Goal: Task Accomplishment & Management: Complete application form

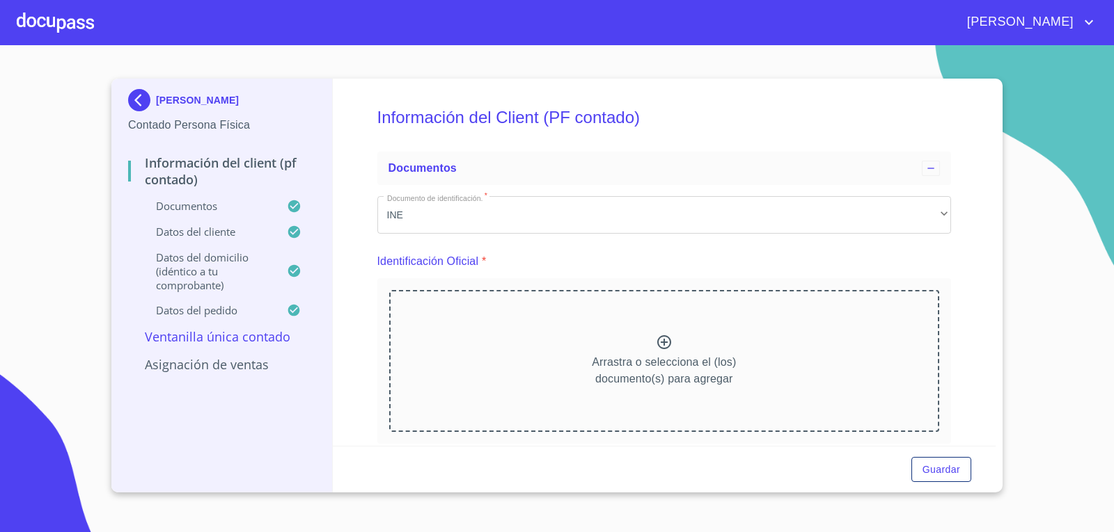
click at [57, 22] on div at bounding box center [55, 22] width 77 height 45
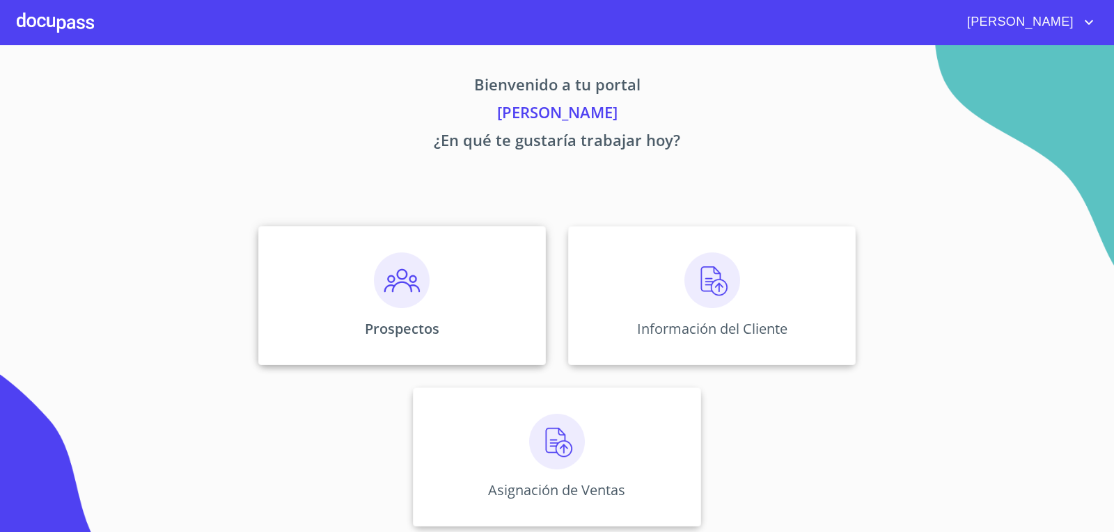
click at [377, 300] on img at bounding box center [402, 281] width 56 height 56
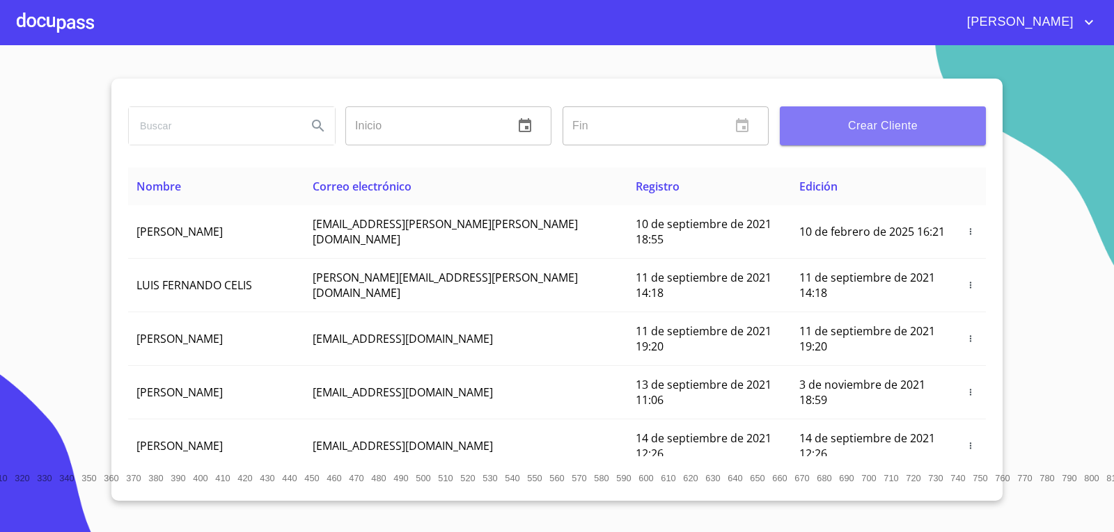
click at [926, 120] on span "Crear Cliente" at bounding box center [883, 125] width 184 height 19
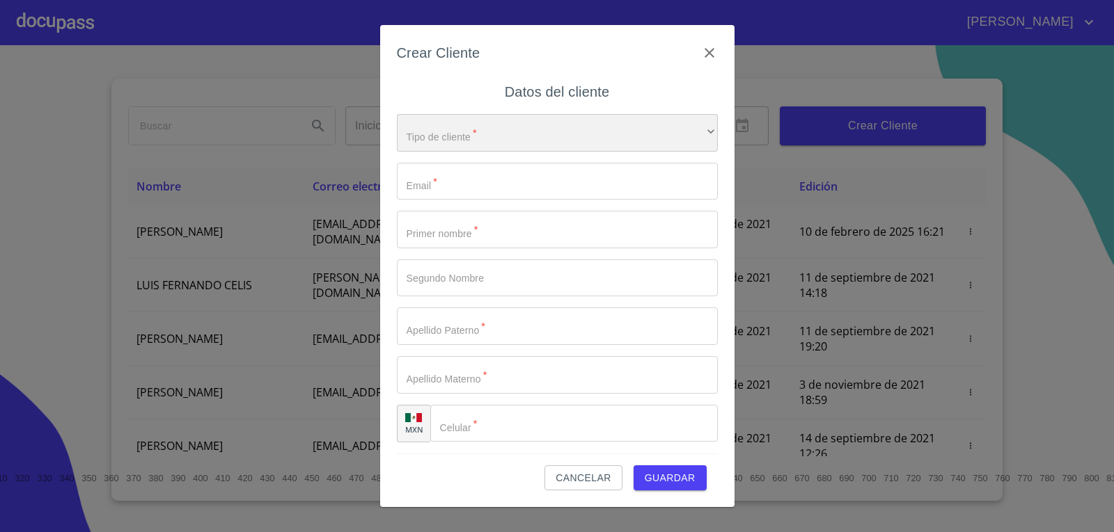
click at [521, 127] on div "​" at bounding box center [557, 133] width 321 height 38
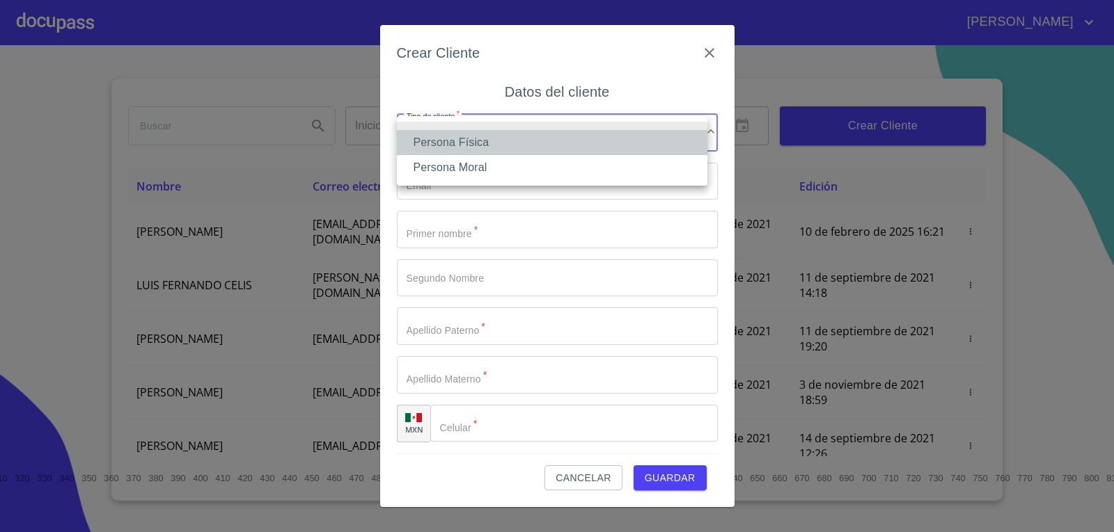
click at [463, 143] on li "Persona Física" at bounding box center [552, 142] width 310 height 25
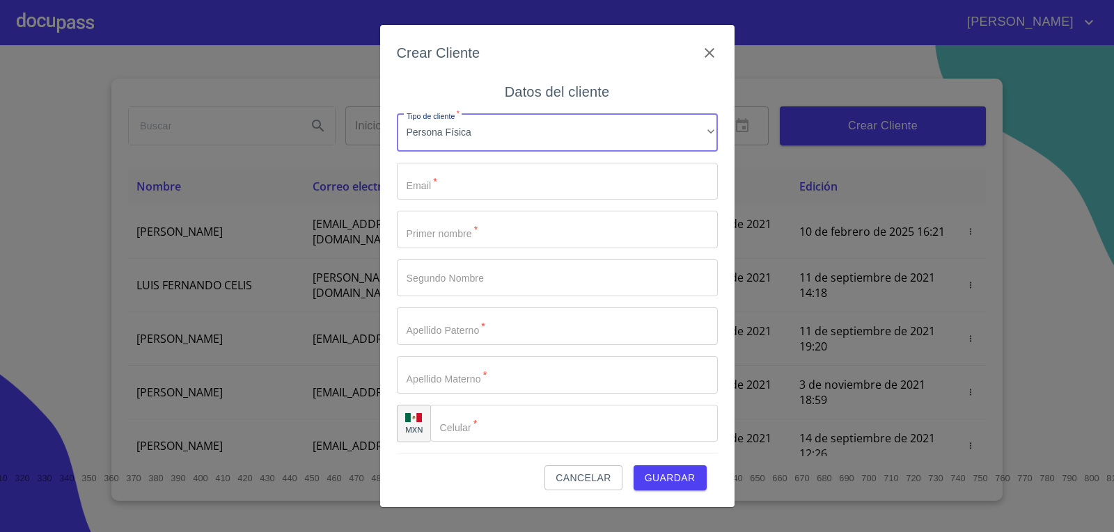
click at [464, 177] on input "Tipo de cliente   *" at bounding box center [557, 182] width 321 height 38
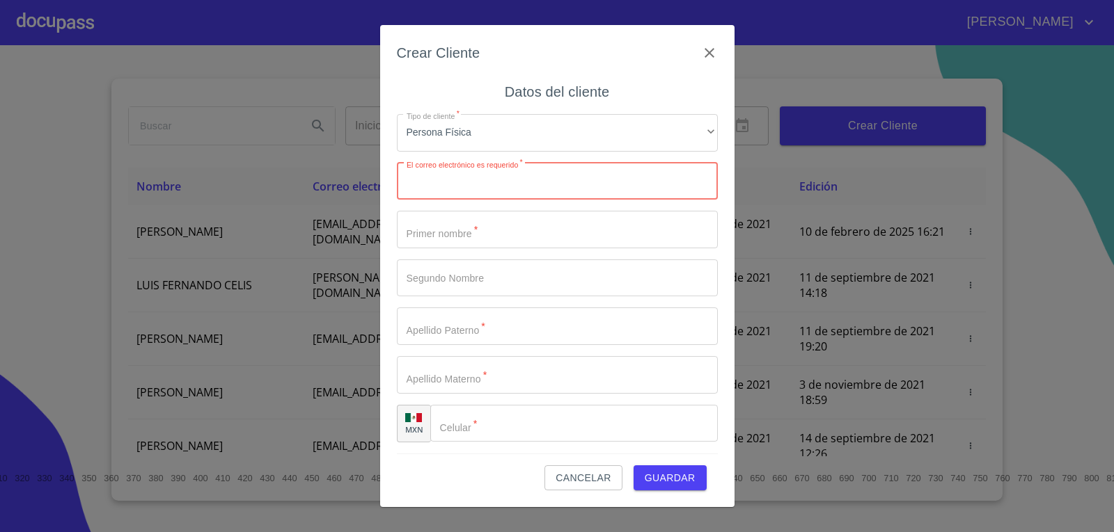
click at [432, 182] on input "Tipo de cliente   *" at bounding box center [557, 182] width 321 height 38
paste input "[EMAIL_ADDRESS][DOMAIN_NAME]"
type input "[EMAIL_ADDRESS][DOMAIN_NAME]"
click at [493, 226] on input "Tipo de cliente   *" at bounding box center [557, 230] width 321 height 38
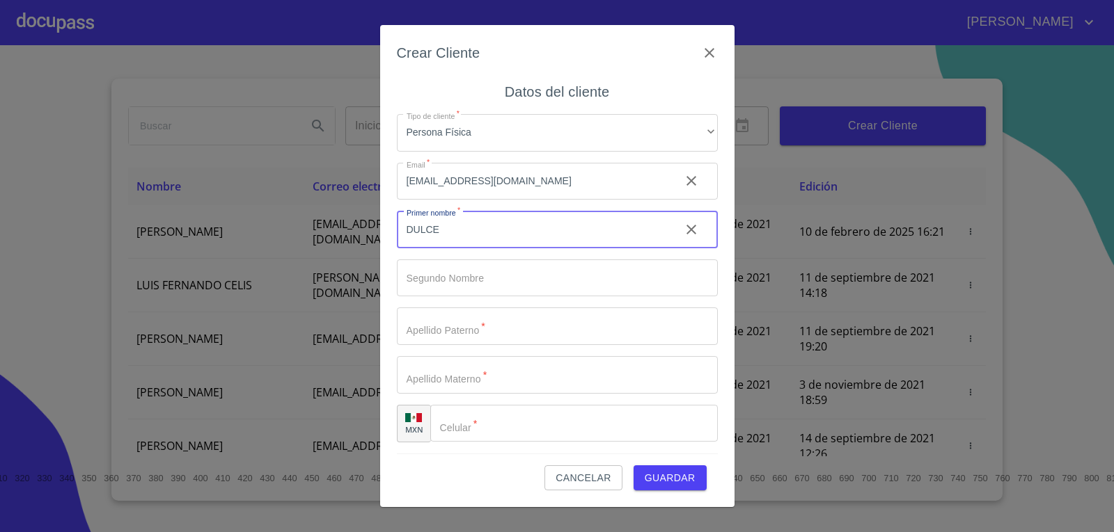
type input "DULCE"
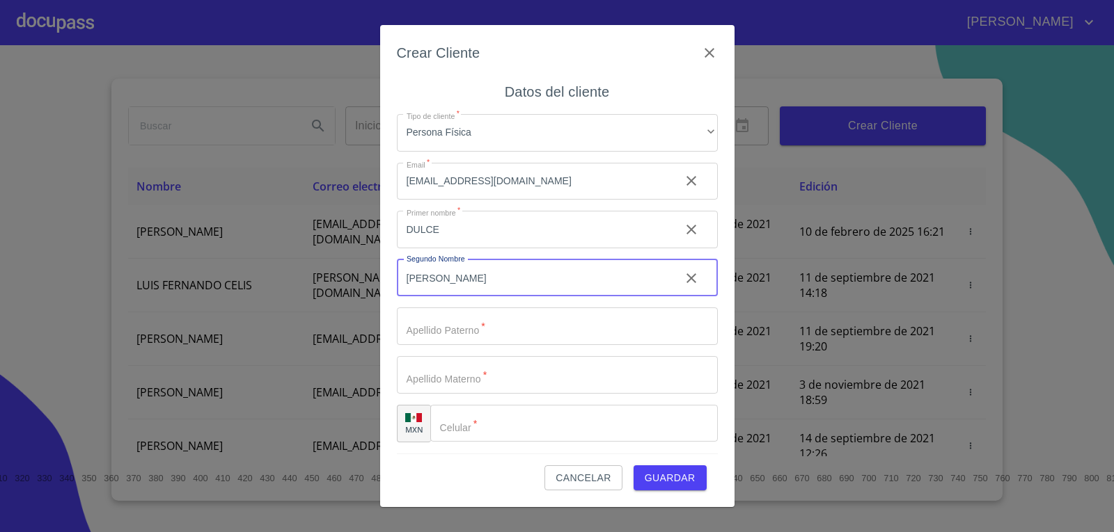
type input "[PERSON_NAME]"
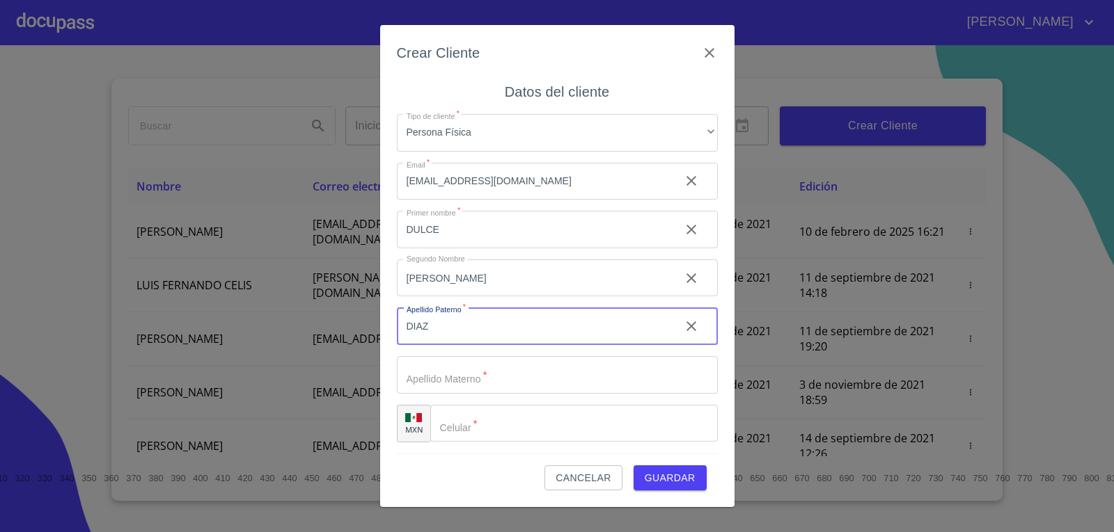
type input "DIAZ"
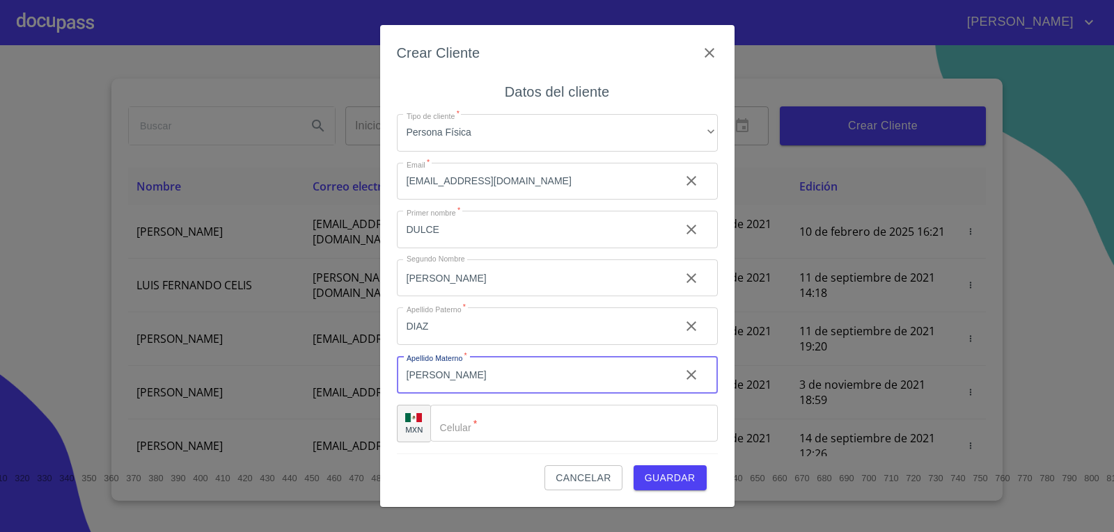
type input "[PERSON_NAME]"
click at [504, 409] on input "Tipo de cliente   *" at bounding box center [573, 424] width 287 height 38
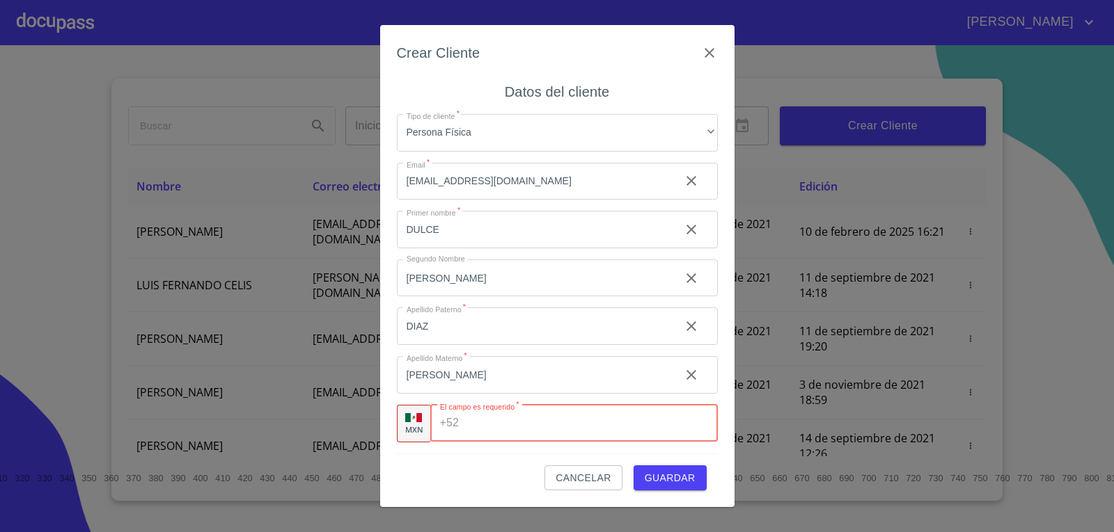
click at [525, 430] on input "Tipo de cliente   *" at bounding box center [590, 424] width 253 height 38
paste input "[PHONE_NUMBER]"
type input "[PHONE_NUMBER]"
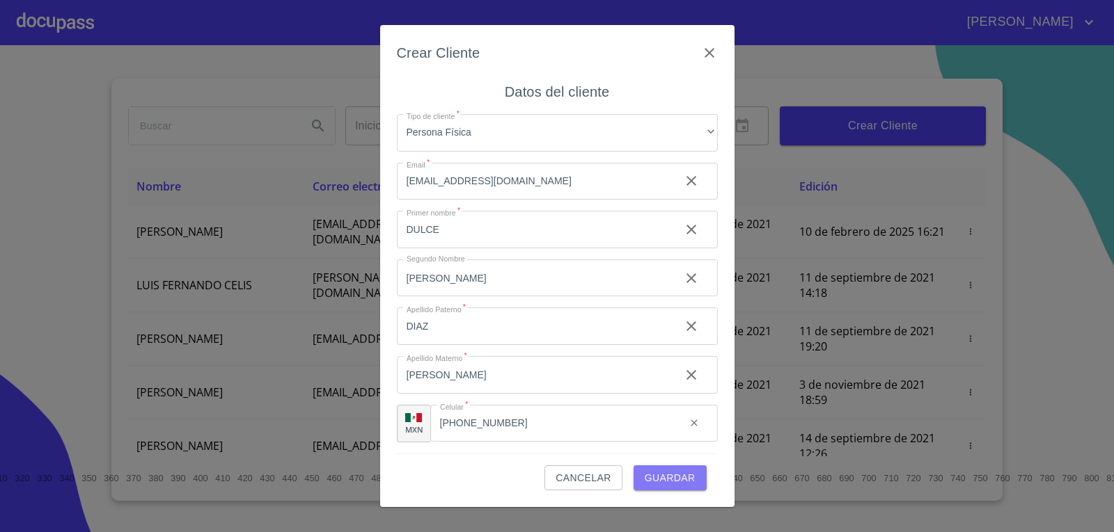
click at [657, 468] on button "Guardar" at bounding box center [669, 479] width 73 height 26
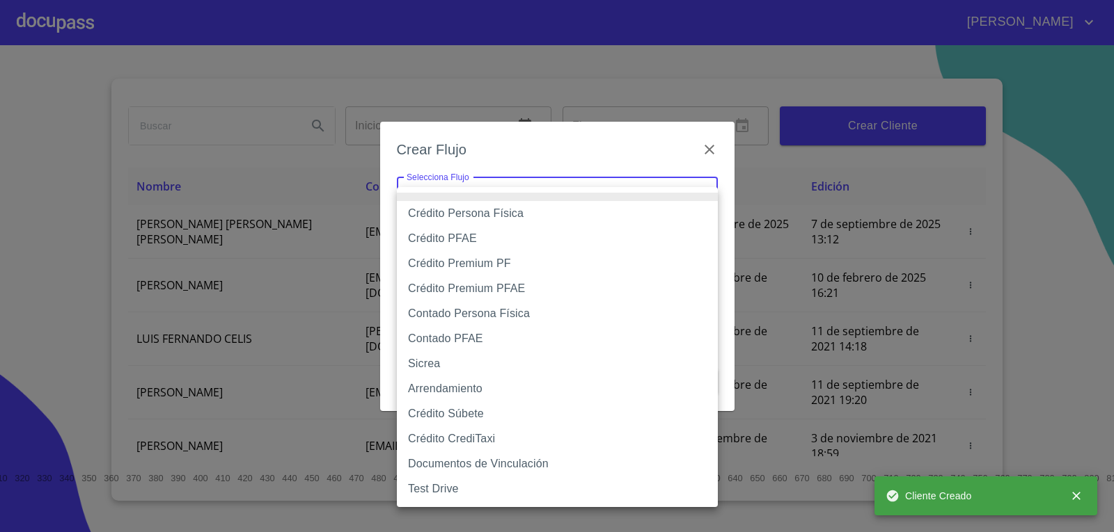
click at [468, 198] on body "[PERSON_NAME] ​ Fin ​ Crear Cliente Nombre Correo electrónico Registro Edición …" at bounding box center [557, 266] width 1114 height 532
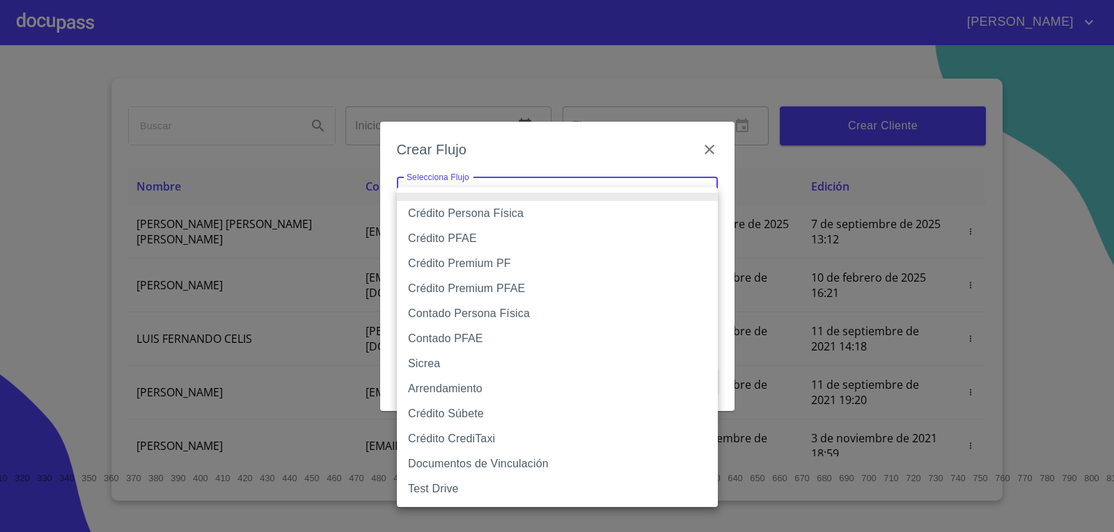
click at [461, 214] on li "Crédito Persona Física" at bounding box center [557, 213] width 321 height 25
type input "6009fb3c7d1714eb8809aa97"
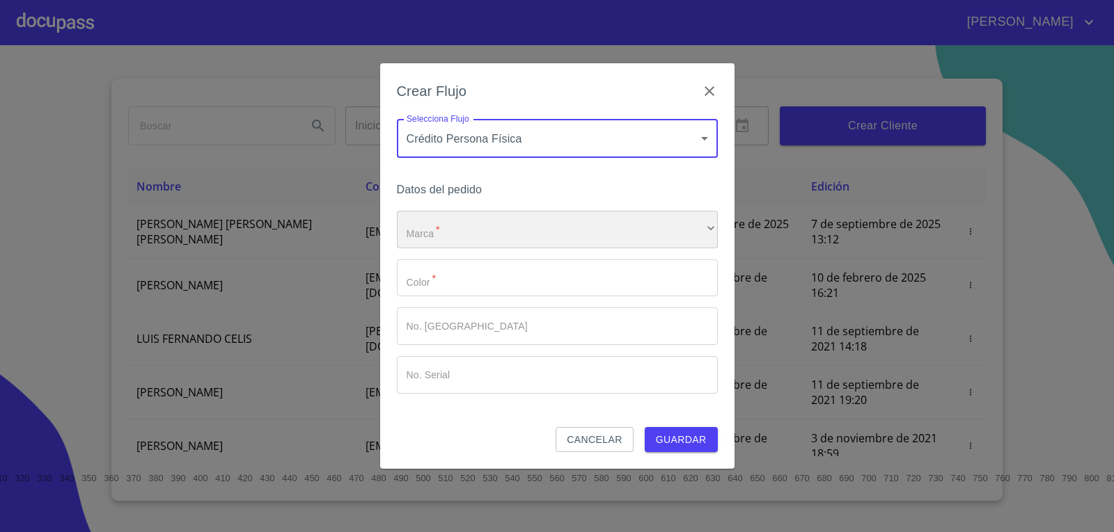
click at [459, 230] on div "​" at bounding box center [557, 230] width 321 height 38
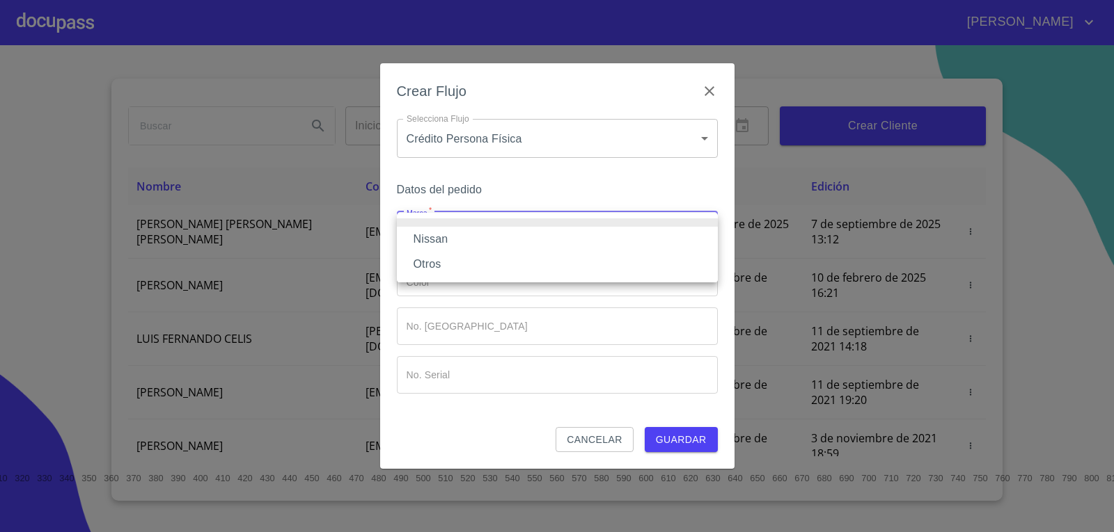
click at [452, 239] on li "Nissan" at bounding box center [557, 239] width 321 height 25
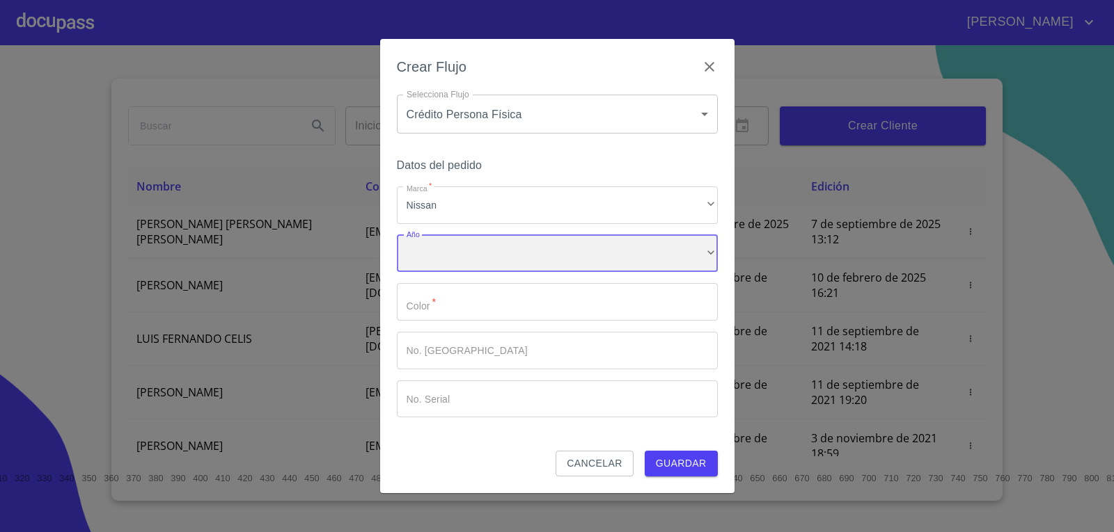
click at [441, 265] on div "​" at bounding box center [557, 254] width 321 height 38
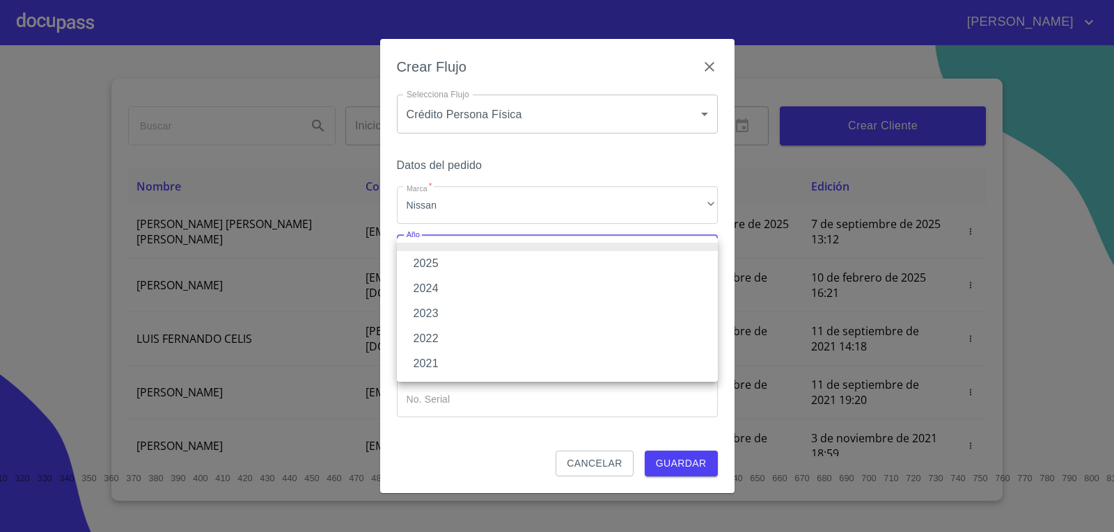
click at [448, 188] on div at bounding box center [557, 266] width 1114 height 532
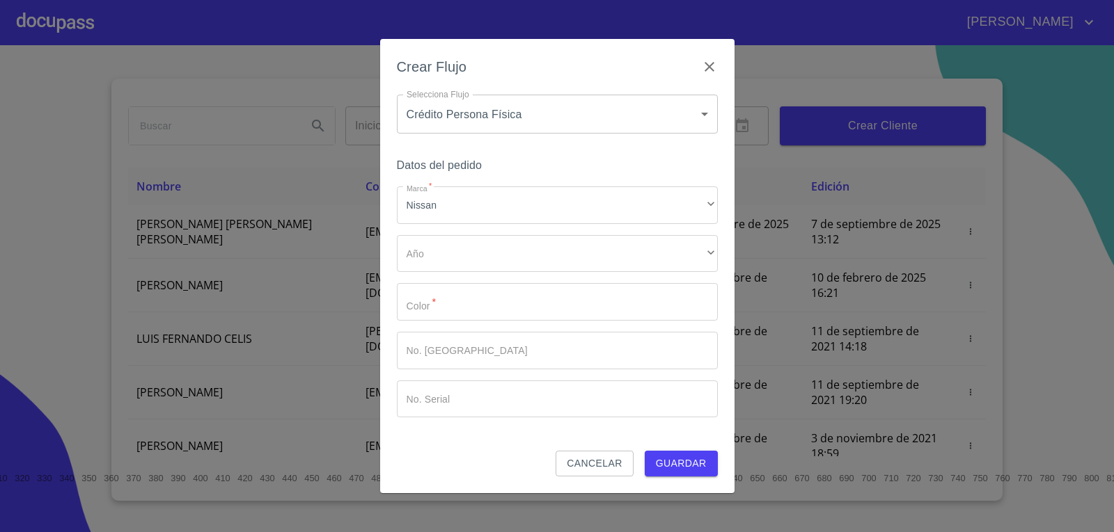
click at [452, 186] on div "Datos del pedido Marca   * Nissan ​ Año ​ ​ Color   * ​ No. Pedido ​ No. Serial…" at bounding box center [557, 303] width 321 height 295
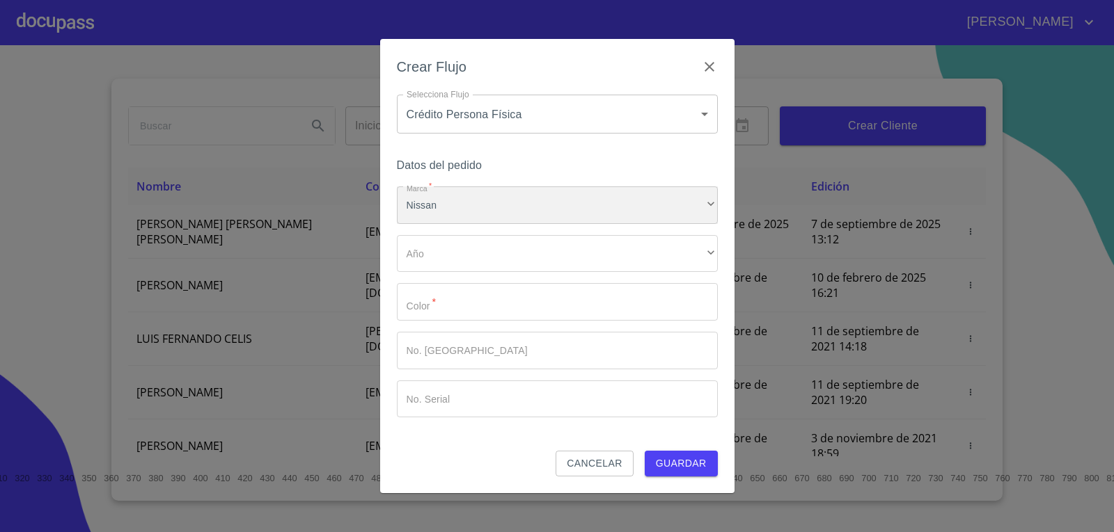
click at [443, 218] on div "Nissan" at bounding box center [557, 206] width 321 height 38
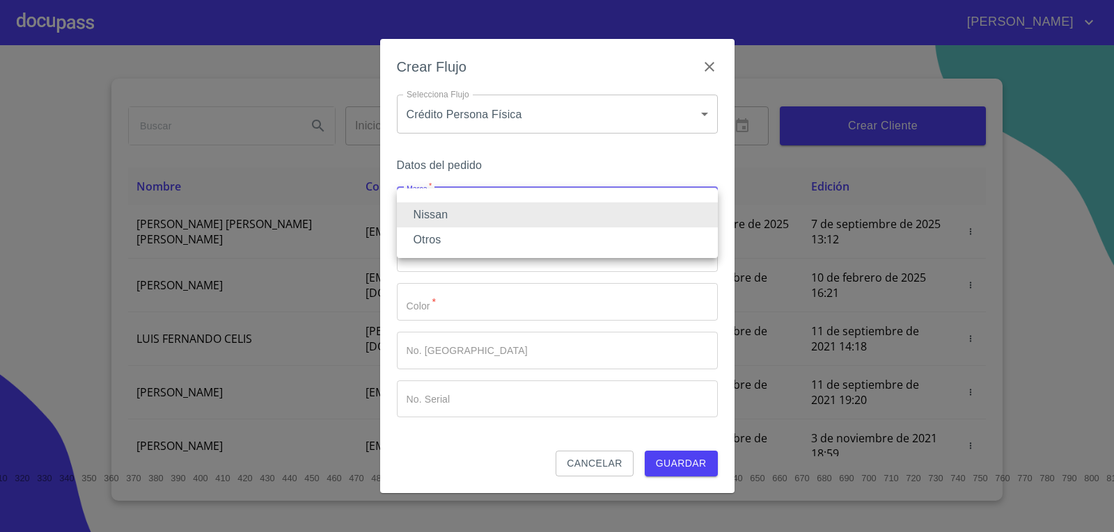
click at [425, 226] on li "Nissan" at bounding box center [557, 215] width 321 height 25
click at [430, 214] on div "Nissan" at bounding box center [557, 206] width 321 height 38
click at [431, 249] on li "Otros" at bounding box center [557, 240] width 321 height 25
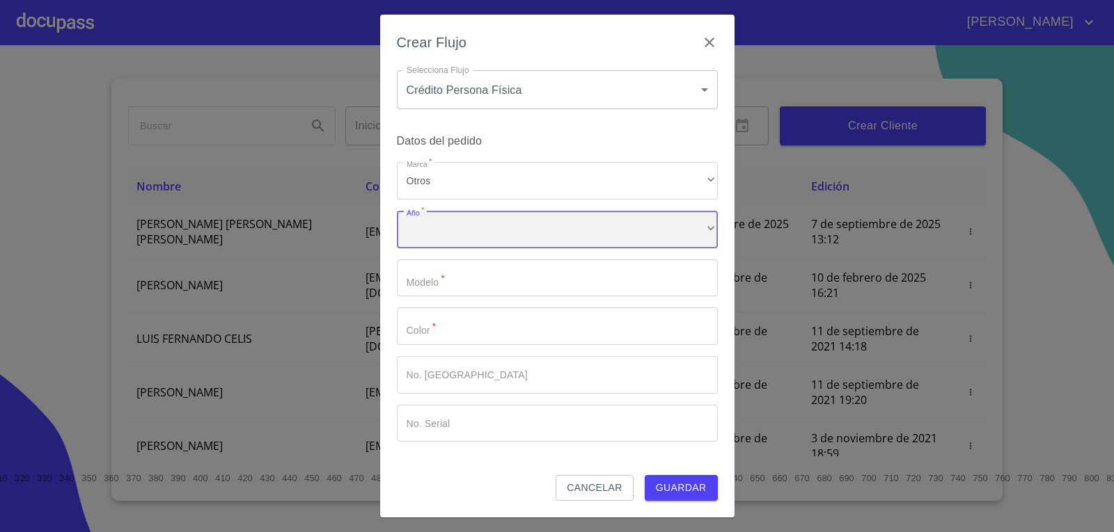
click at [442, 232] on div "​" at bounding box center [557, 230] width 321 height 38
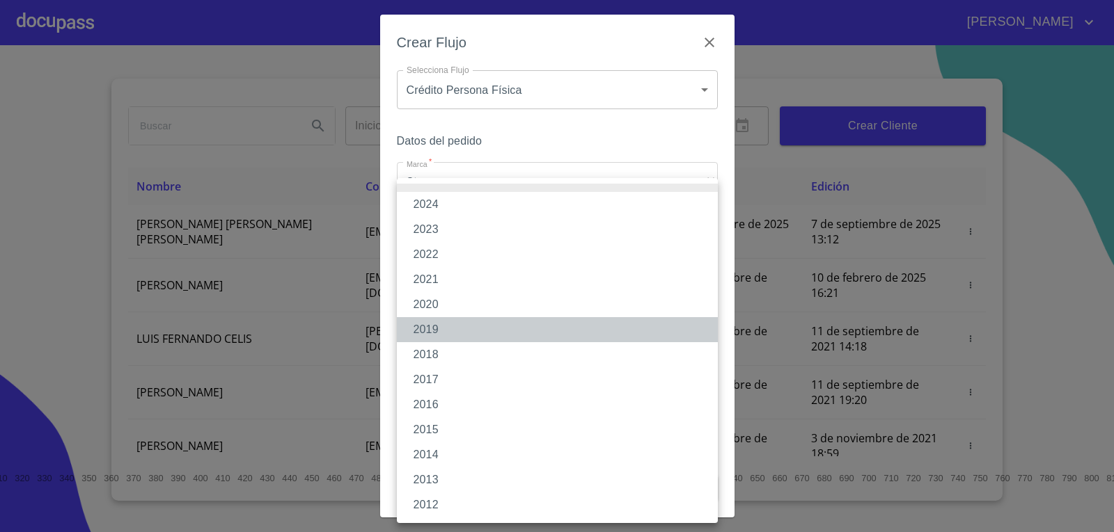
click at [442, 328] on li "2019" at bounding box center [557, 329] width 321 height 25
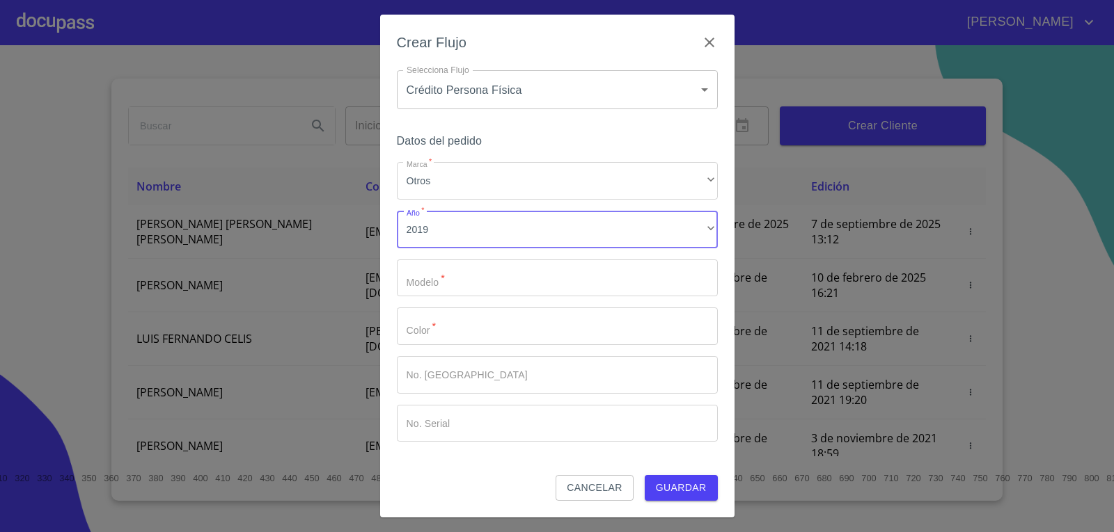
click at [438, 288] on input "Marca   *" at bounding box center [557, 279] width 321 height 38
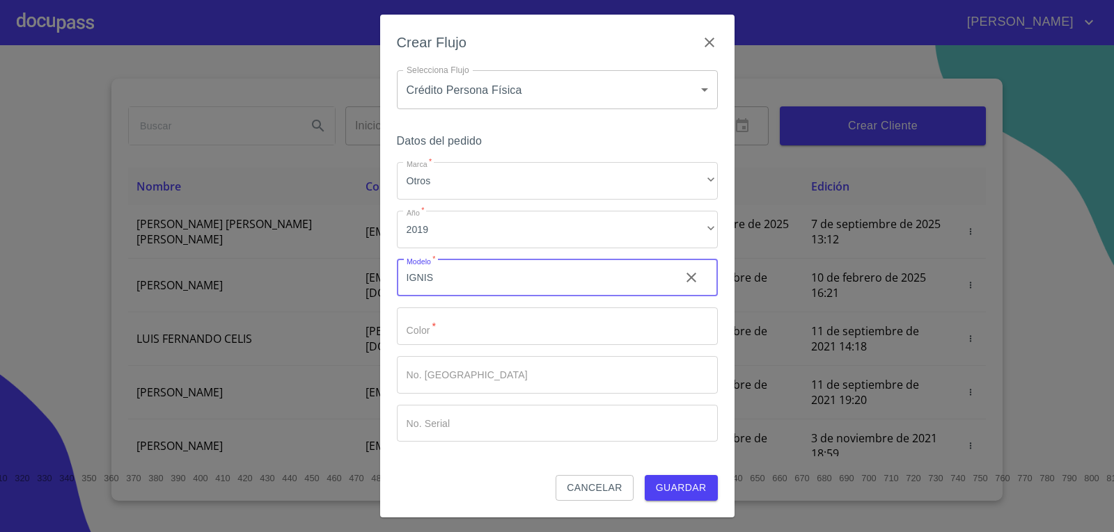
type input "IGNIS"
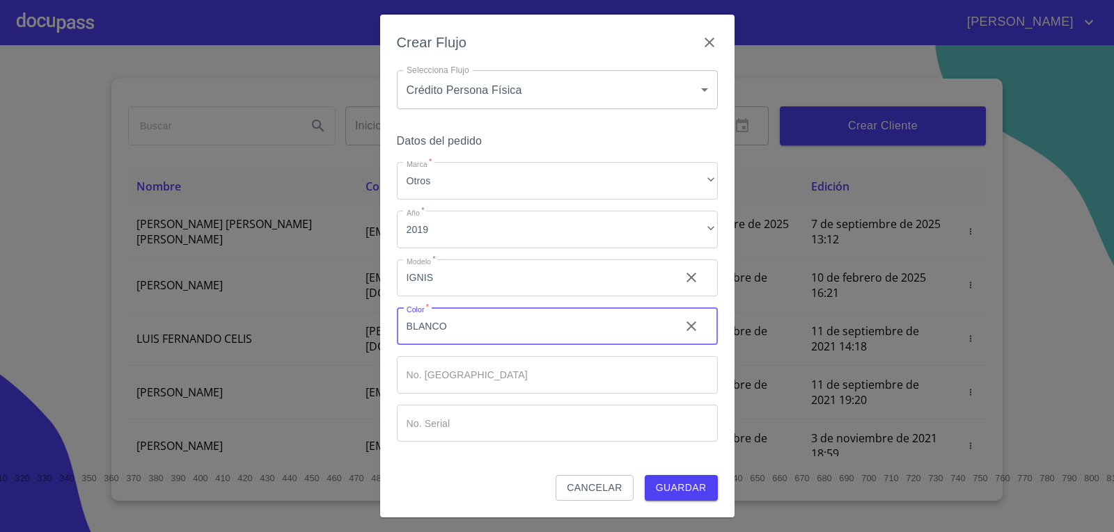
type input "BLANCO"
click at [672, 485] on span "Guardar" at bounding box center [681, 488] width 51 height 17
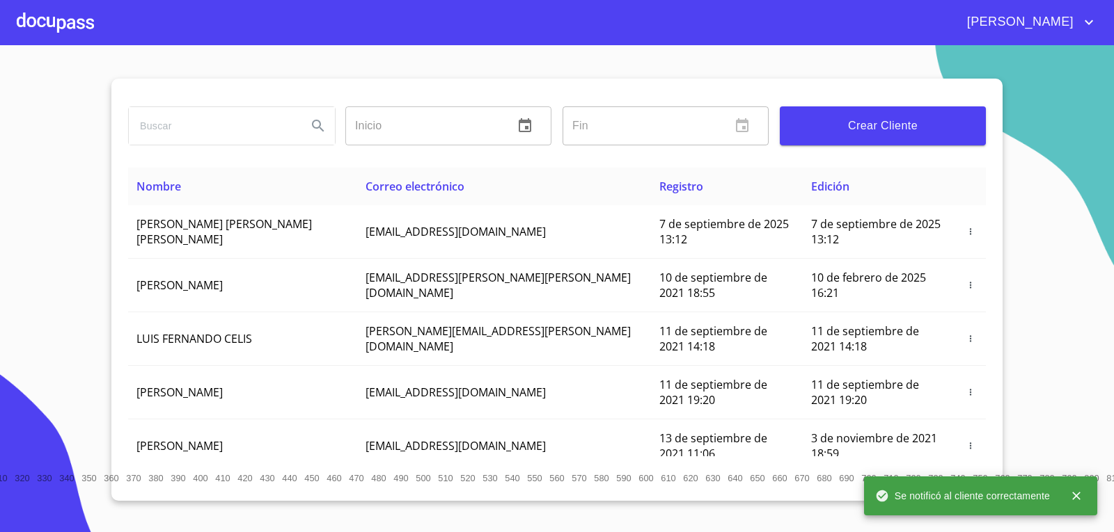
click at [72, 26] on div at bounding box center [55, 22] width 77 height 45
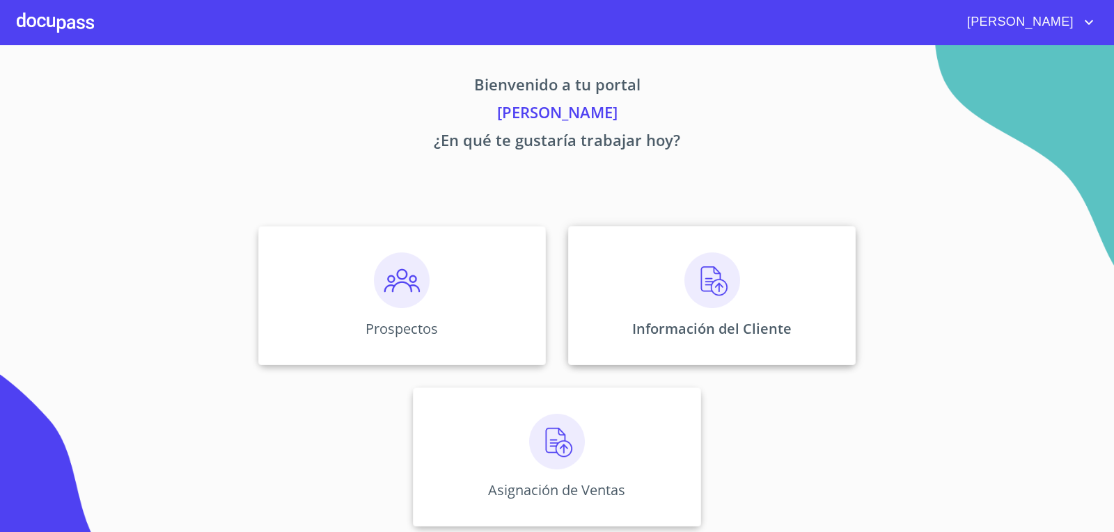
click at [710, 335] on p "Información del Cliente" at bounding box center [711, 328] width 159 height 19
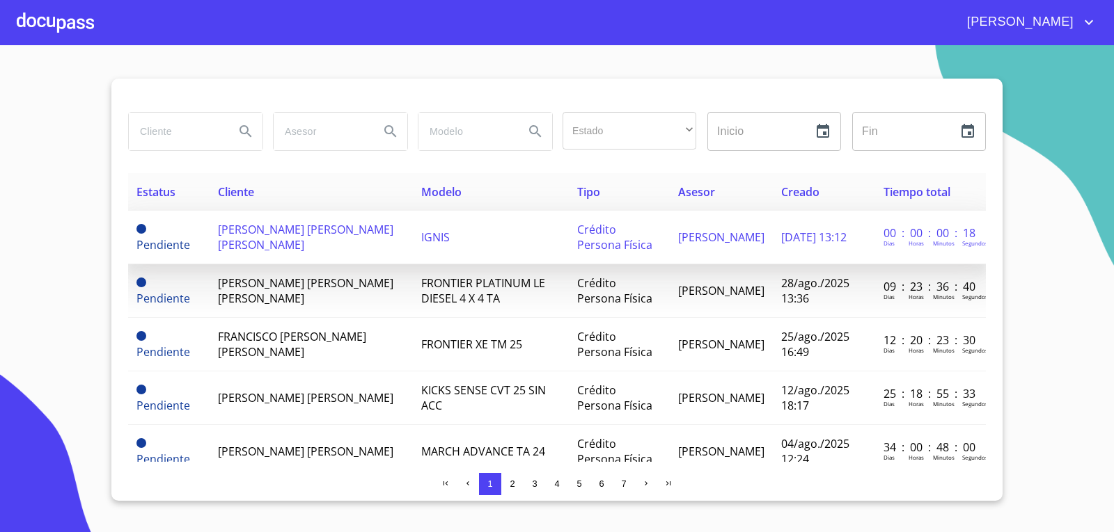
click at [274, 246] on td "[PERSON_NAME] [PERSON_NAME] [PERSON_NAME]" at bounding box center [310, 238] width 203 height 54
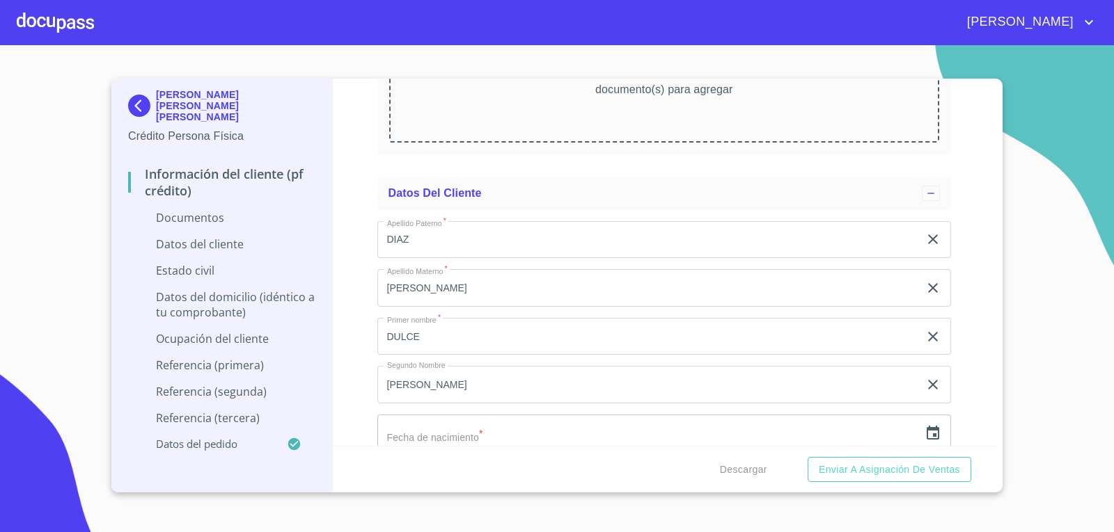
scroll to position [1810, 0]
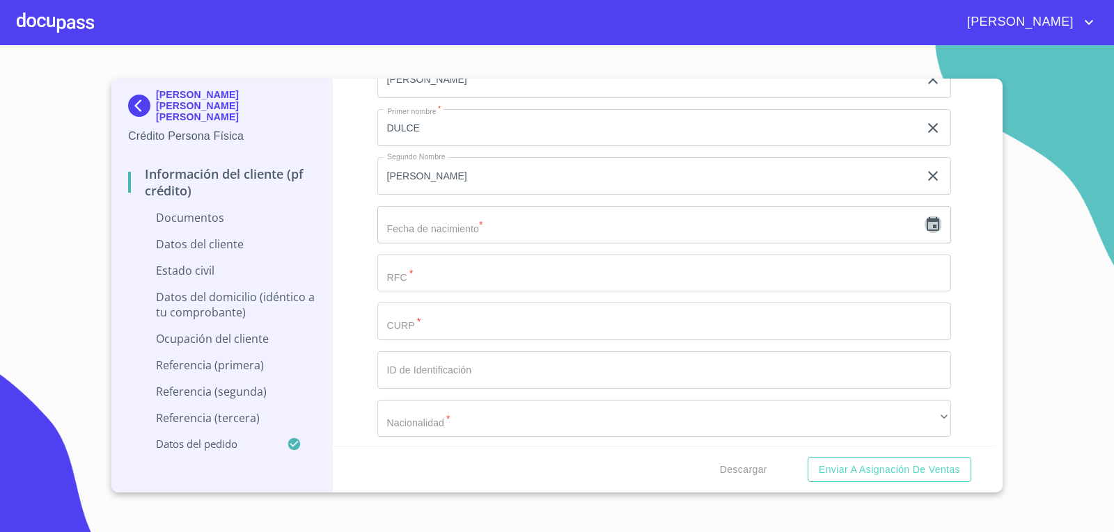
click at [926, 226] on icon "button" at bounding box center [932, 224] width 13 height 14
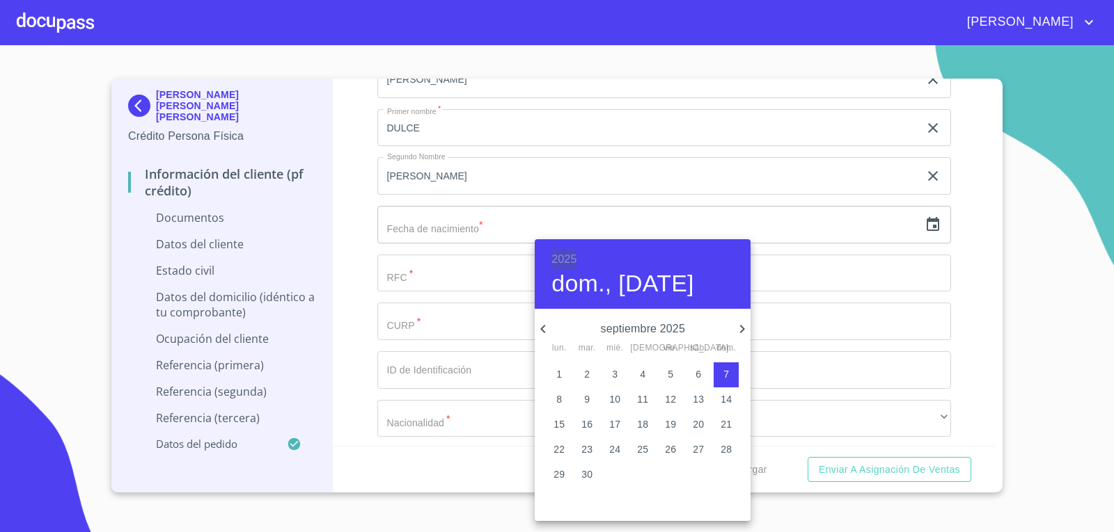
click at [571, 255] on h6 "2025" at bounding box center [563, 259] width 25 height 19
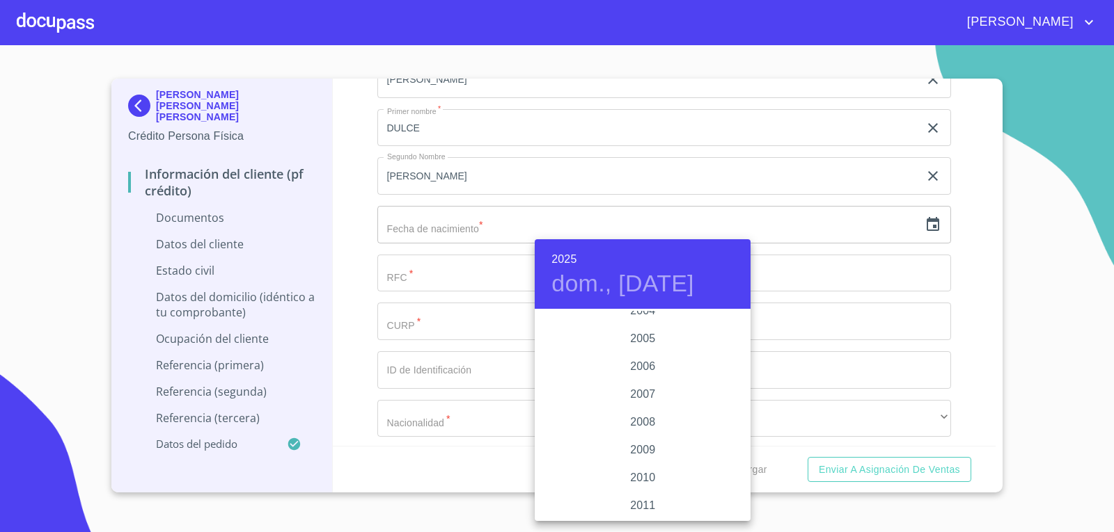
scroll to position [2144, 0]
click at [627, 346] on div "2003" at bounding box center [643, 353] width 216 height 28
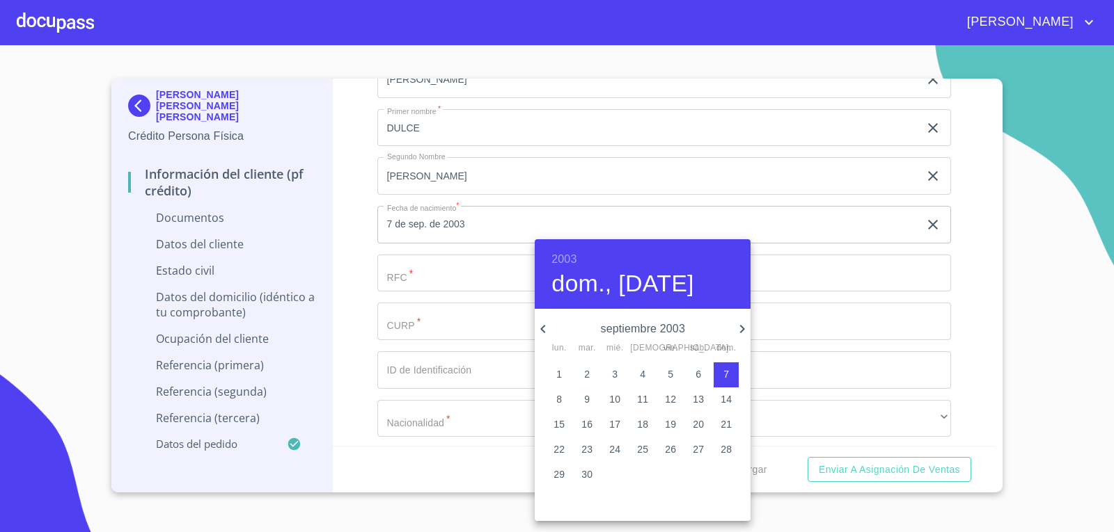
click at [548, 333] on icon "button" at bounding box center [543, 329] width 17 height 17
click at [548, 335] on icon "button" at bounding box center [543, 329] width 17 height 17
click at [615, 447] on p "21" at bounding box center [614, 450] width 11 height 14
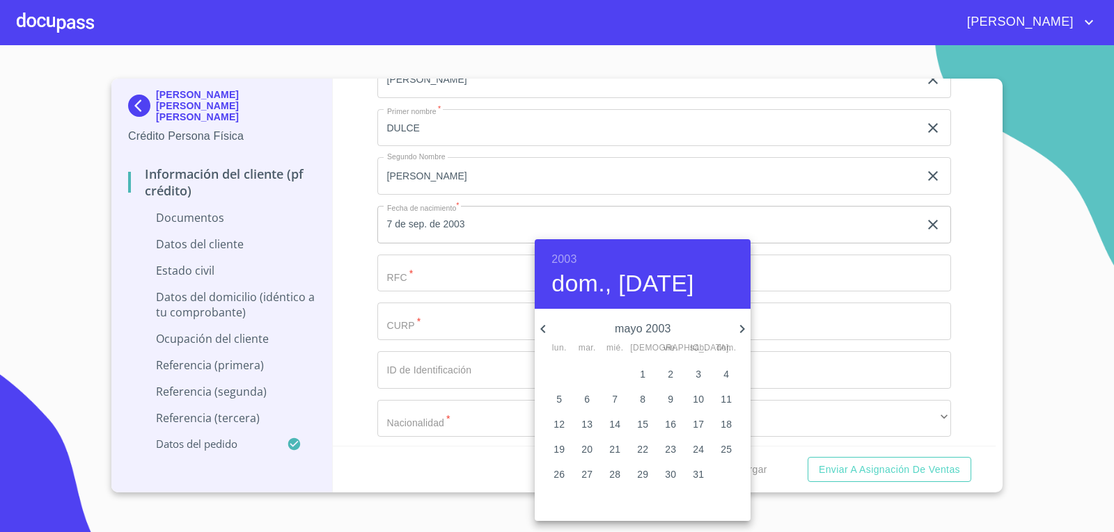
type input "21 de may. de 2003"
click at [420, 260] on div at bounding box center [557, 266] width 1114 height 532
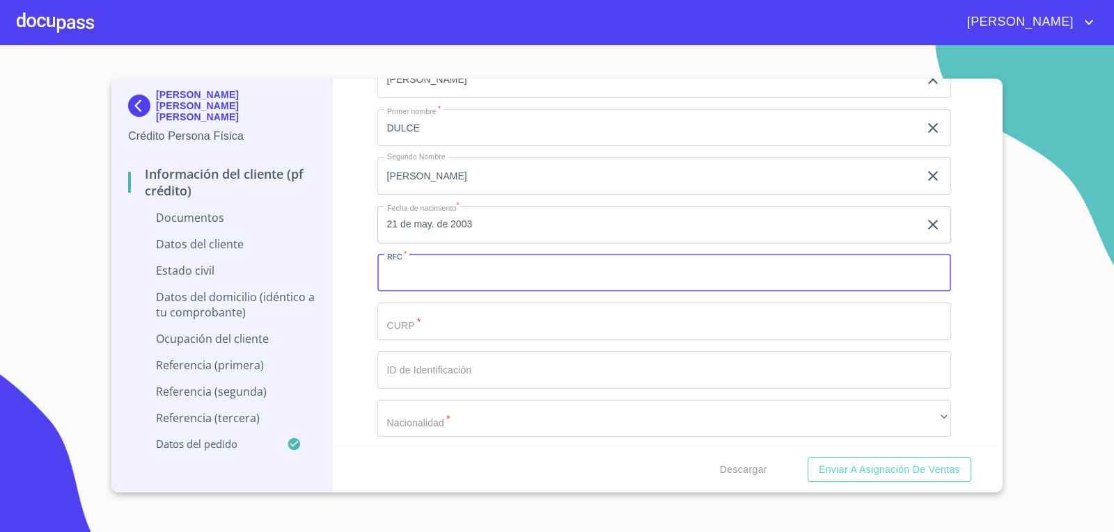
click at [461, 281] on input "Documento de identificación.   *" at bounding box center [664, 274] width 574 height 38
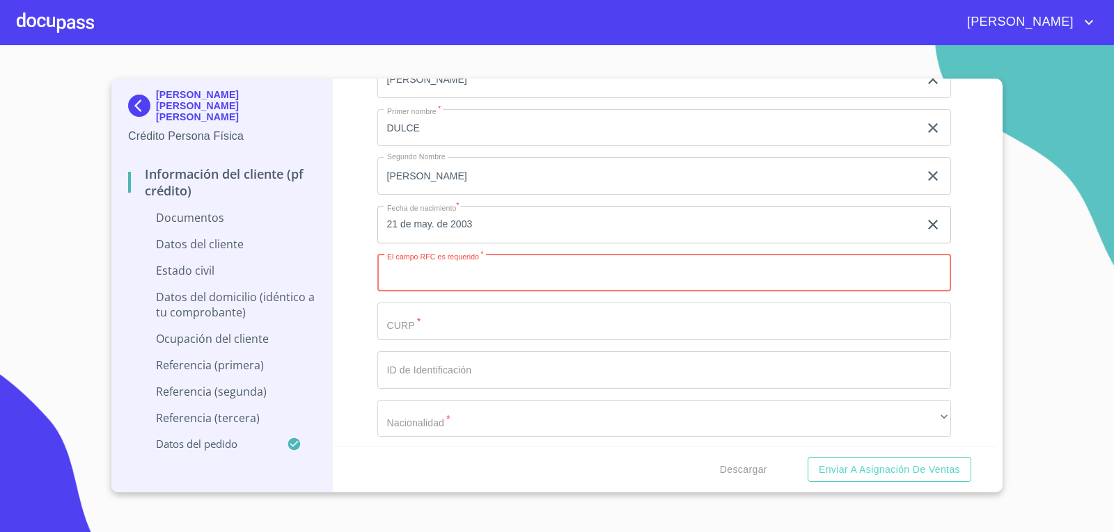
paste input "DIGD030521IY8"
type input "DIGD030521IY8"
click at [438, 308] on input "Documento de identificación.   *" at bounding box center [664, 322] width 574 height 38
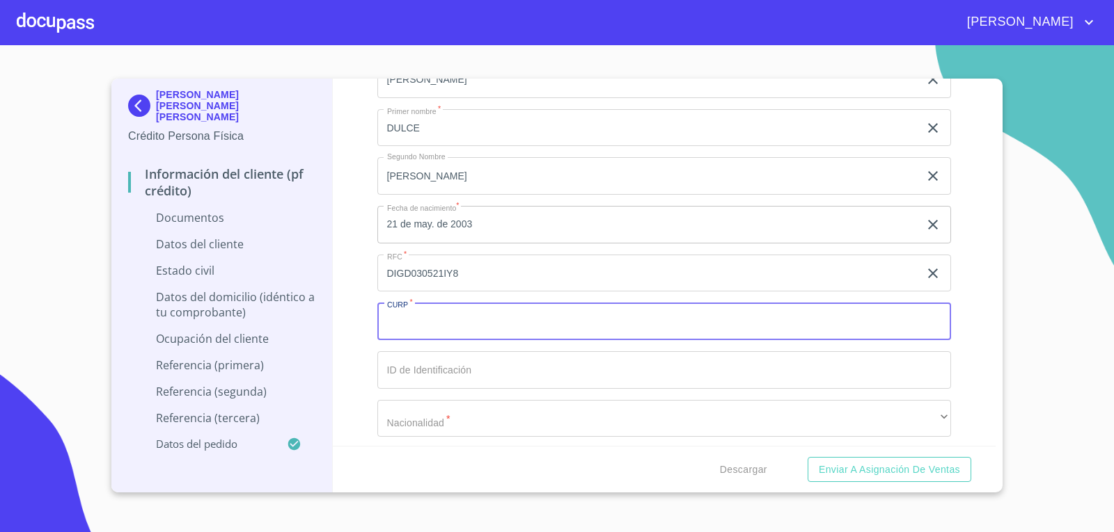
click at [453, 276] on input "DIGD030521IY8" at bounding box center [648, 274] width 542 height 38
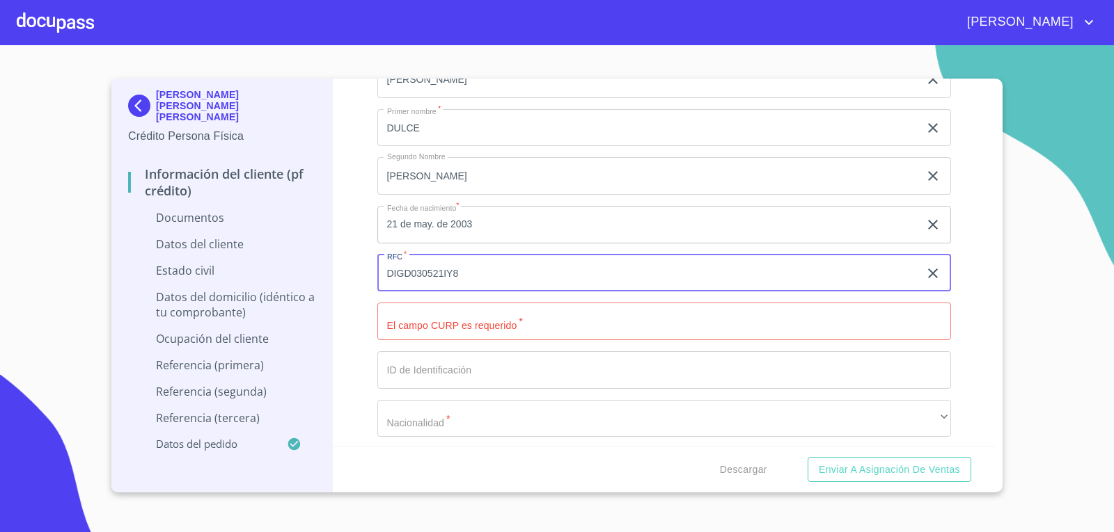
click at [453, 276] on input "DIGD030521IY8" at bounding box center [648, 274] width 542 height 38
click at [513, 320] on input "Documento de identificación.   *" at bounding box center [664, 322] width 574 height 38
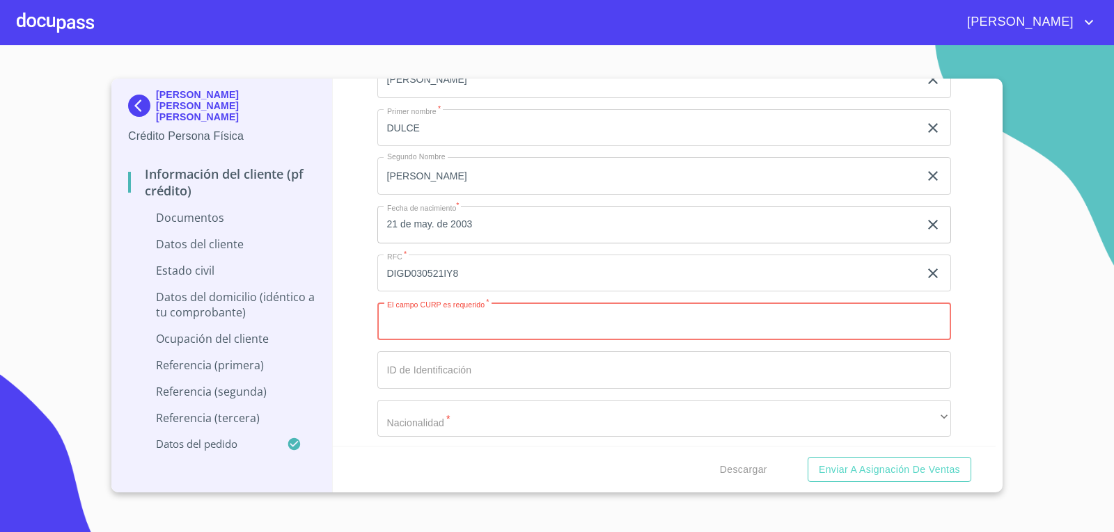
paste input "DIGD030521IY8"
type input "DIGD030521MJCZRLA0"
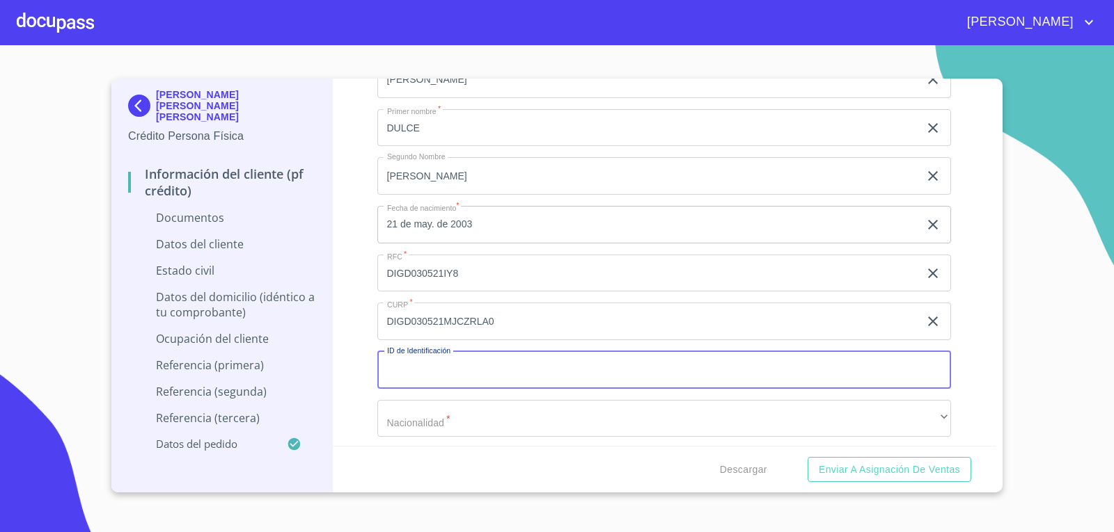
scroll to position [1949, 0]
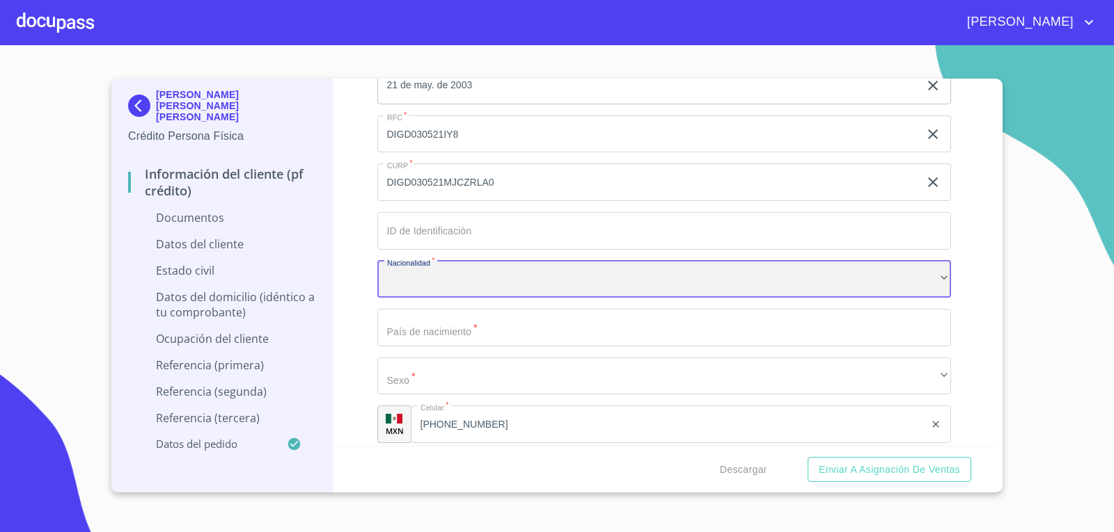
click at [497, 274] on div "​" at bounding box center [664, 280] width 574 height 38
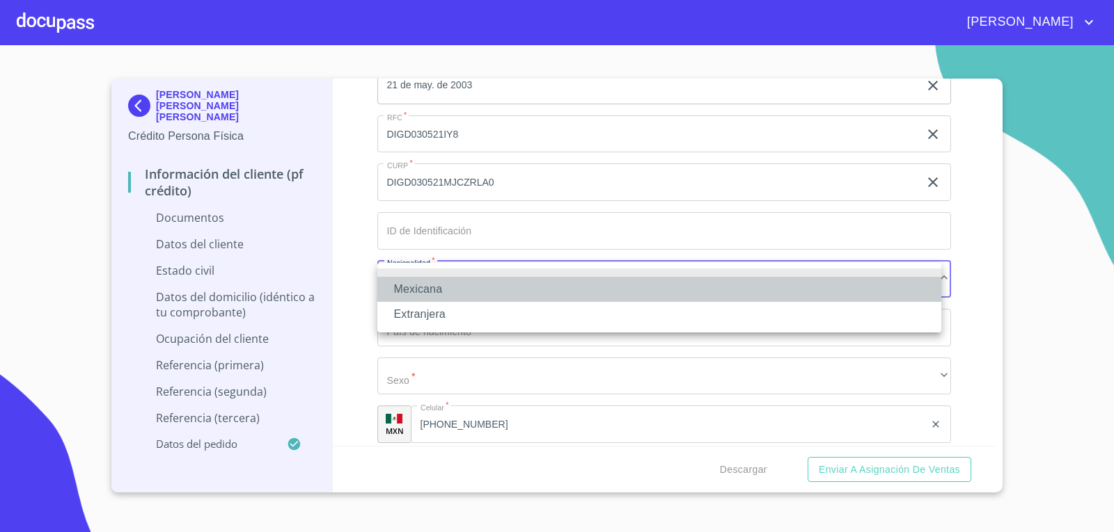
click at [426, 278] on li "Mexicana" at bounding box center [659, 289] width 564 height 25
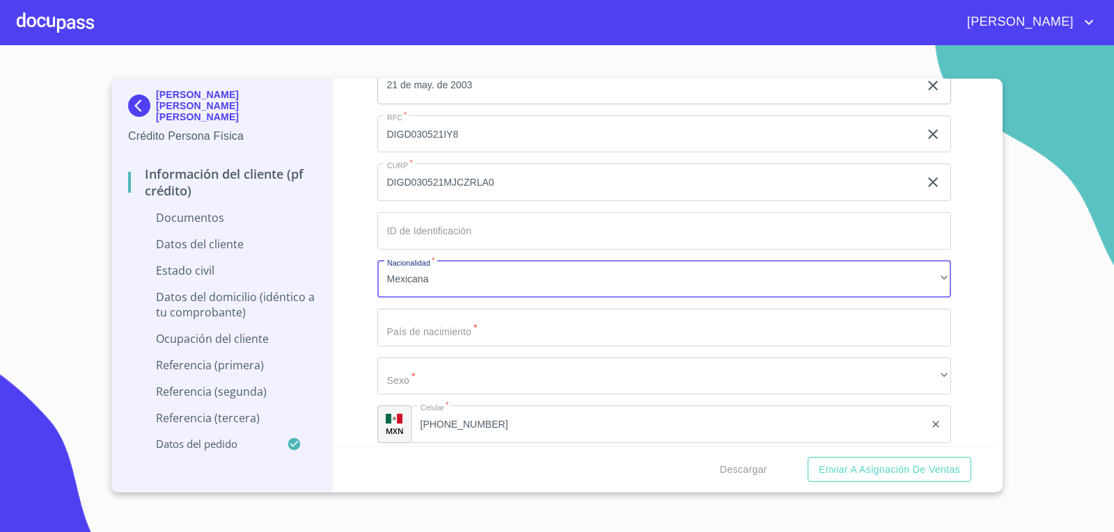
click at [437, 332] on input "Documento de identificación.   *" at bounding box center [664, 328] width 574 height 38
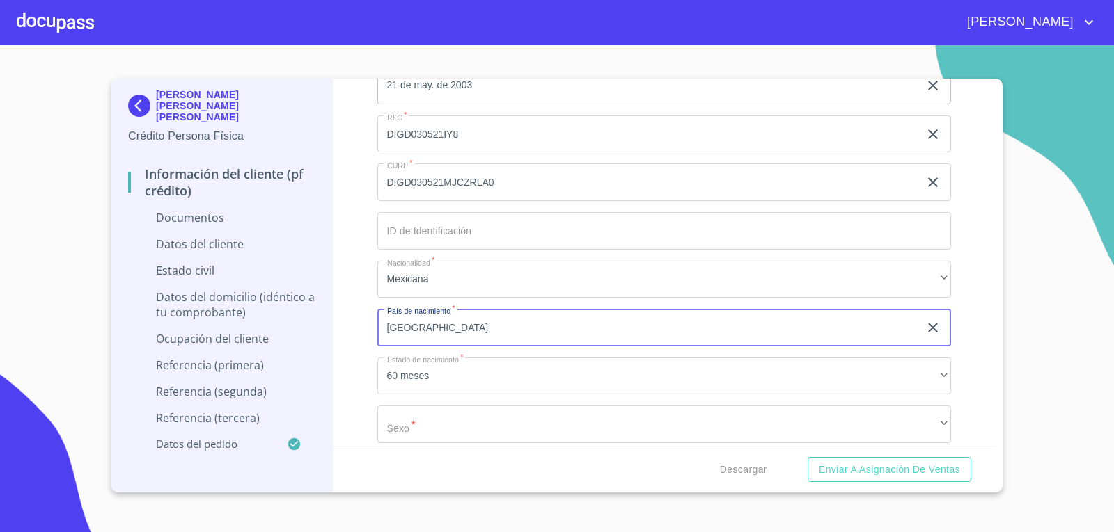
type input "[GEOGRAPHIC_DATA]"
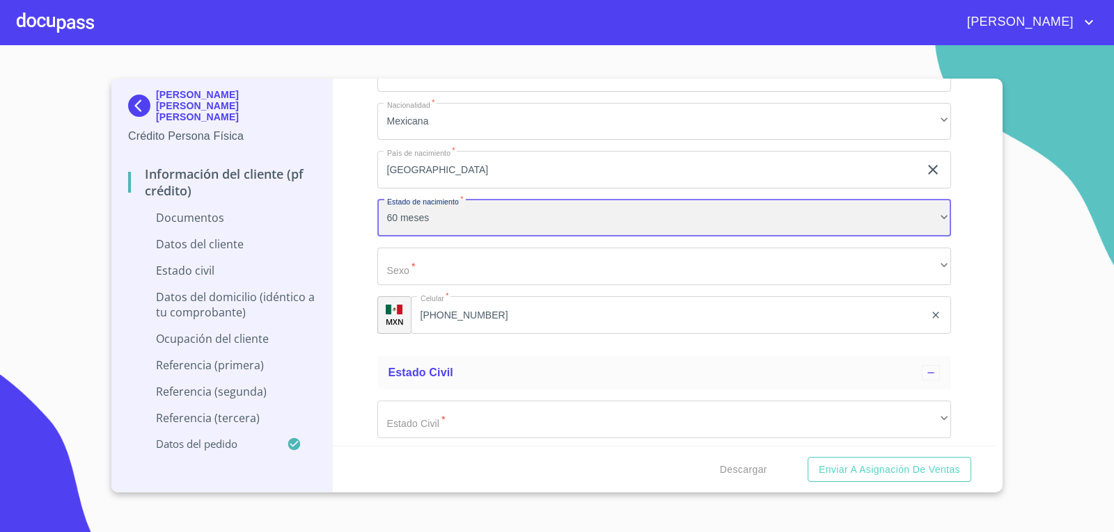
scroll to position [2158, 0]
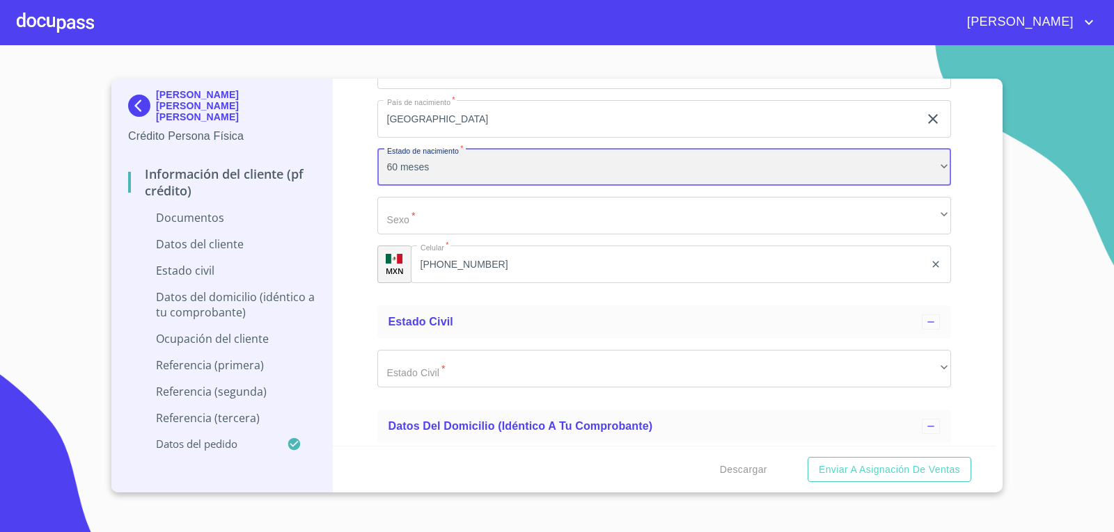
click at [422, 160] on div "60 meses" at bounding box center [664, 168] width 574 height 38
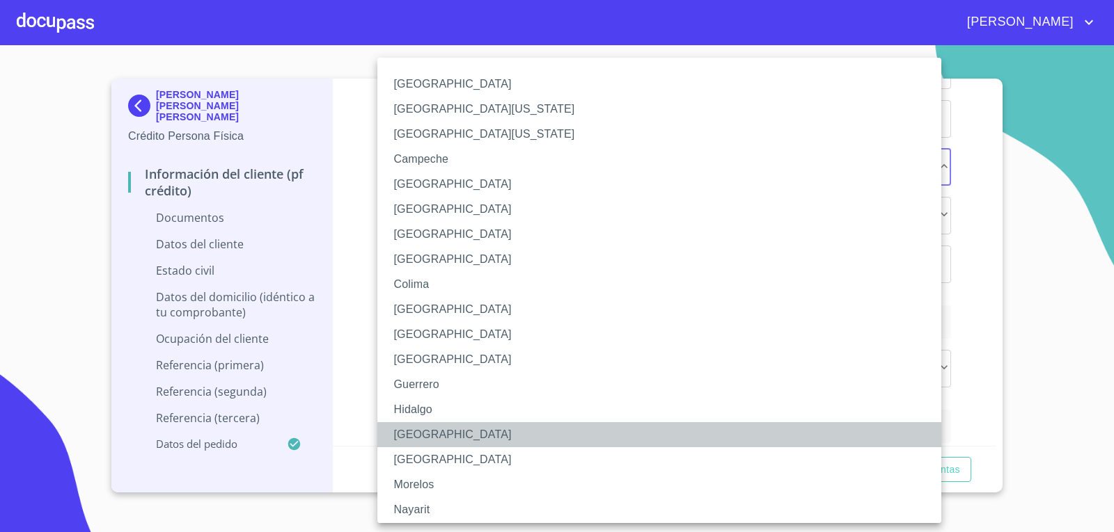
click at [424, 431] on li "[GEOGRAPHIC_DATA]" at bounding box center [664, 434] width 574 height 25
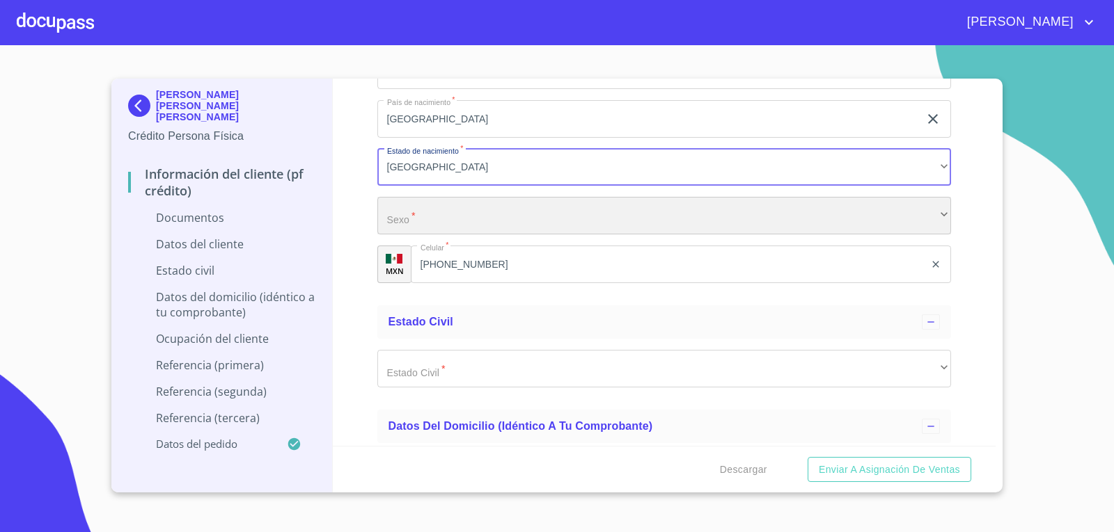
click at [486, 228] on div "​" at bounding box center [664, 216] width 574 height 38
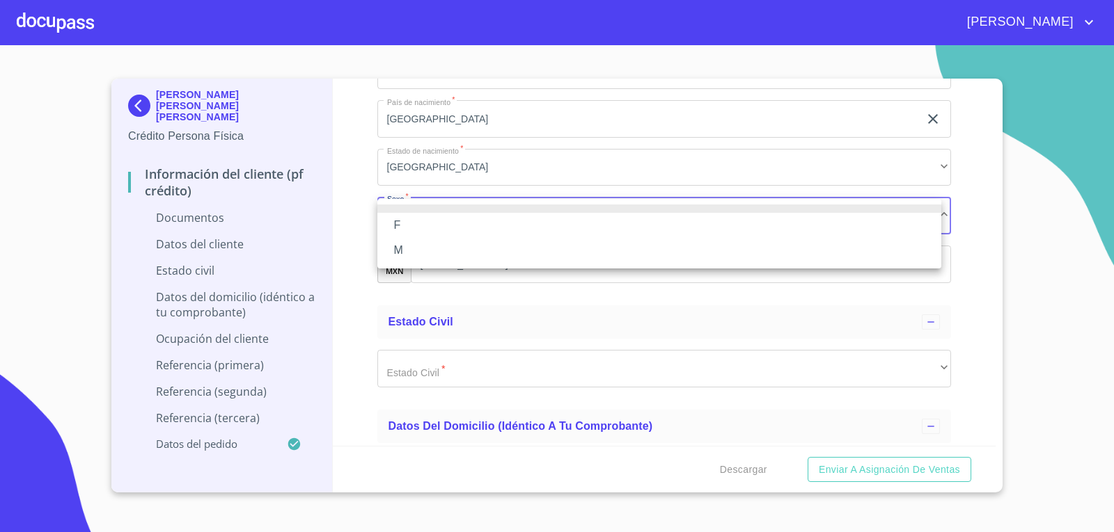
click at [406, 229] on li "F" at bounding box center [659, 225] width 564 height 25
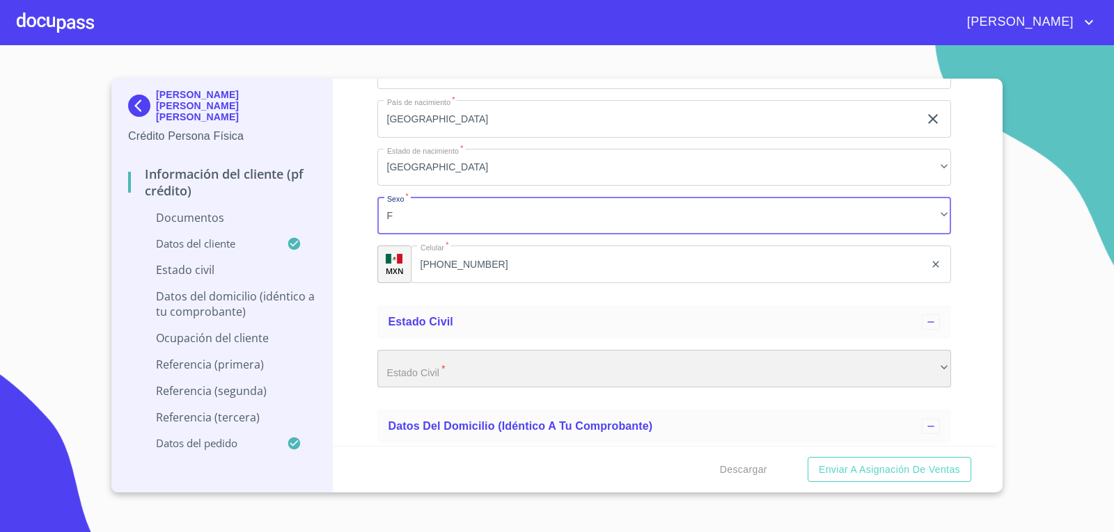
click at [470, 365] on div "​" at bounding box center [664, 369] width 574 height 38
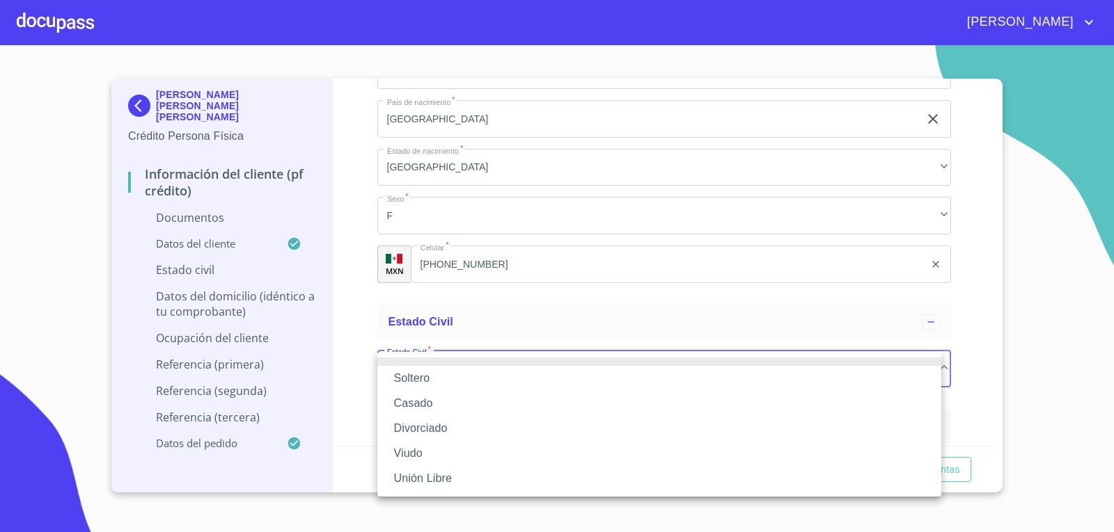
click at [452, 379] on li "Soltero" at bounding box center [659, 378] width 564 height 25
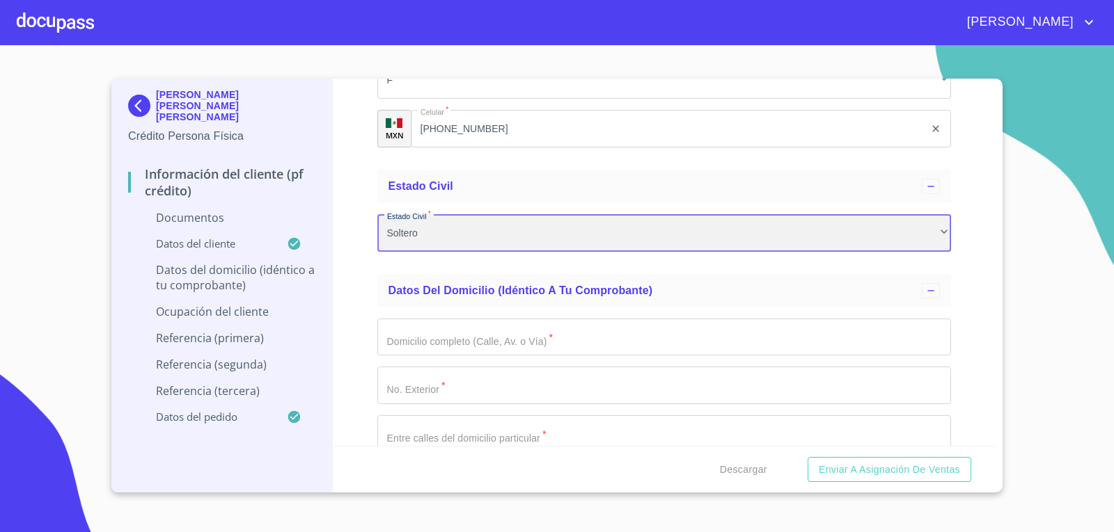
scroll to position [2297, 0]
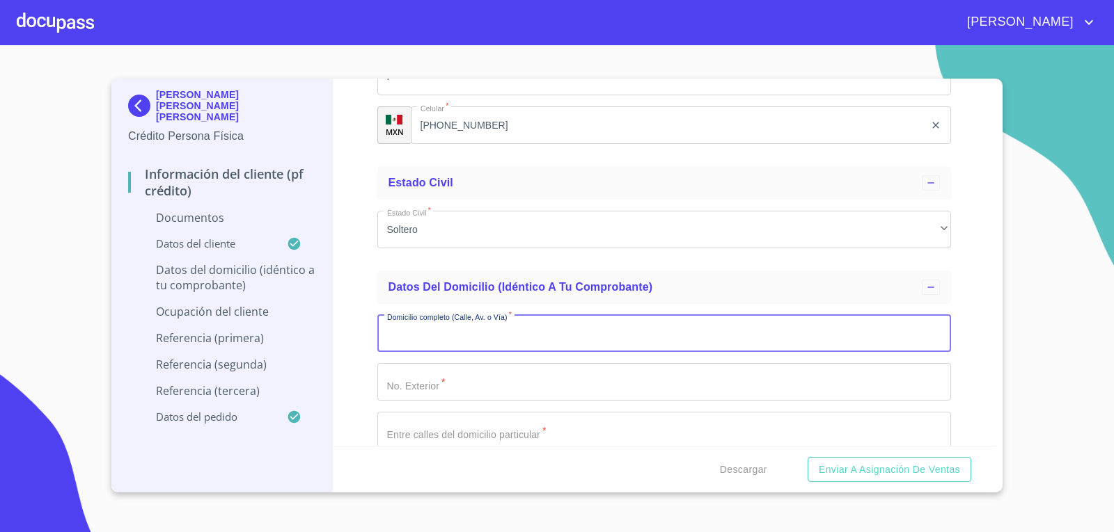
click at [466, 329] on input "Documento de identificación.   *" at bounding box center [664, 334] width 574 height 38
type input "PRIV LOMA DE BALDOR"
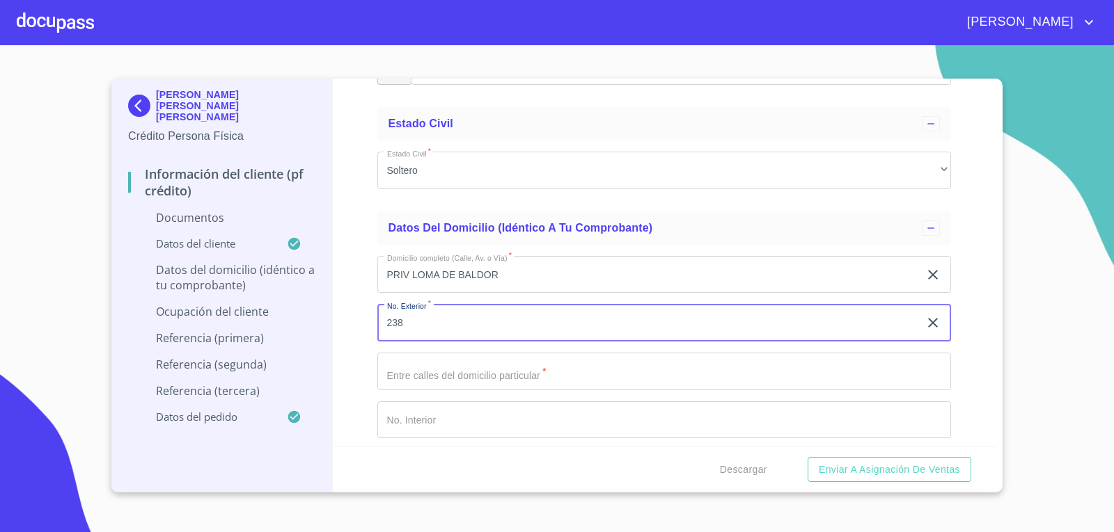
scroll to position [2506, 0]
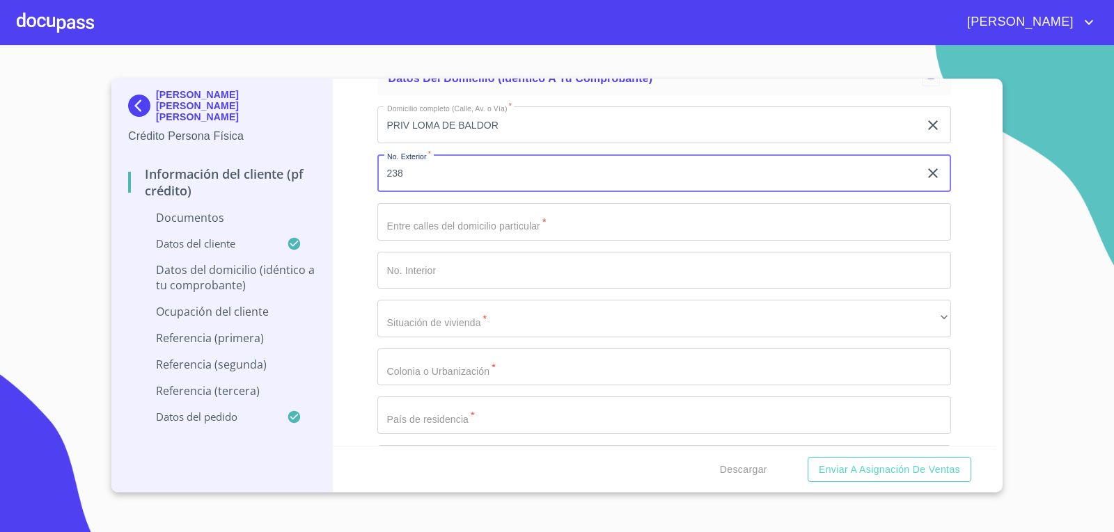
type input "238"
click at [532, 230] on input "Documento de identificación.   *" at bounding box center [664, 222] width 574 height 38
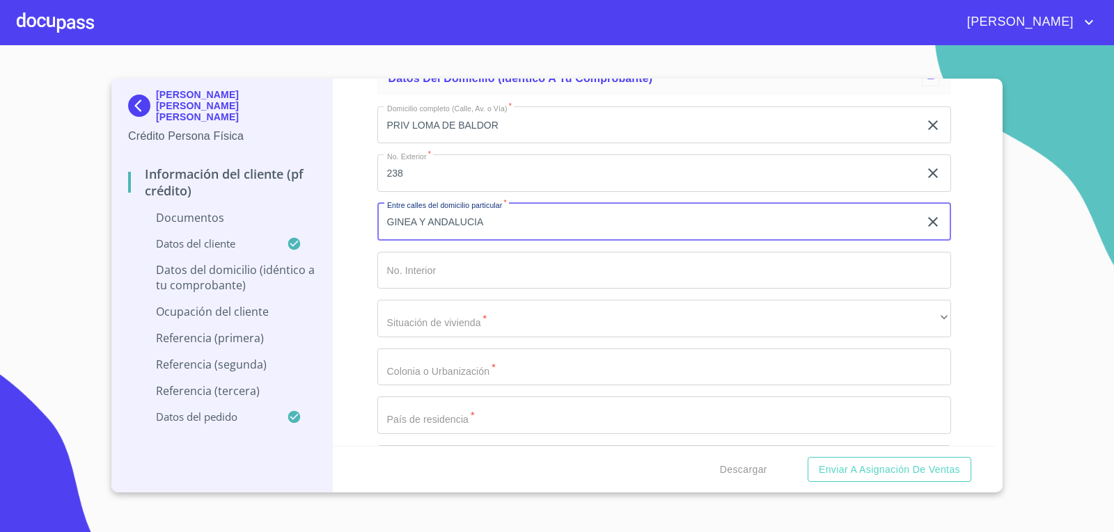
type input "GINEA Y ANDALUCIA"
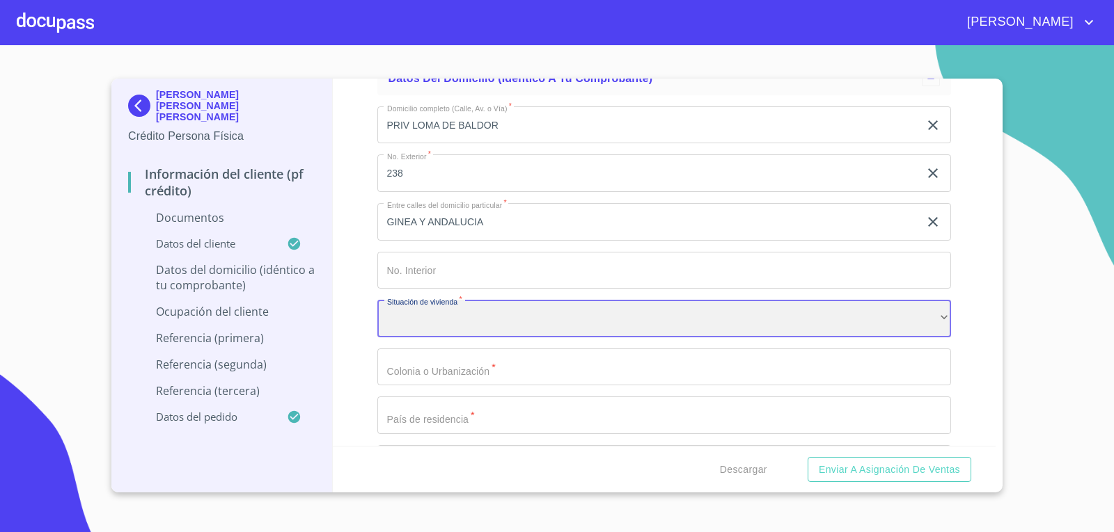
click at [478, 324] on div "​" at bounding box center [664, 319] width 574 height 38
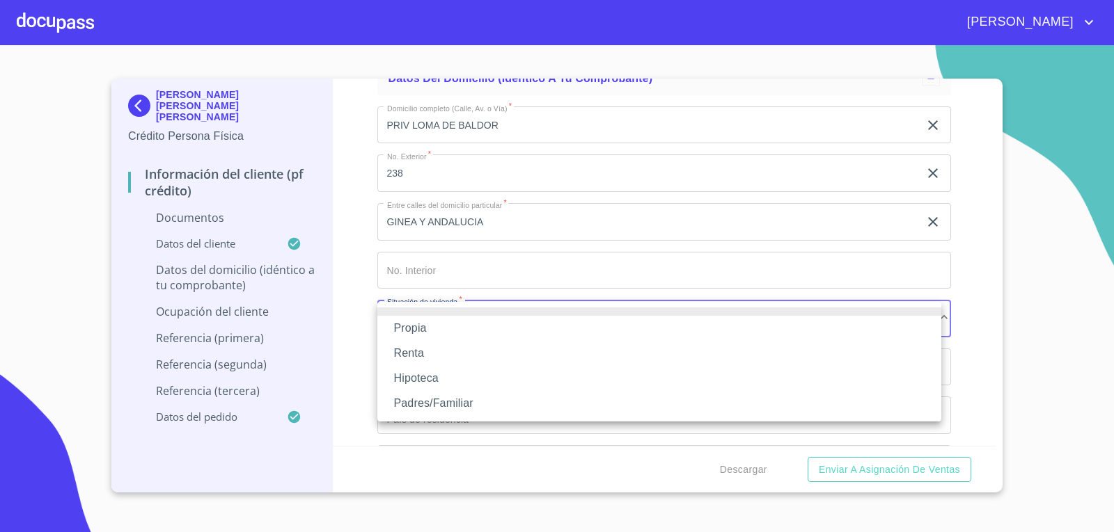
click at [432, 348] on li "Renta" at bounding box center [659, 353] width 564 height 25
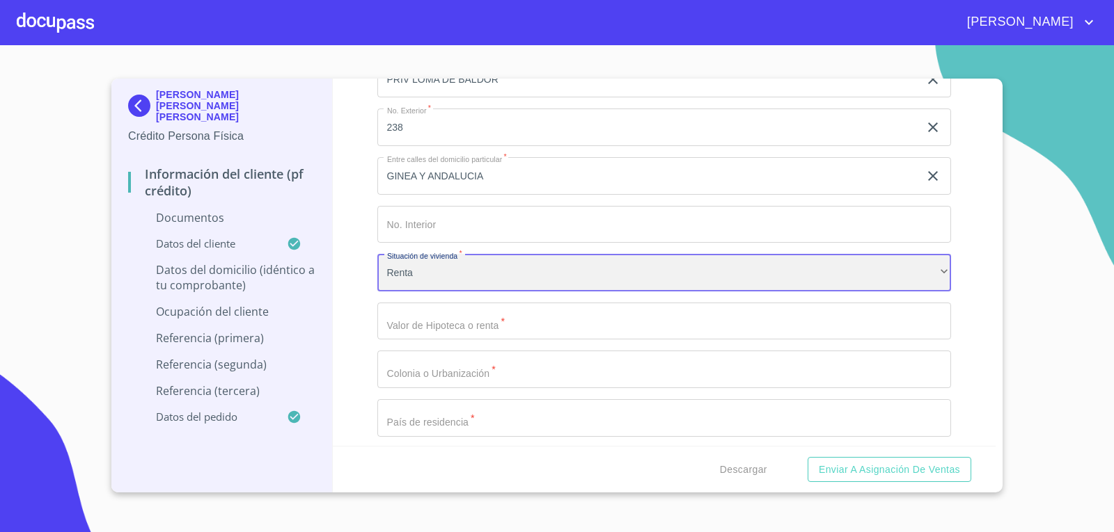
scroll to position [2575, 0]
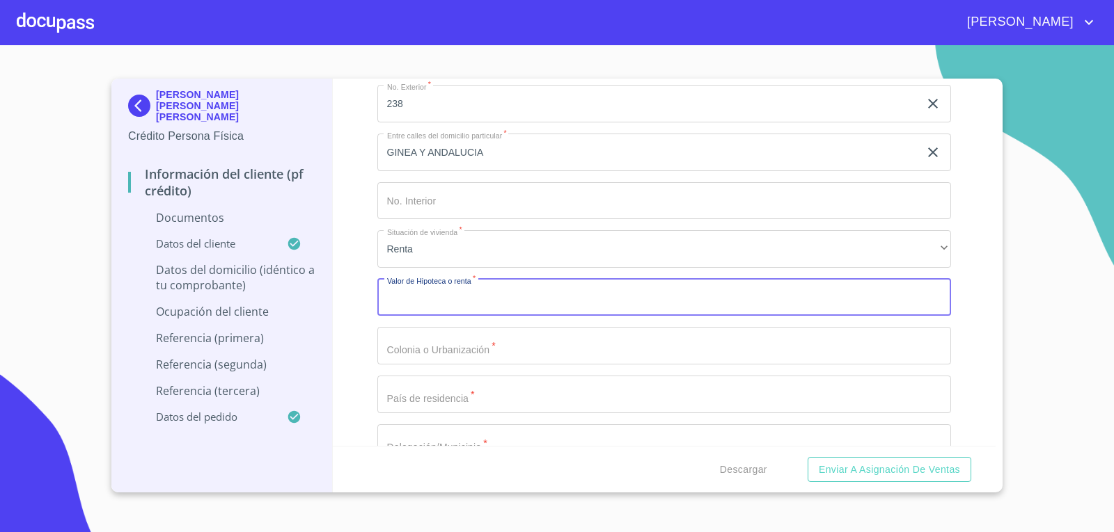
click at [457, 289] on input "Documento de identificación.   *" at bounding box center [664, 298] width 574 height 38
drag, startPoint x: 489, startPoint y: 371, endPoint x: 503, endPoint y: 353, distance: 22.8
click at [489, 370] on div "Domicilio completo (Calle, Av. o Vía)   * PRIV LOMA DE BALDOR ​ No. Exterior  …" at bounding box center [664, 322] width 574 height 593
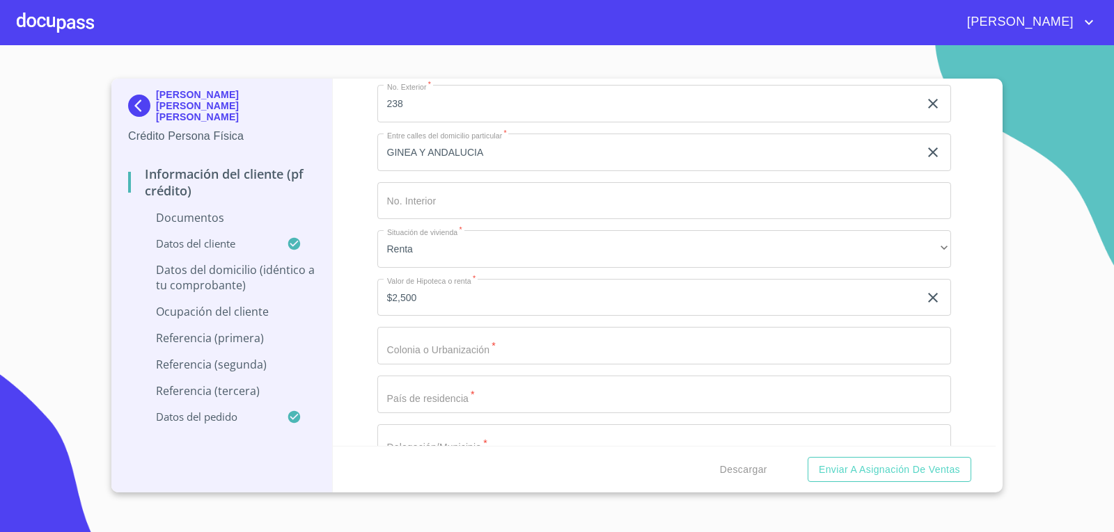
click at [505, 342] on input "Documento de identificación.   *" at bounding box center [664, 346] width 574 height 38
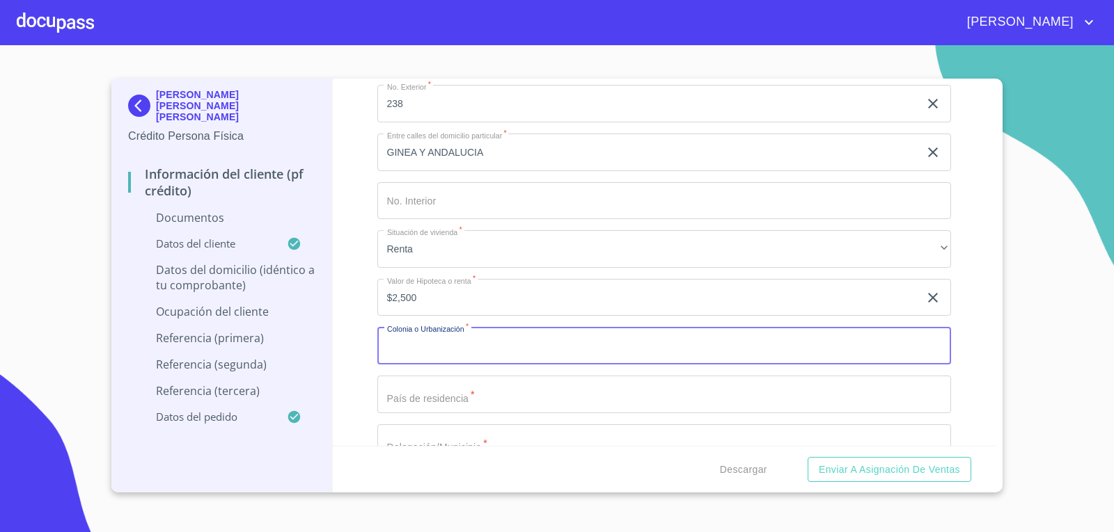
scroll to position [2645, 0]
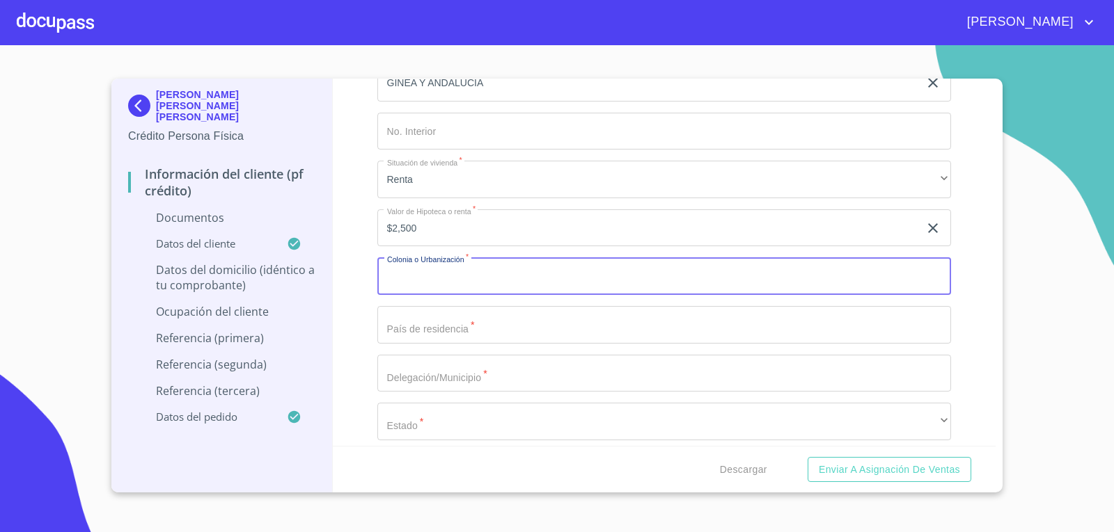
click at [525, 276] on input "Documento de identificación.   *" at bounding box center [664, 277] width 574 height 38
click at [475, 277] on input "Documento de identificación.   *" at bounding box center [664, 277] width 574 height 38
click at [514, 232] on input "$2,500" at bounding box center [648, 228] width 542 height 38
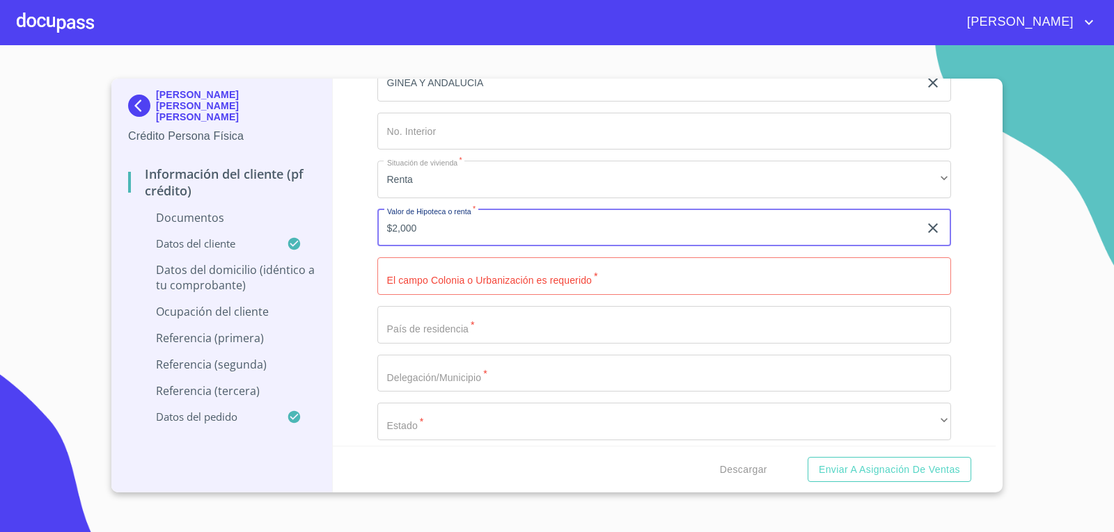
type input "$2,000"
click at [473, 319] on input "Documento de identificación.   *" at bounding box center [664, 325] width 574 height 38
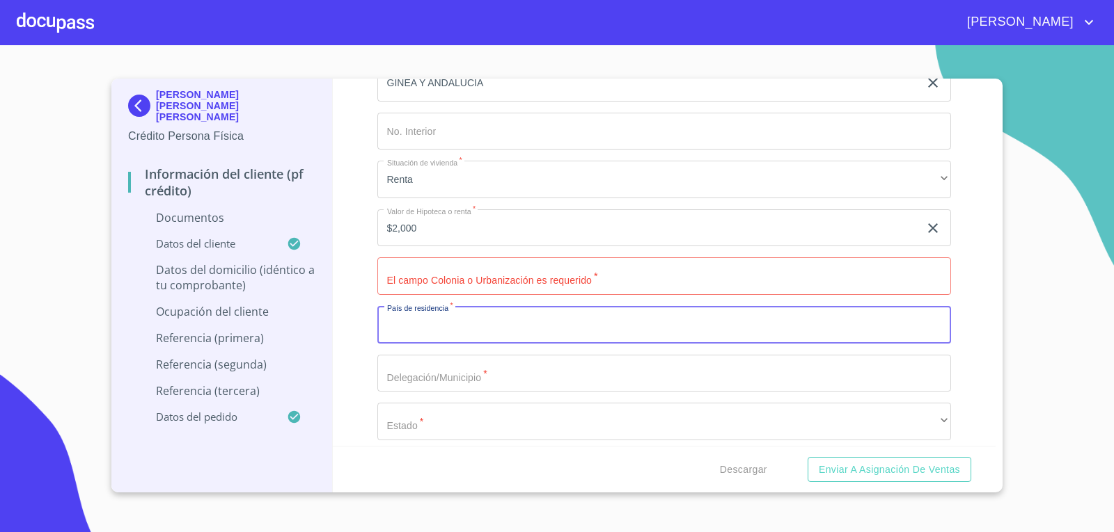
click at [477, 284] on input "Documento de identificación.   *" at bounding box center [664, 277] width 574 height 38
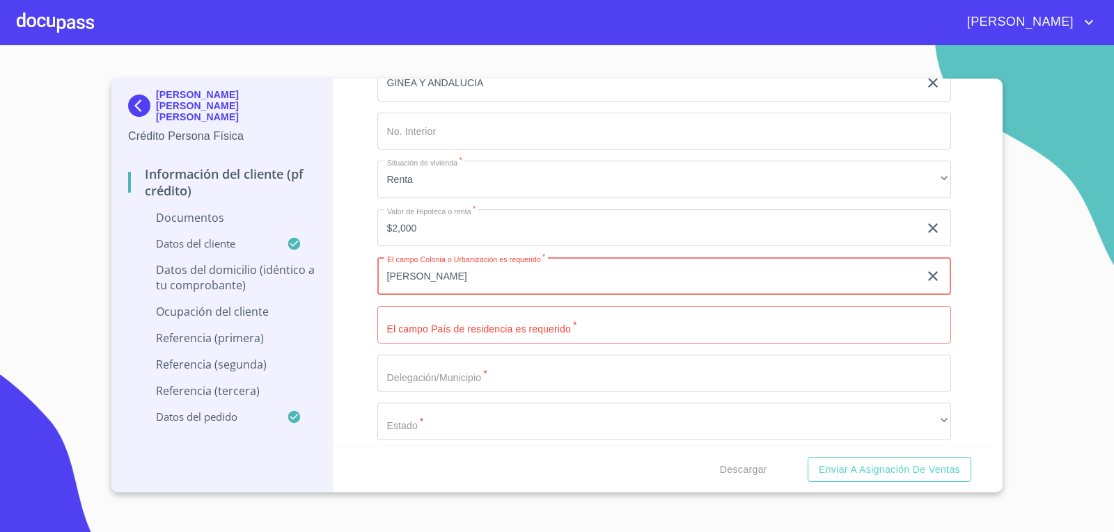
type input "[PERSON_NAME]"
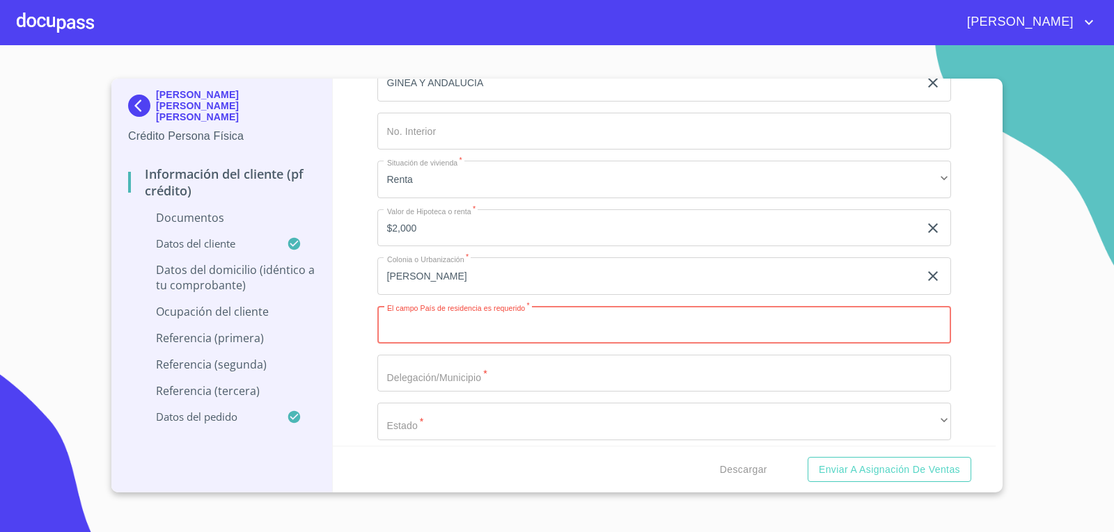
type input ","
type input "[GEOGRAPHIC_DATA]"
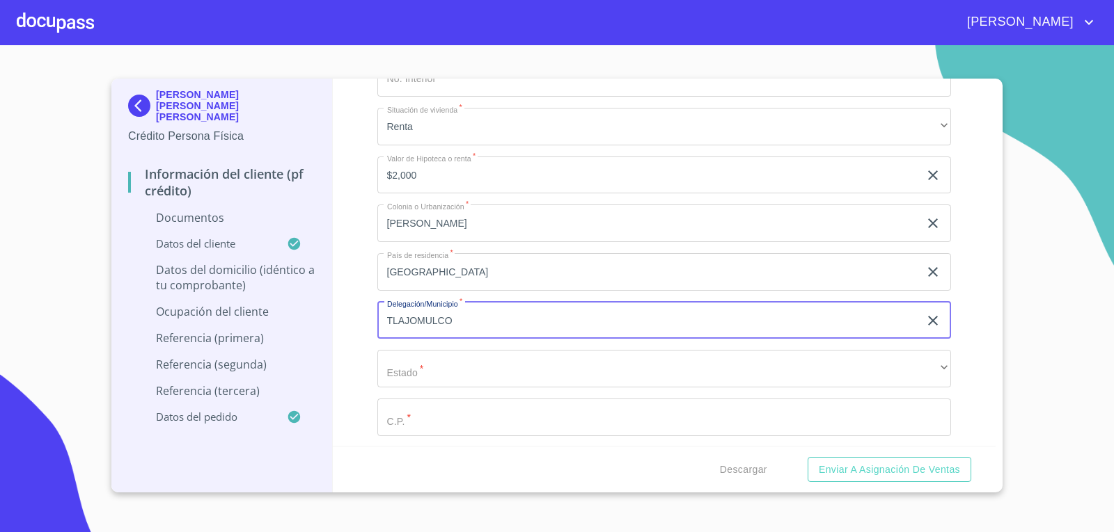
scroll to position [2784, 0]
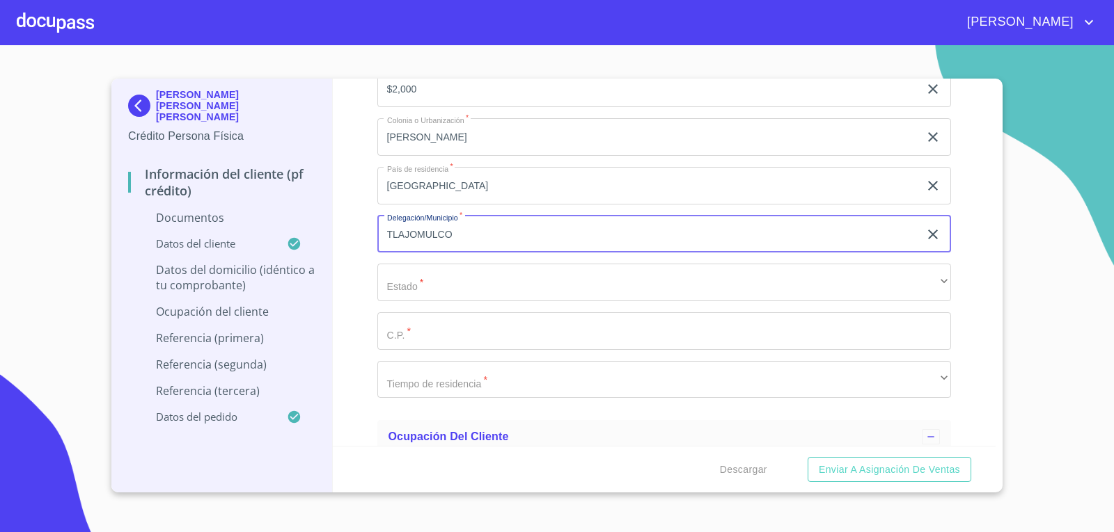
type input "TLAJOMULCO"
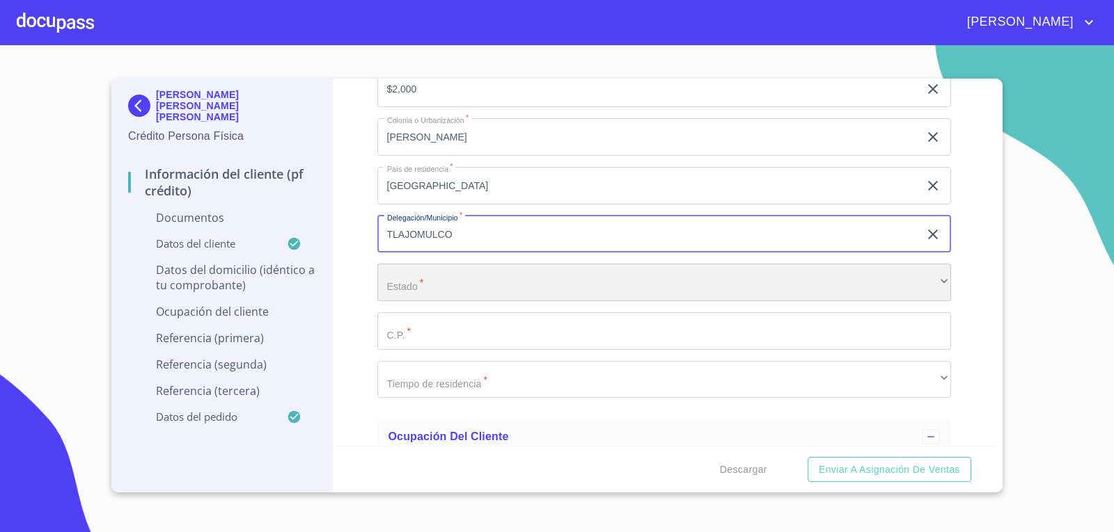
click at [639, 292] on div "​" at bounding box center [664, 283] width 574 height 38
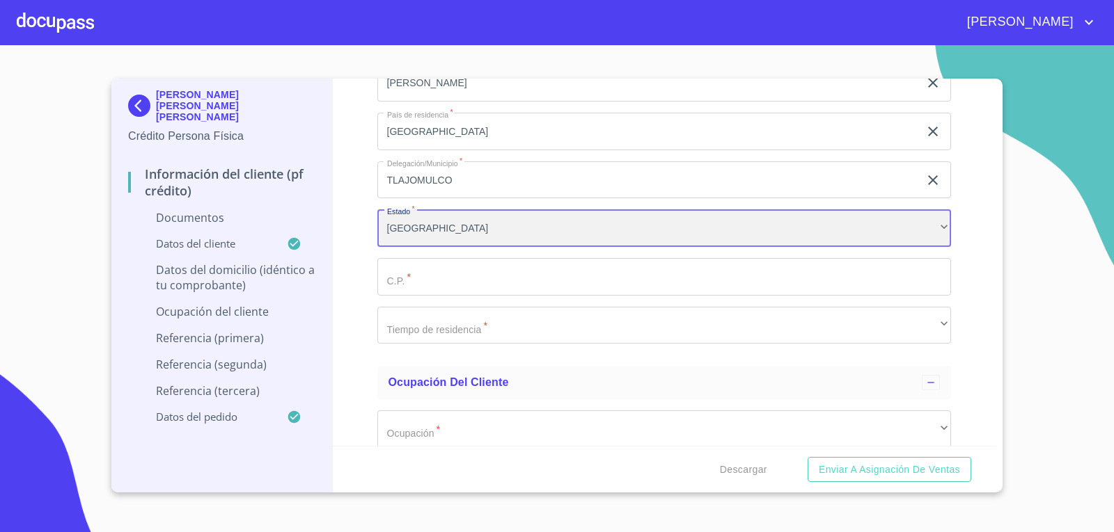
scroll to position [2854, 0]
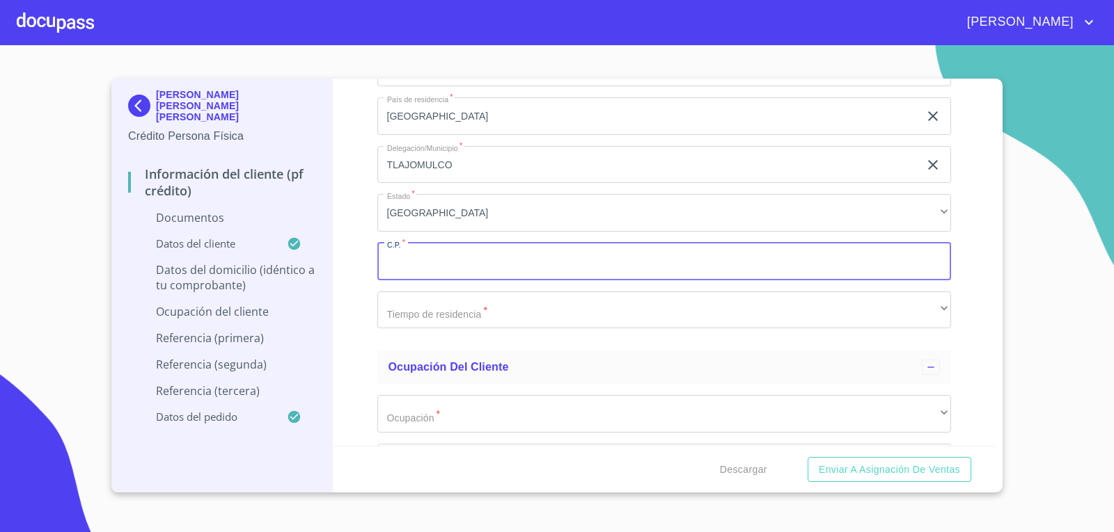
click at [613, 253] on input "Documento de identificación.   *" at bounding box center [664, 262] width 574 height 38
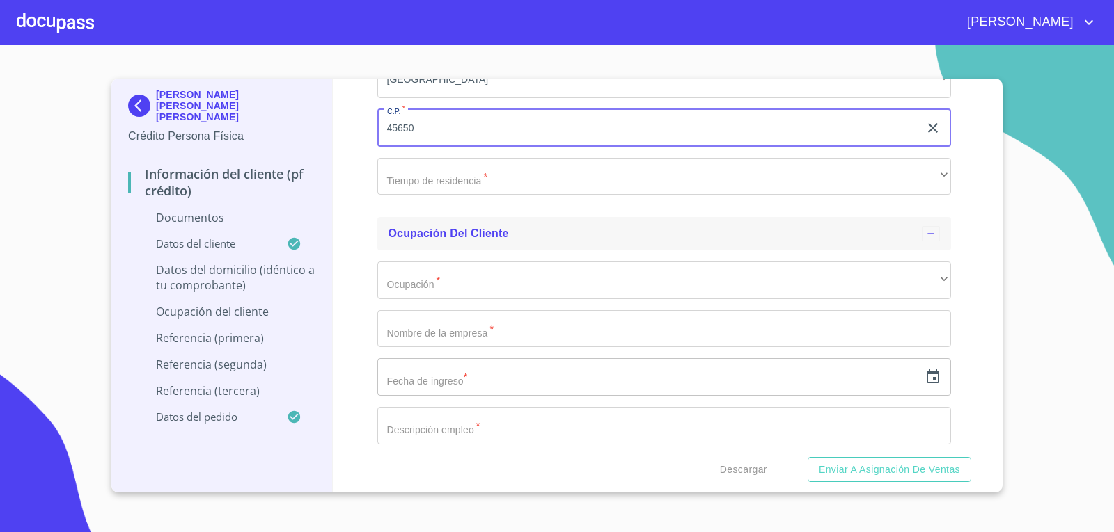
scroll to position [2993, 0]
type input "45650"
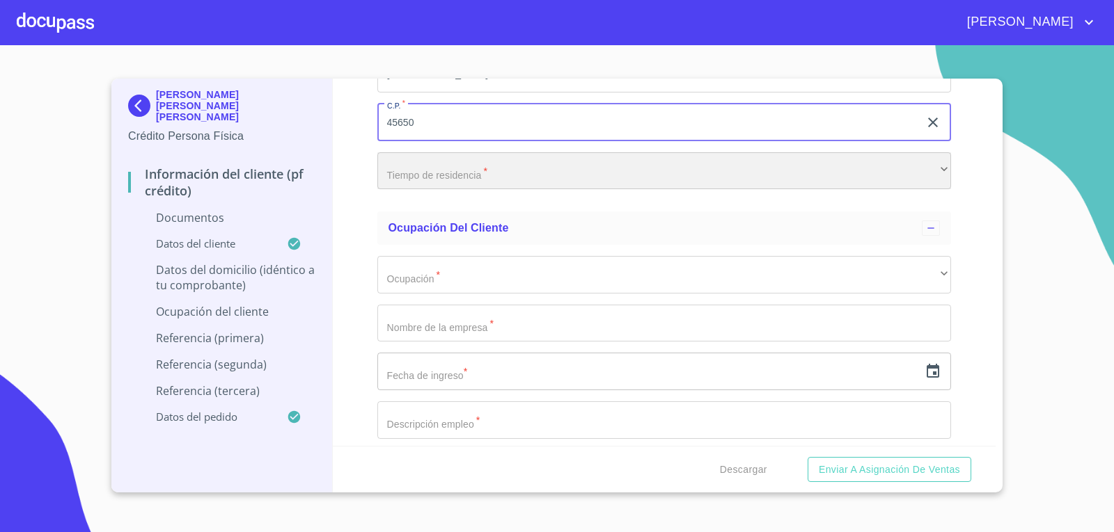
click at [608, 168] on div "​" at bounding box center [664, 171] width 574 height 38
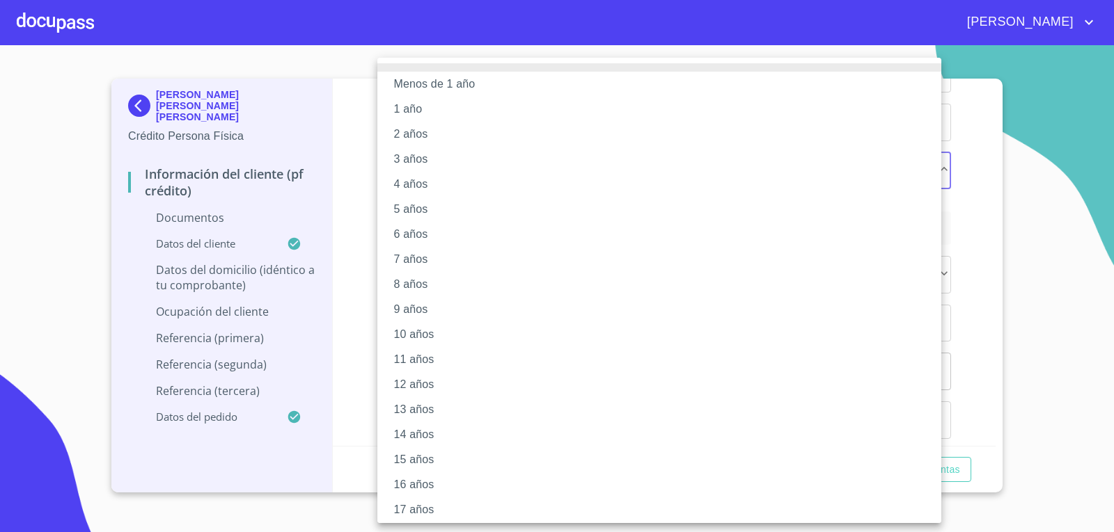
click at [429, 108] on li "1 año" at bounding box center [664, 109] width 574 height 25
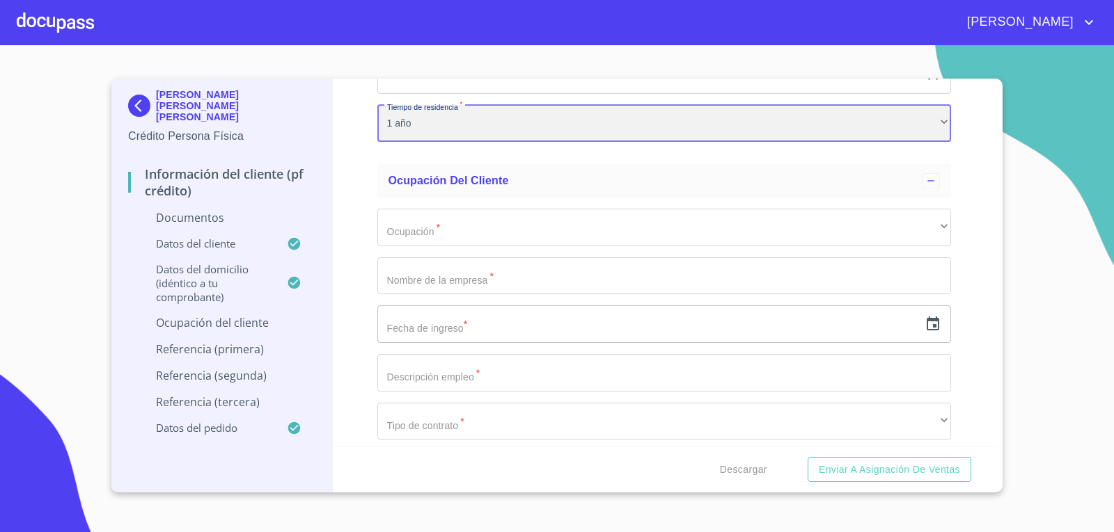
scroll to position [3062, 0]
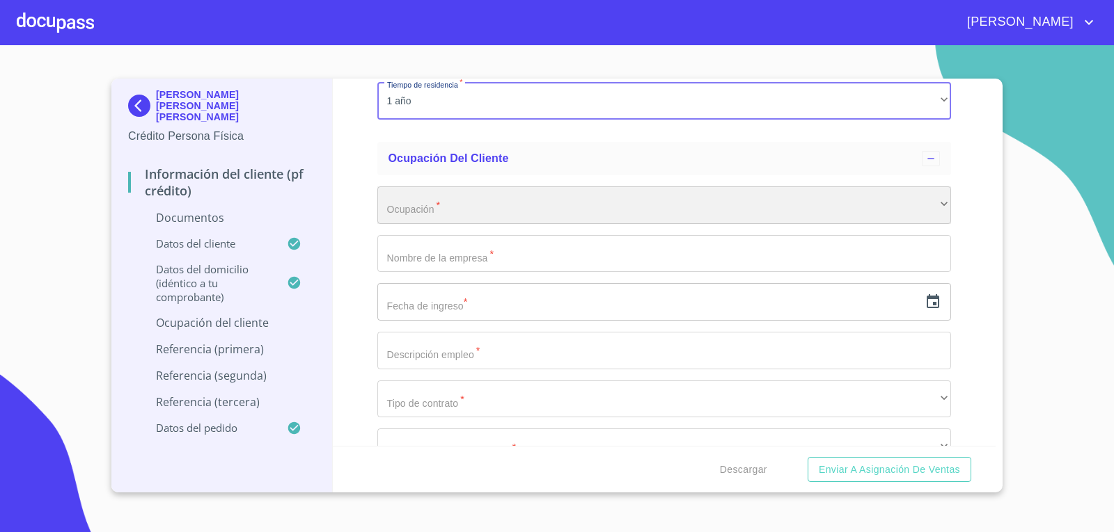
click at [448, 195] on div "​" at bounding box center [664, 206] width 574 height 38
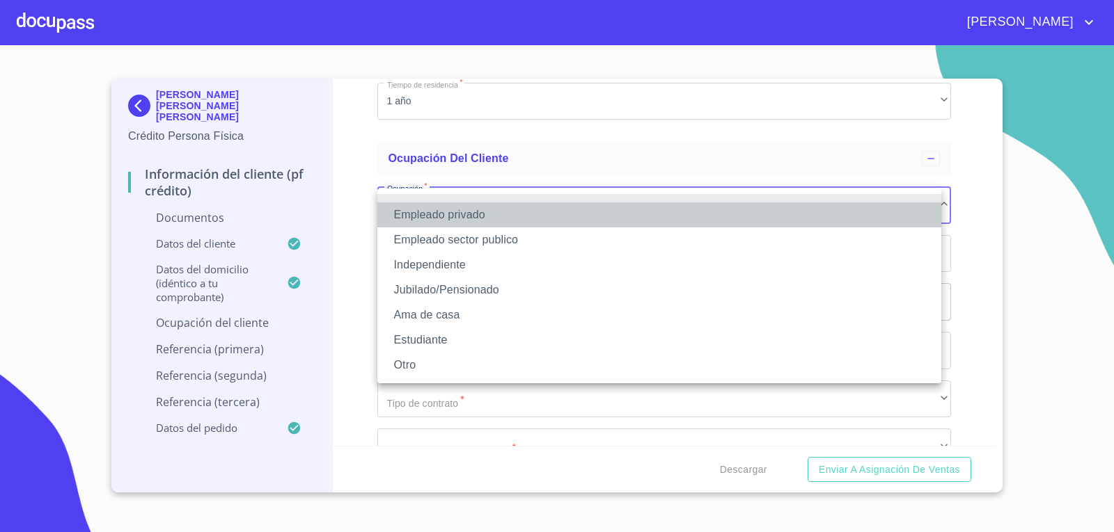
click at [437, 210] on li "Empleado privado" at bounding box center [659, 215] width 564 height 25
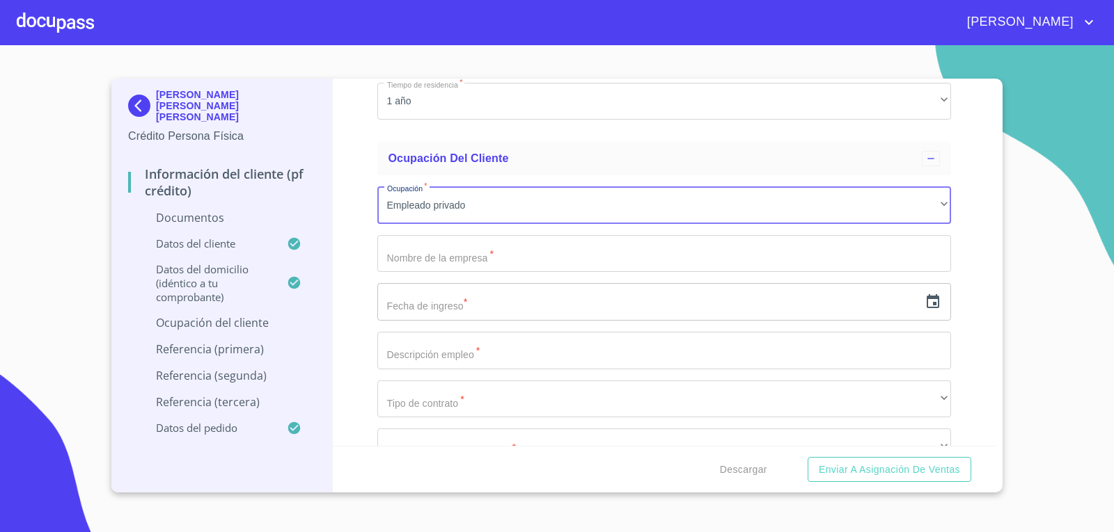
click at [457, 260] on input "Documento de identificación.   *" at bounding box center [664, 254] width 574 height 38
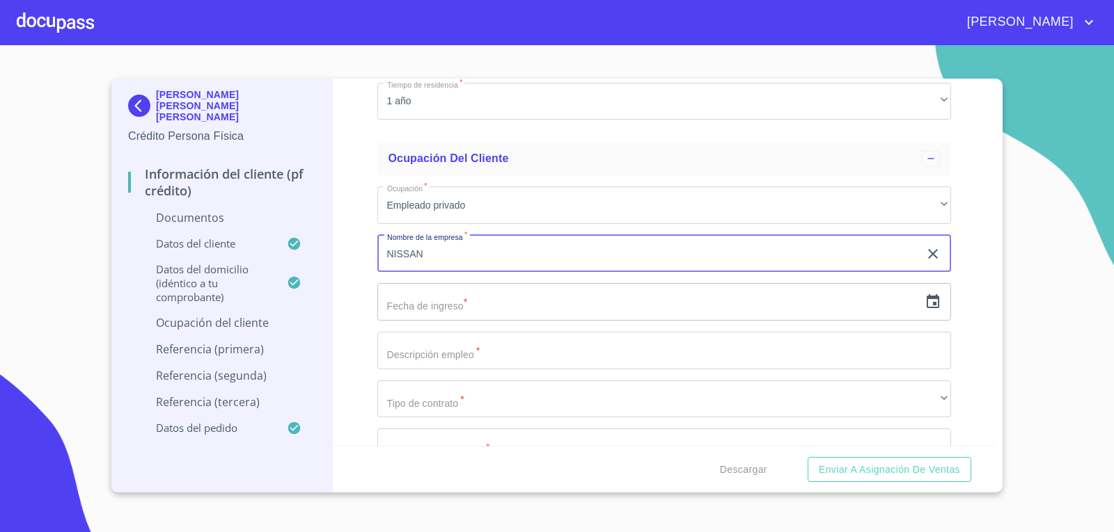
type input "NISSAN"
click at [924, 305] on icon "button" at bounding box center [932, 302] width 17 height 17
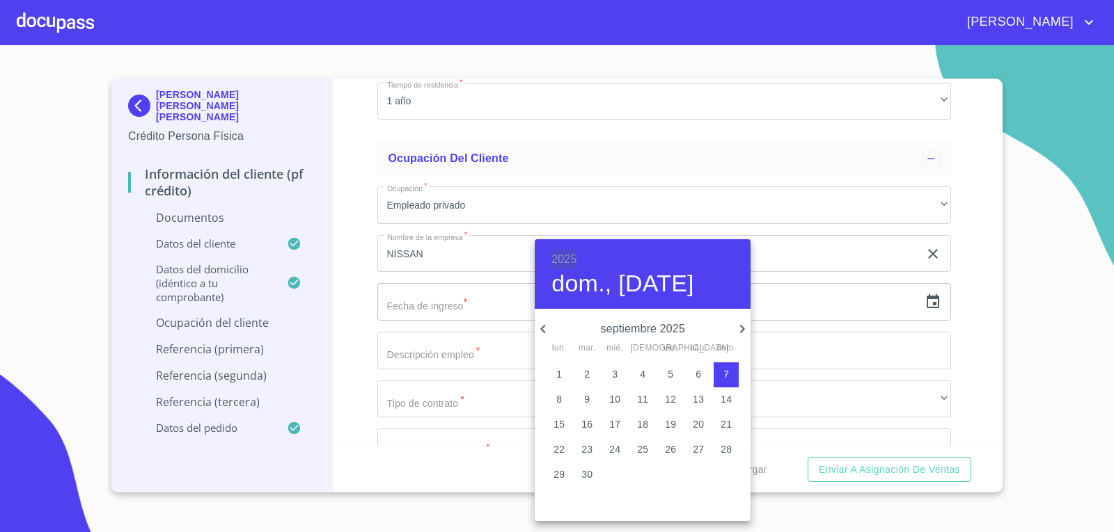
click at [562, 255] on h6 "2025" at bounding box center [563, 259] width 25 height 19
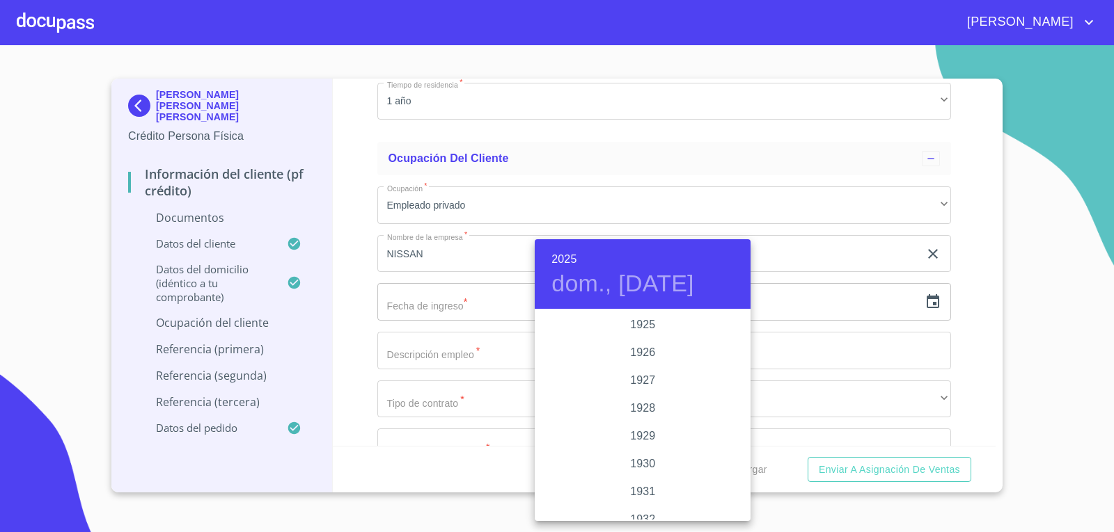
scroll to position [2700, 0]
click at [634, 347] on div "2023" at bounding box center [643, 353] width 216 height 28
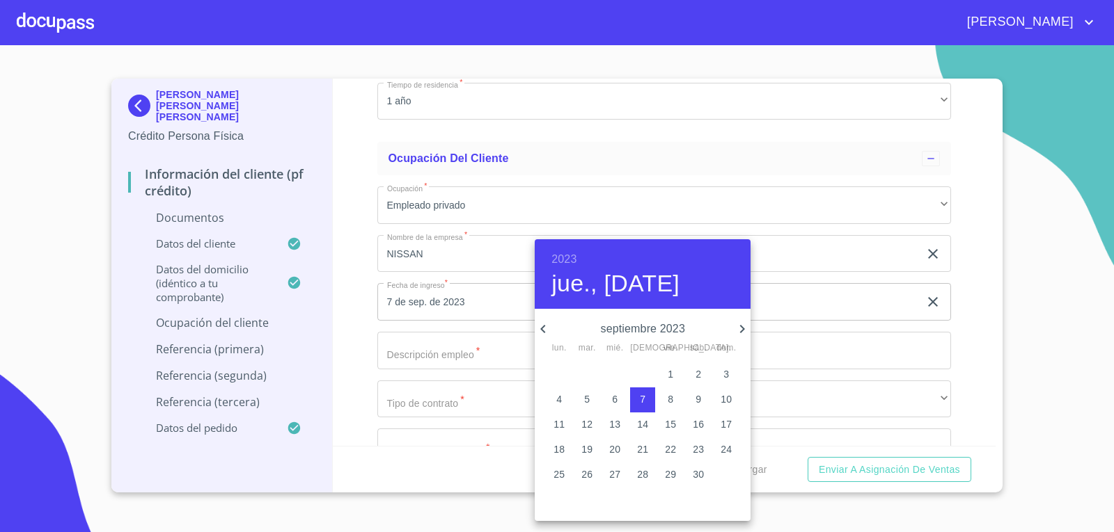
click at [540, 323] on icon "button" at bounding box center [543, 329] width 17 height 17
click at [729, 397] on p "9" at bounding box center [726, 400] width 6 height 14
type input "9 de [DATE]. de 2023"
click at [399, 353] on div at bounding box center [557, 266] width 1114 height 532
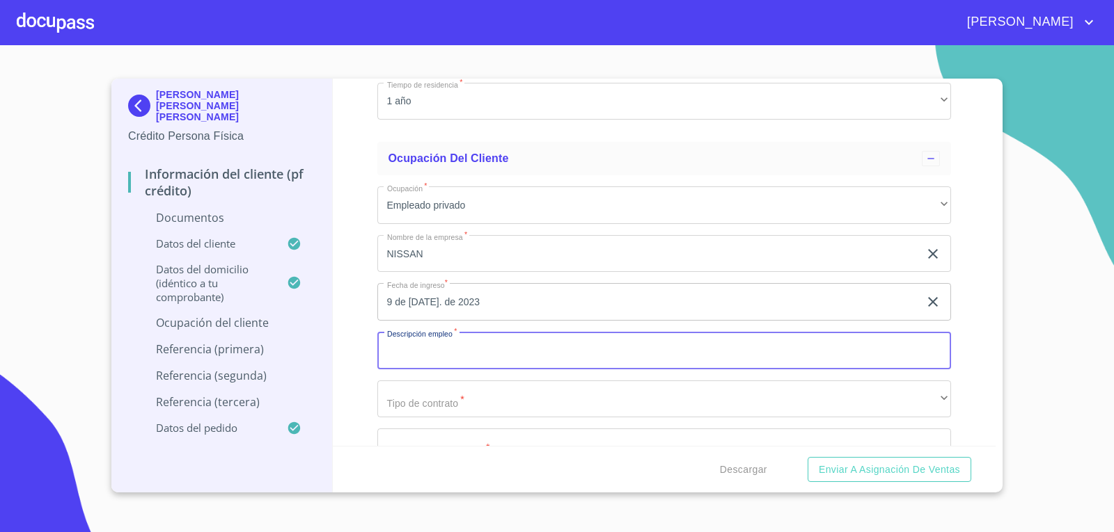
click at [509, 352] on input "Documento de identificación.   *" at bounding box center [664, 351] width 574 height 38
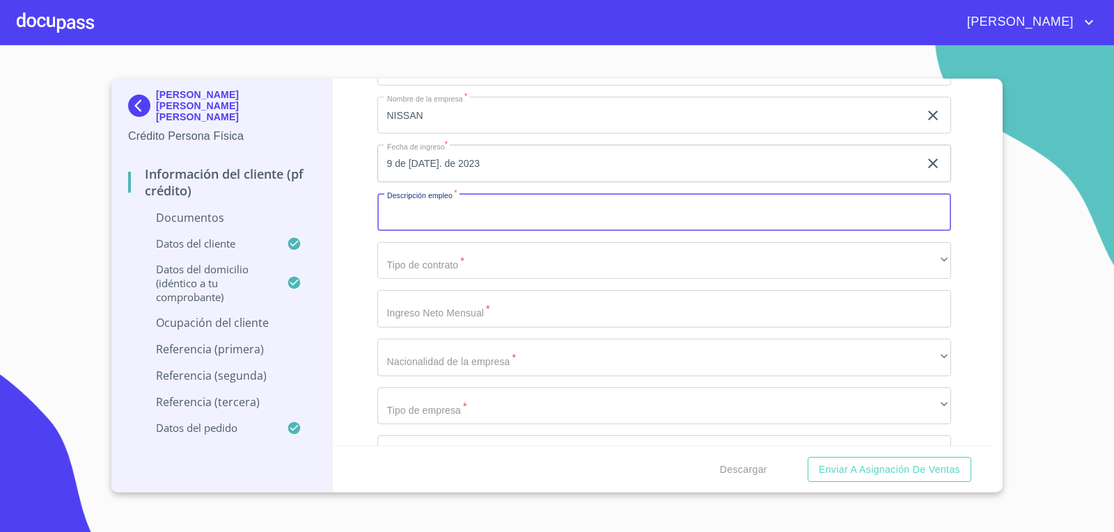
scroll to position [3202, 0]
type input "A"
type input "AUXILIAR DE ADMINISTRACIÓN"
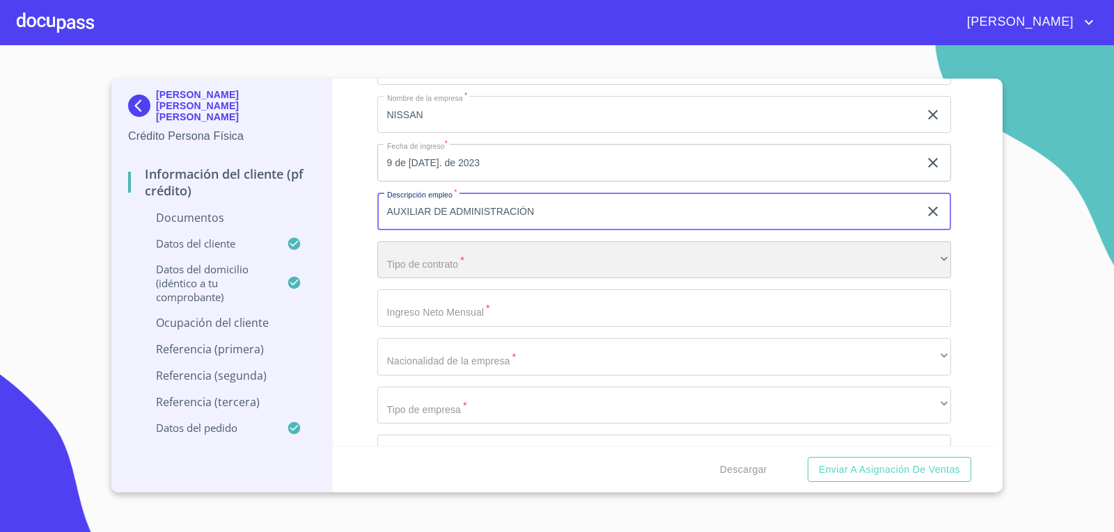
click at [525, 253] on div "​" at bounding box center [664, 261] width 574 height 38
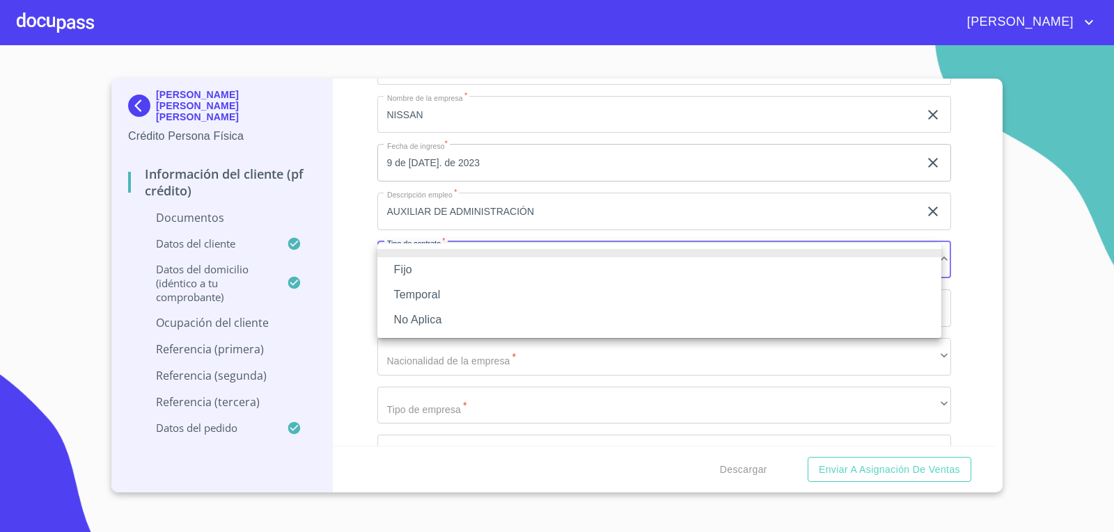
click at [487, 264] on li "Fijo" at bounding box center [659, 270] width 564 height 25
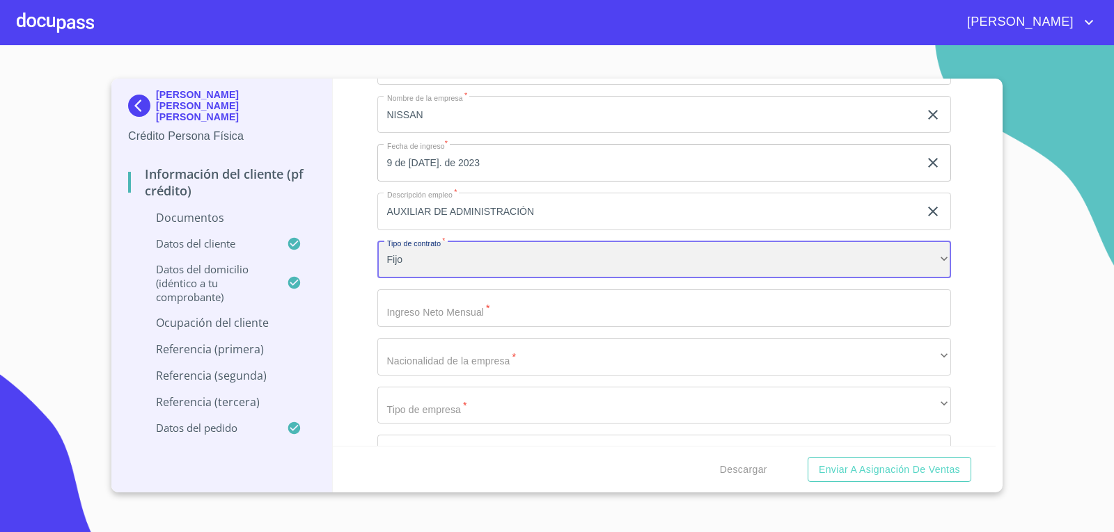
scroll to position [3341, 0]
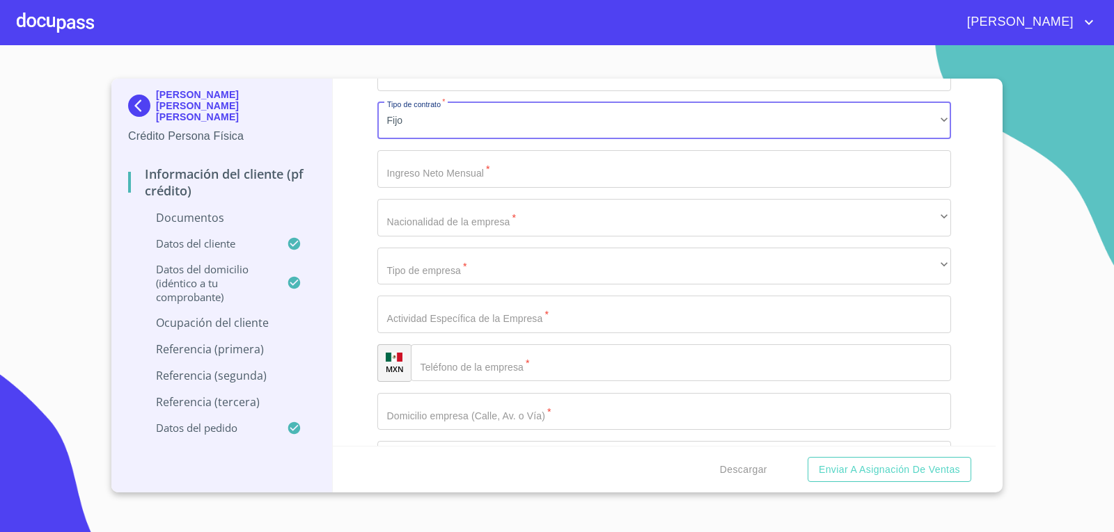
click at [461, 165] on input "Documento de identificación.   *" at bounding box center [664, 169] width 574 height 38
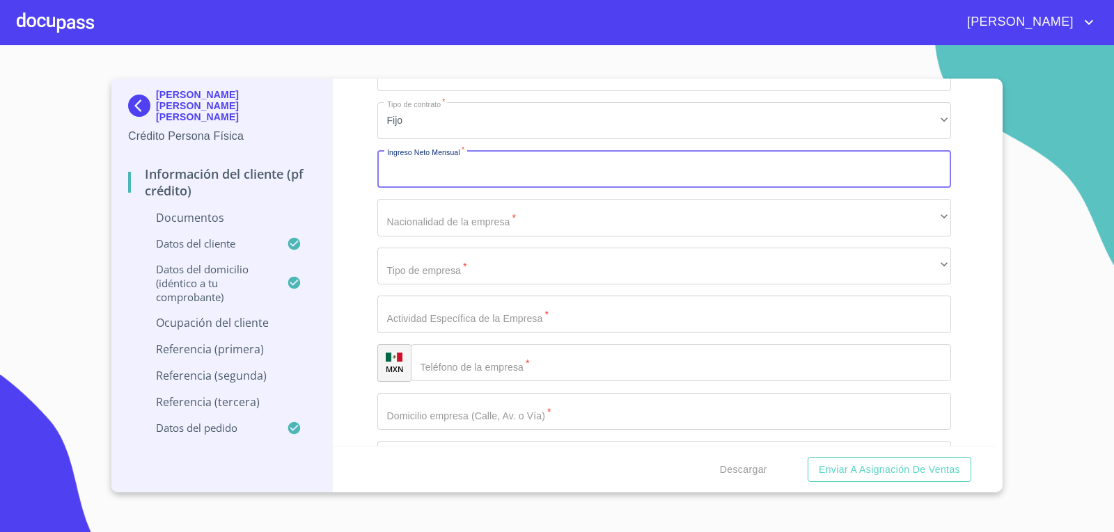
type input "2"
type input "12000"
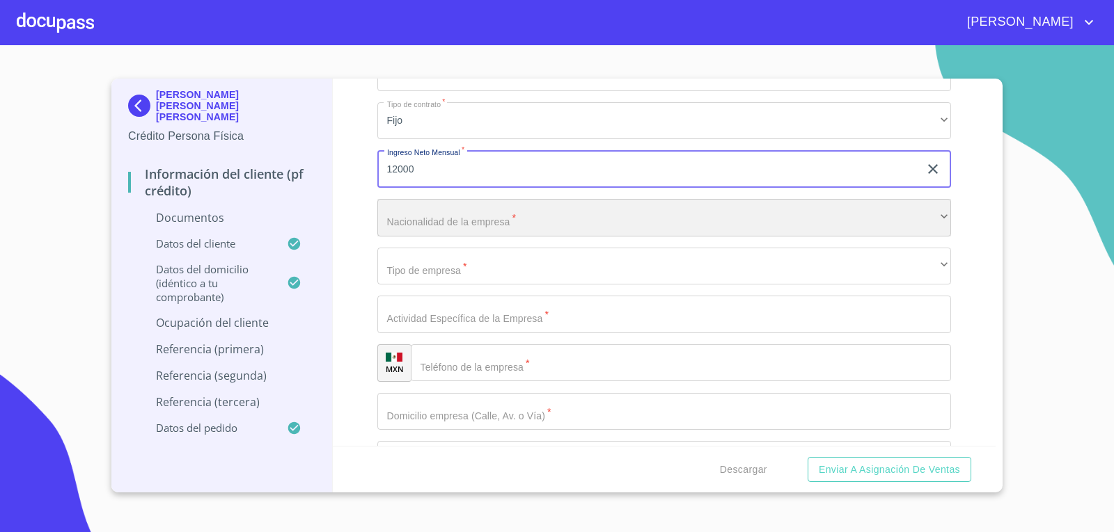
click at [720, 228] on div "​" at bounding box center [664, 218] width 574 height 38
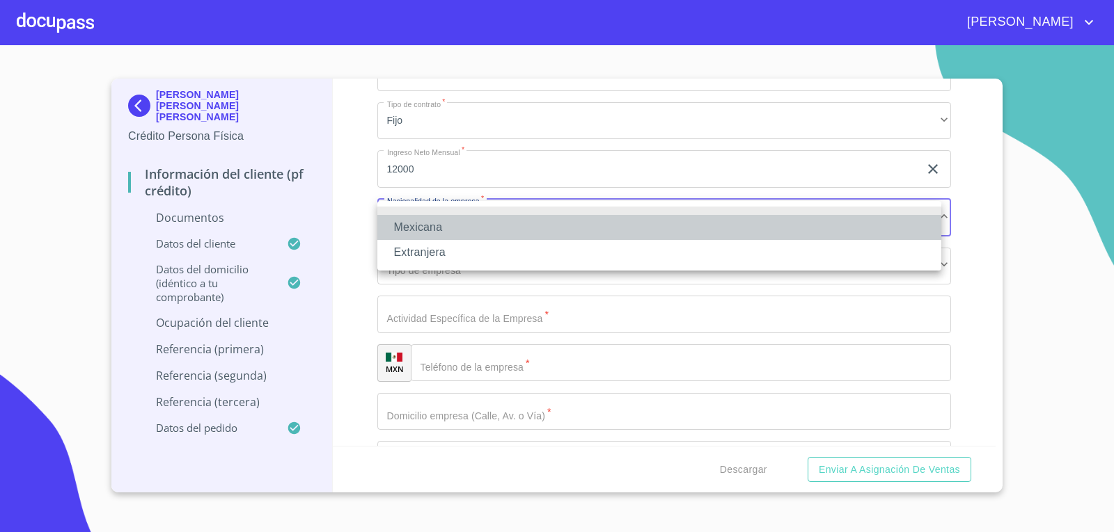
click at [456, 229] on li "Mexicana" at bounding box center [659, 227] width 564 height 25
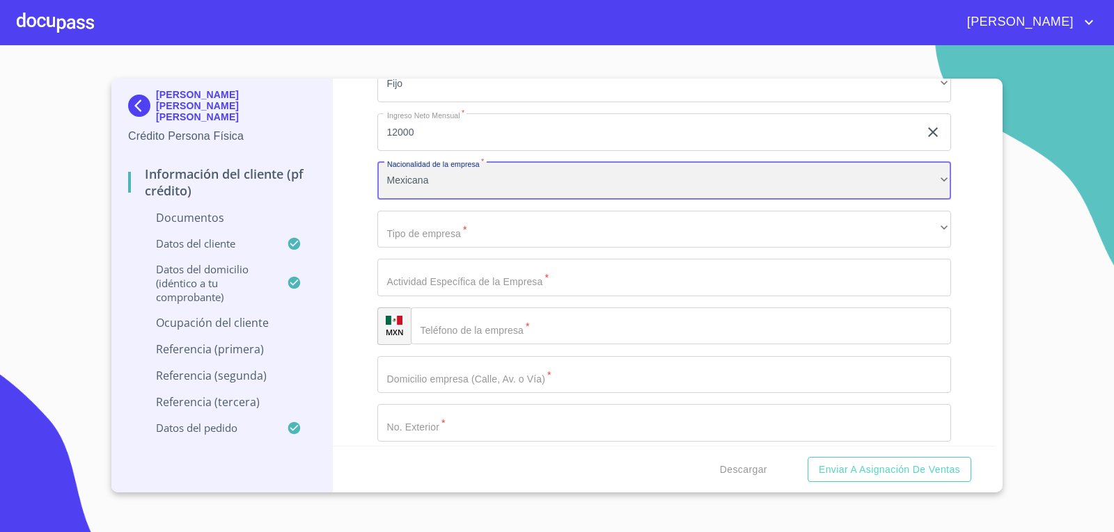
scroll to position [3410, 0]
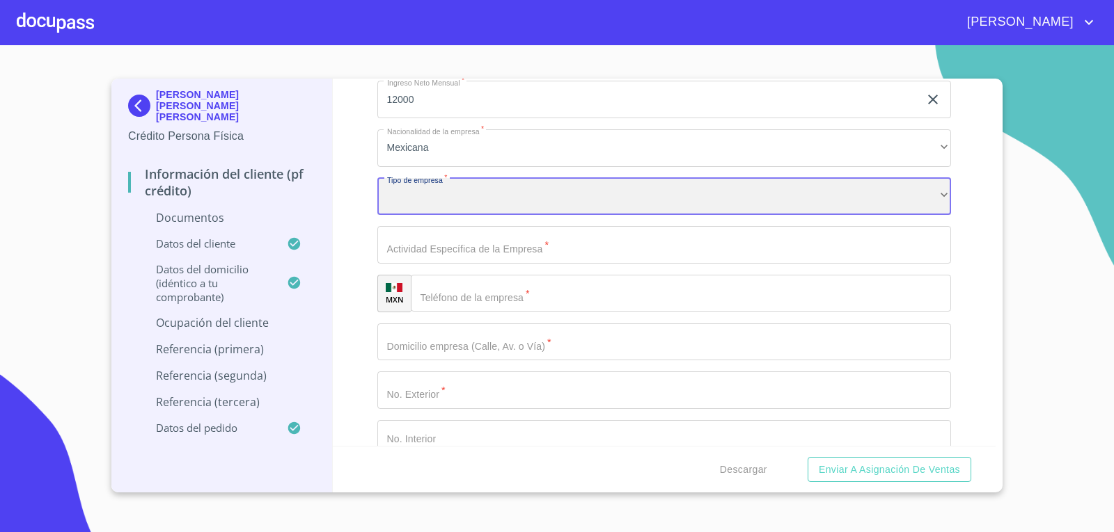
click at [464, 193] on div "​" at bounding box center [664, 197] width 574 height 38
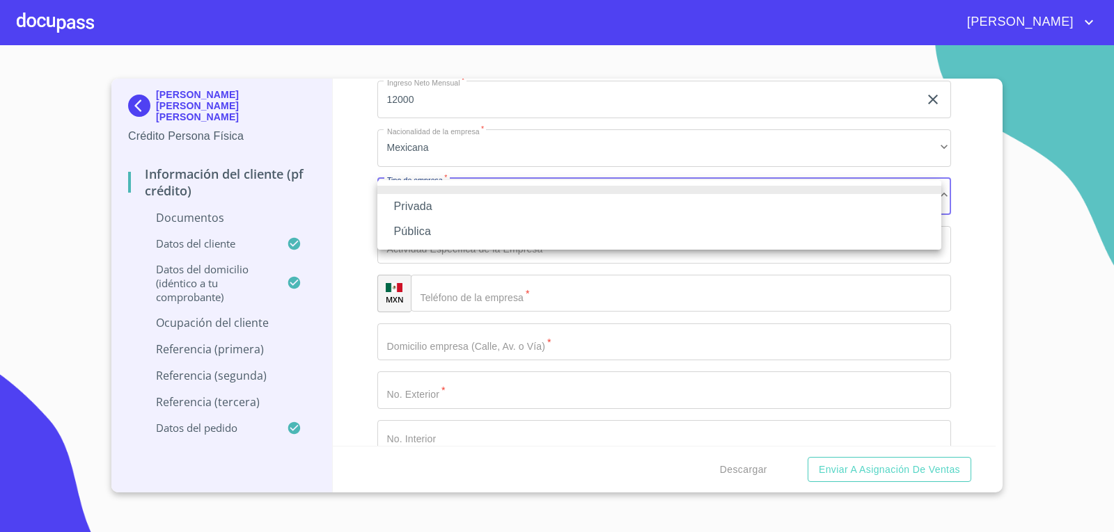
click at [431, 209] on li "Privada" at bounding box center [659, 206] width 564 height 25
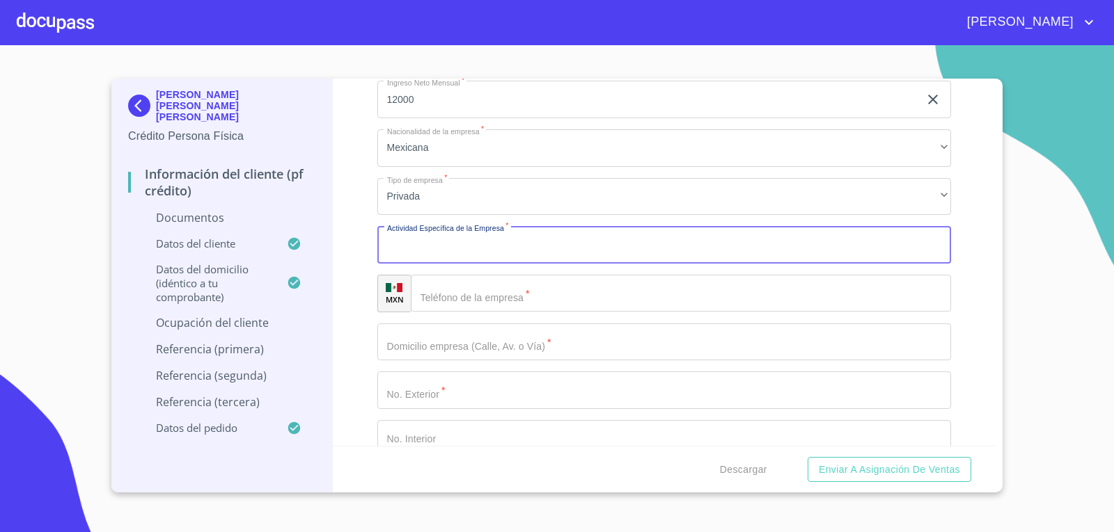
click at [438, 238] on input "Documento de identificación.   *" at bounding box center [664, 245] width 574 height 38
type input "G"
type input "VENTA DE AUTOS"
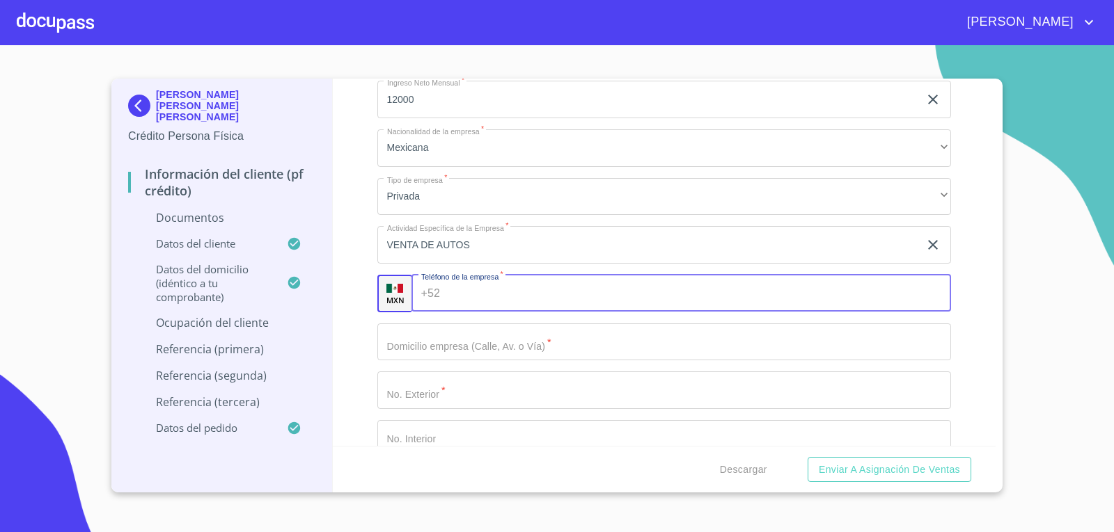
click at [507, 283] on input "Documento de identificación.   *" at bounding box center [697, 294] width 505 height 38
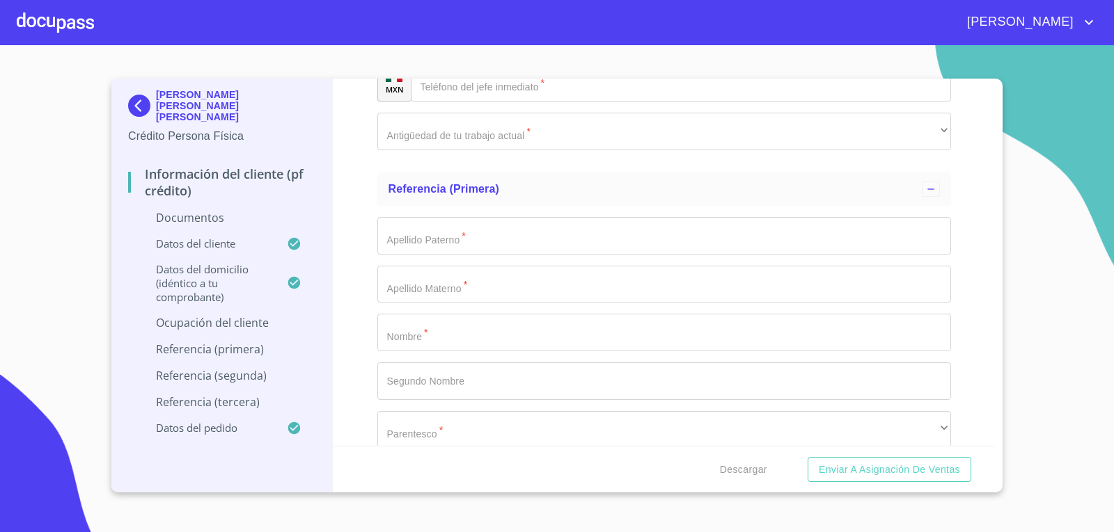
scroll to position [4106, 0]
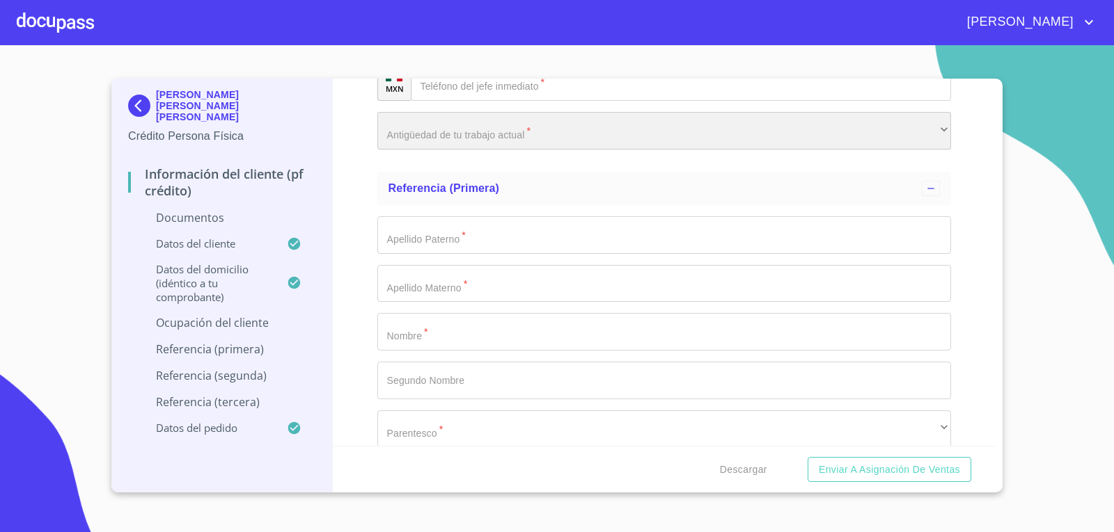
click at [468, 140] on div "​" at bounding box center [664, 131] width 574 height 38
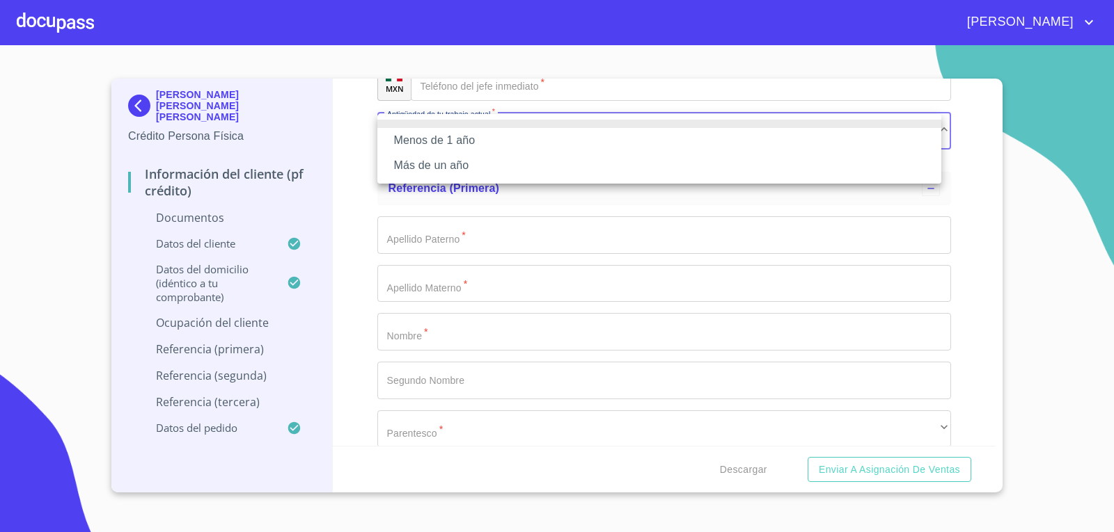
click at [437, 164] on li "Más de un año" at bounding box center [659, 165] width 564 height 25
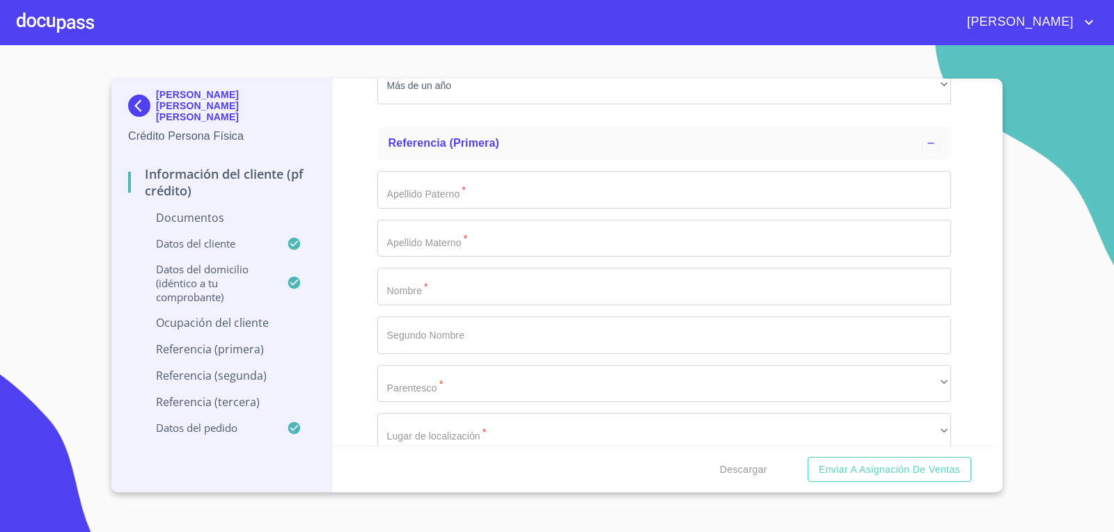
scroll to position [4176, 0]
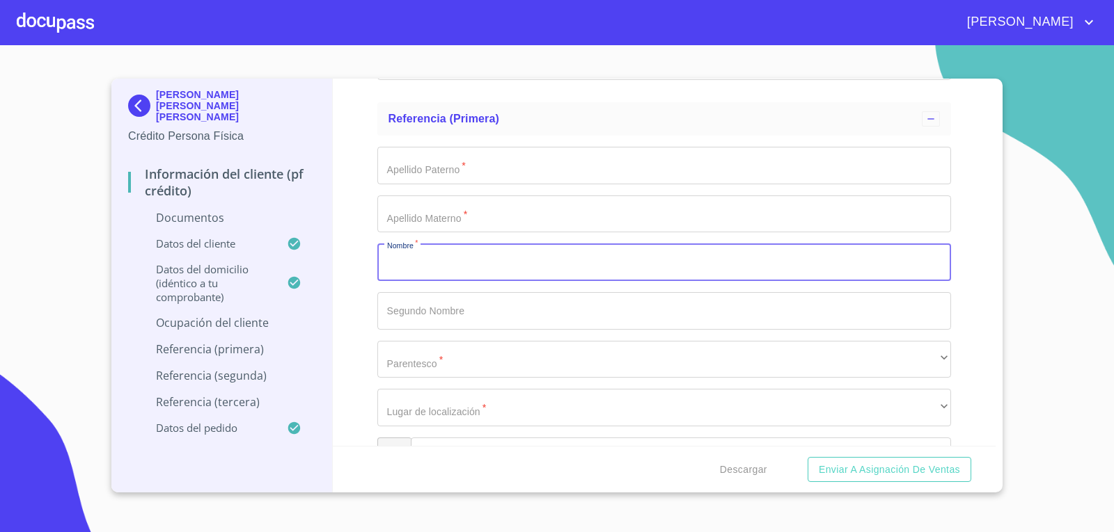
click at [448, 271] on input "Documento de identificación.   *" at bounding box center [664, 263] width 574 height 38
type input "[PERSON_NAME]"
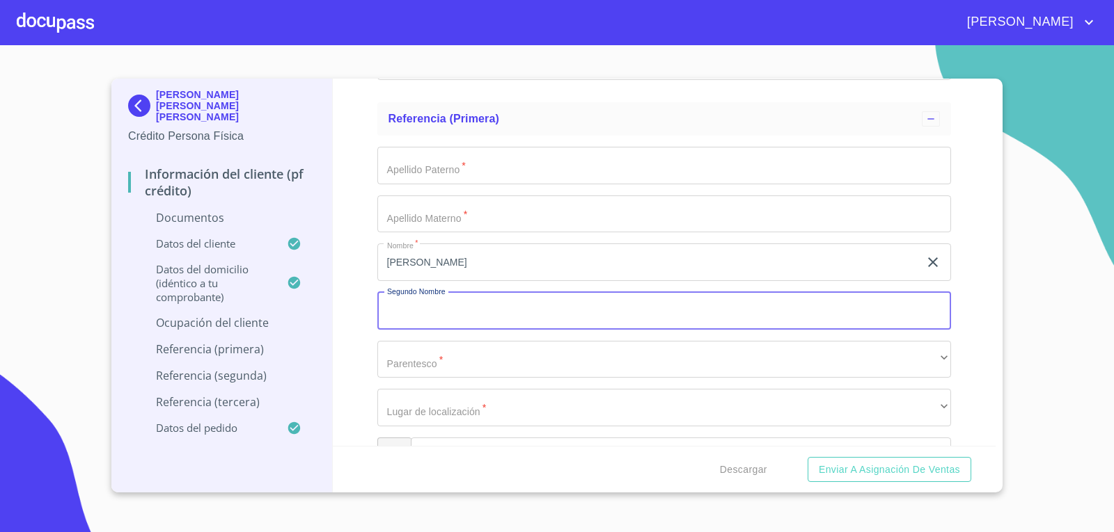
click at [491, 162] on input "Documento de identificación.   *" at bounding box center [664, 166] width 574 height 38
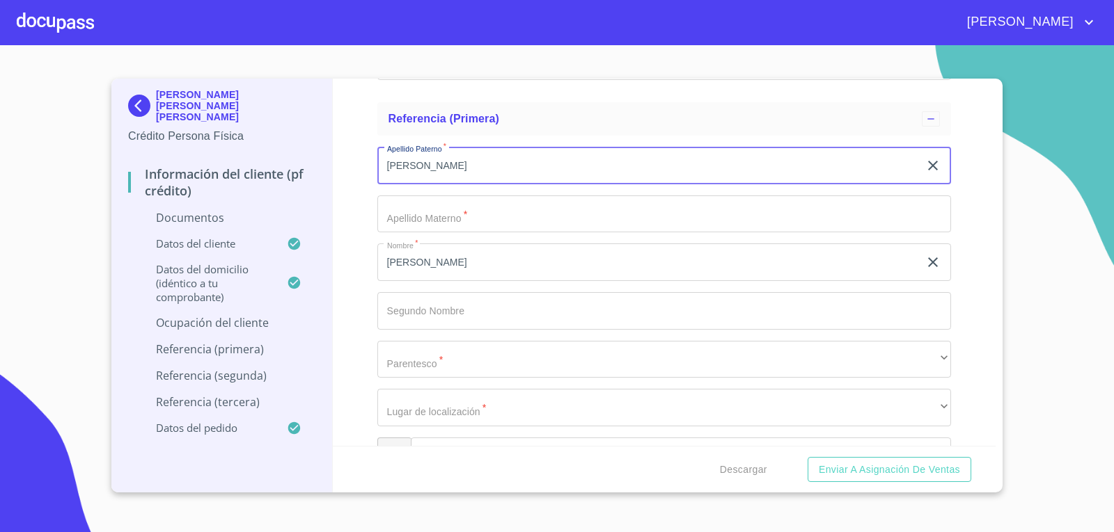
type input "[PERSON_NAME]"
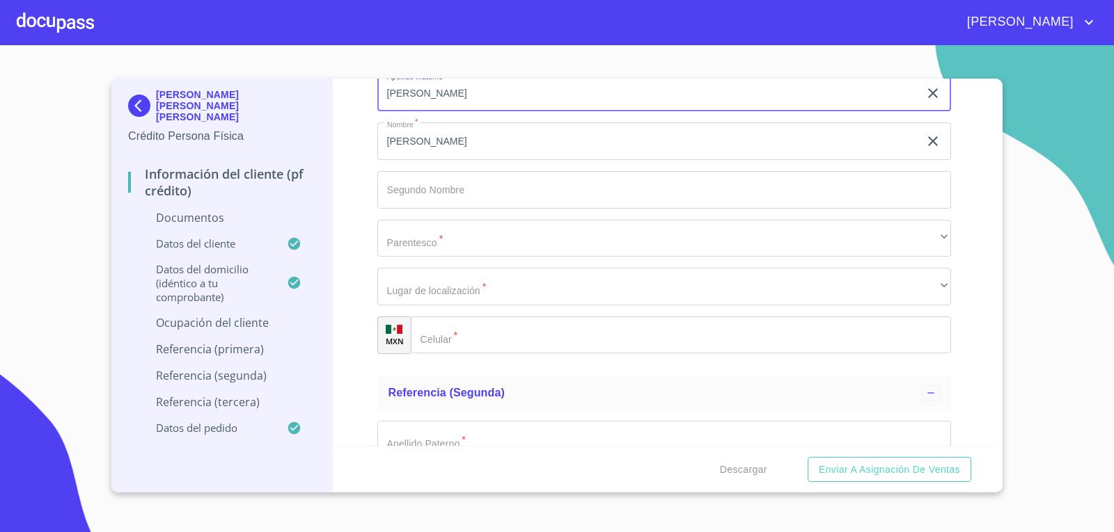
scroll to position [4315, 0]
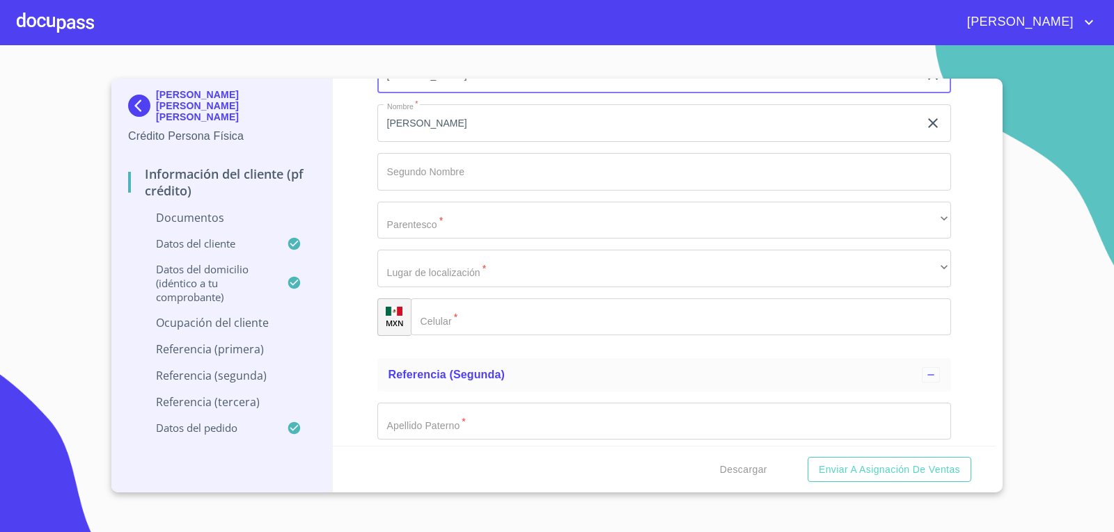
type input "[PERSON_NAME]"
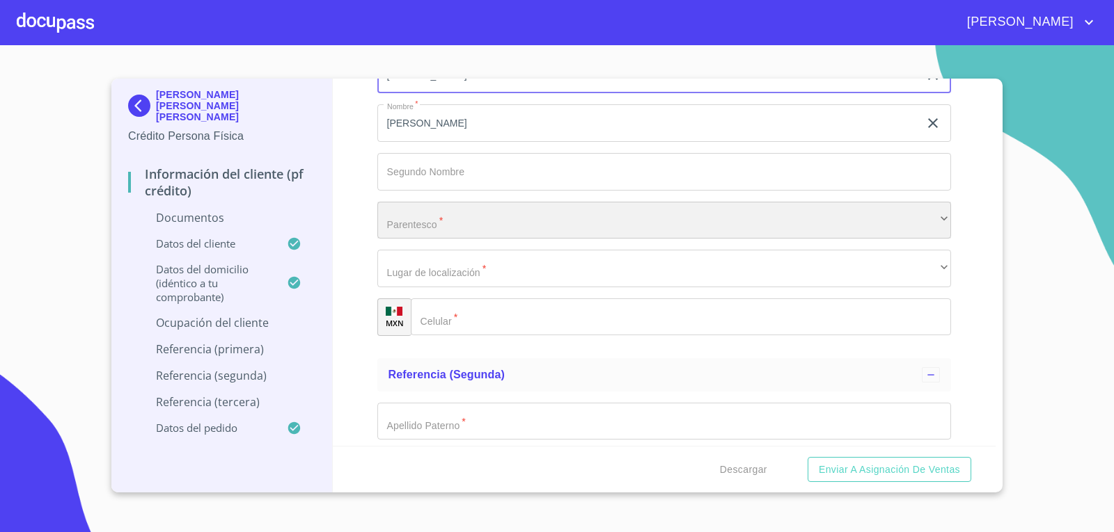
click at [512, 221] on div "​" at bounding box center [664, 221] width 574 height 38
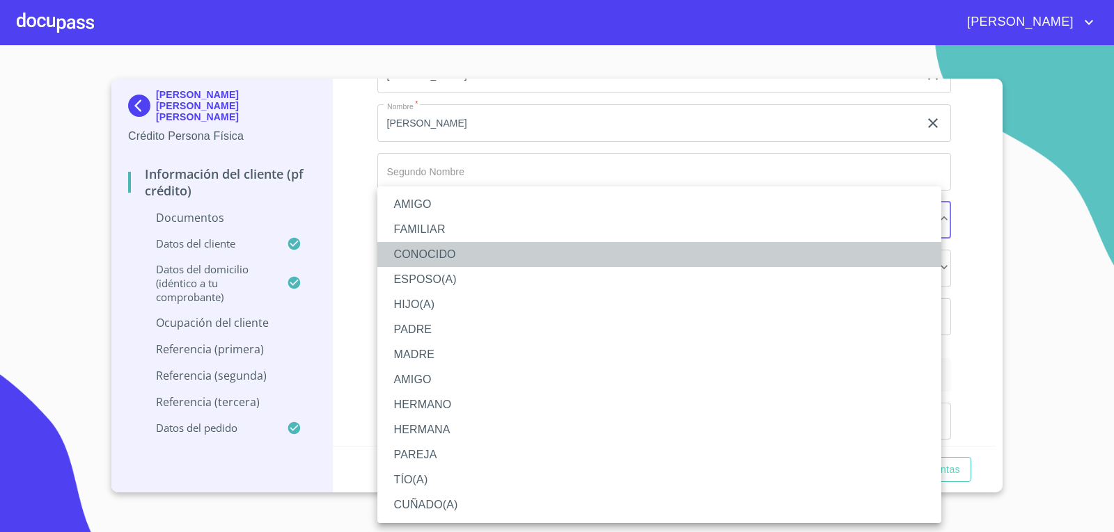
click at [421, 251] on li "CONOCIDO" at bounding box center [659, 254] width 564 height 25
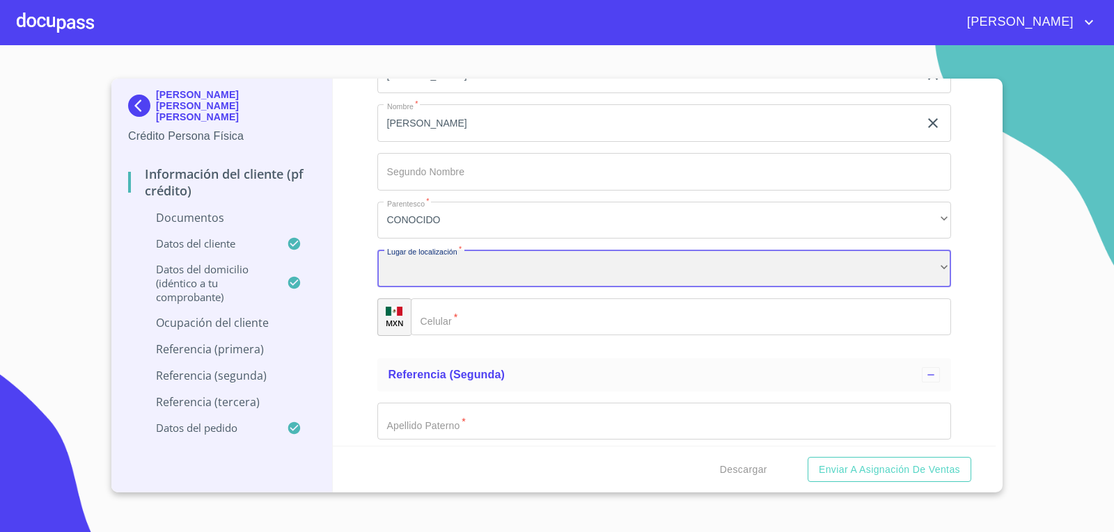
click at [429, 272] on div "​" at bounding box center [664, 269] width 574 height 38
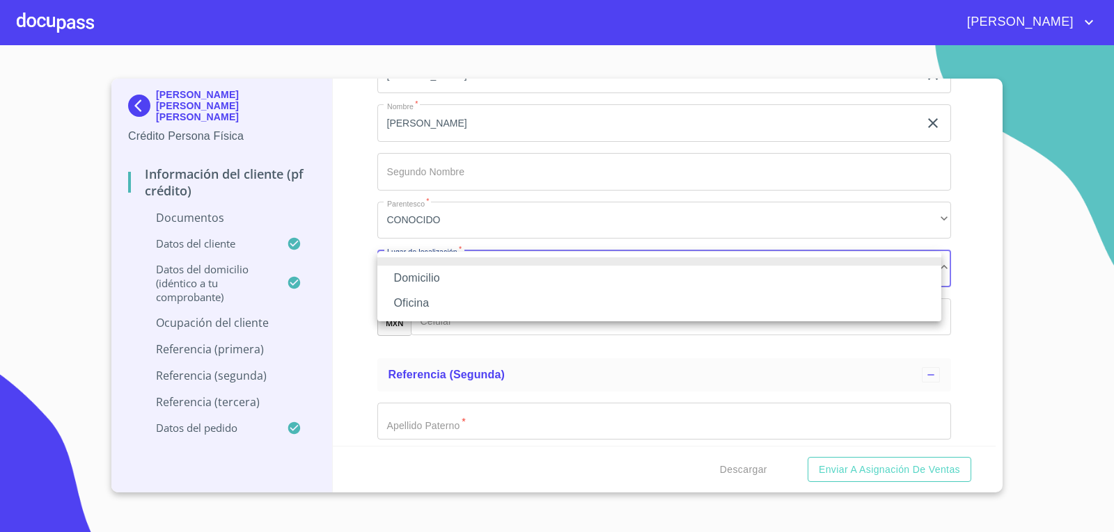
click at [428, 273] on li "Domicilio" at bounding box center [659, 278] width 564 height 25
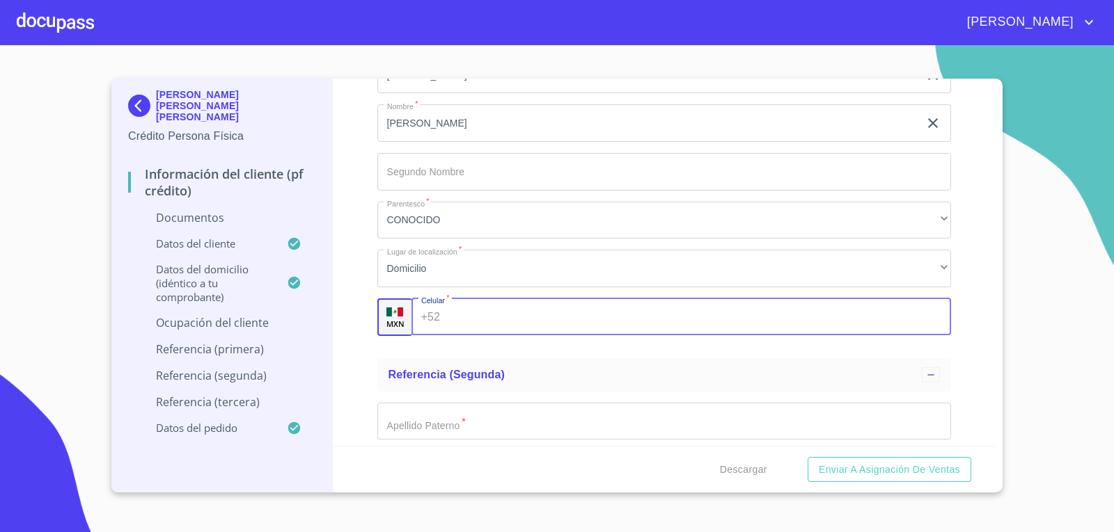
click at [464, 313] on input "Documento de identificación.   *" at bounding box center [697, 318] width 505 height 38
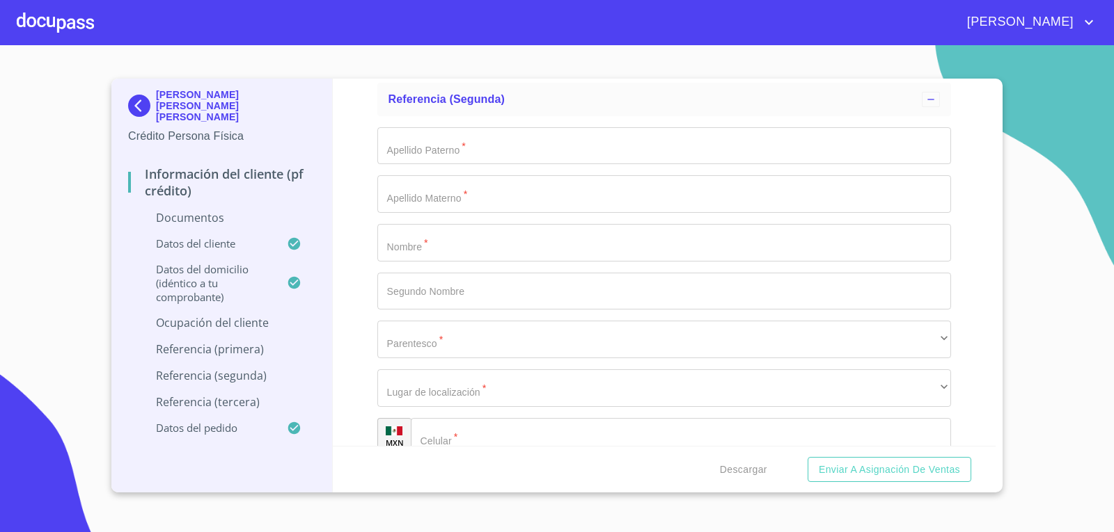
scroll to position [4594, 0]
type input "[PHONE_NUMBER]"
click at [478, 237] on input "Documento de identificación.   *" at bounding box center [664, 240] width 574 height 38
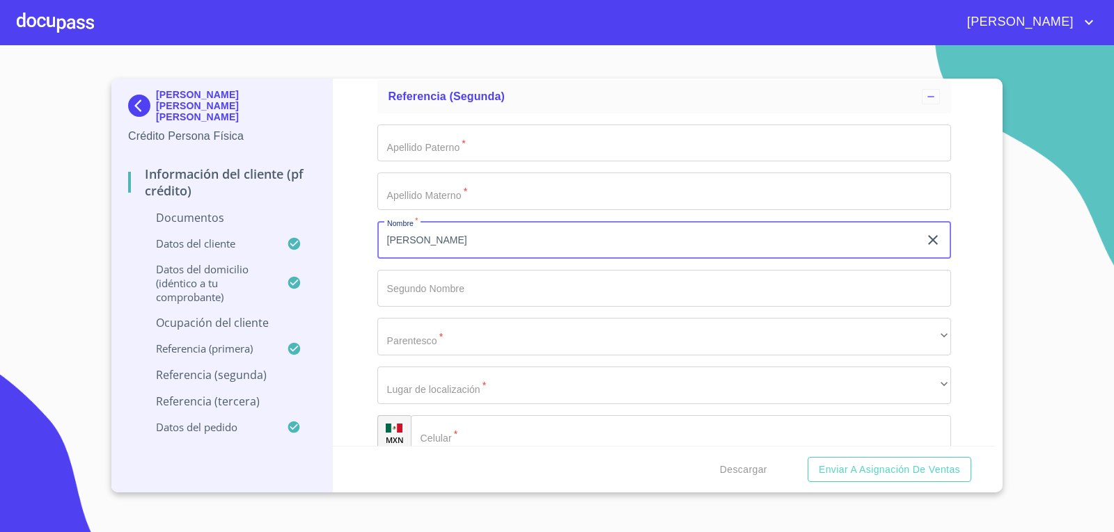
type input "[PERSON_NAME]"
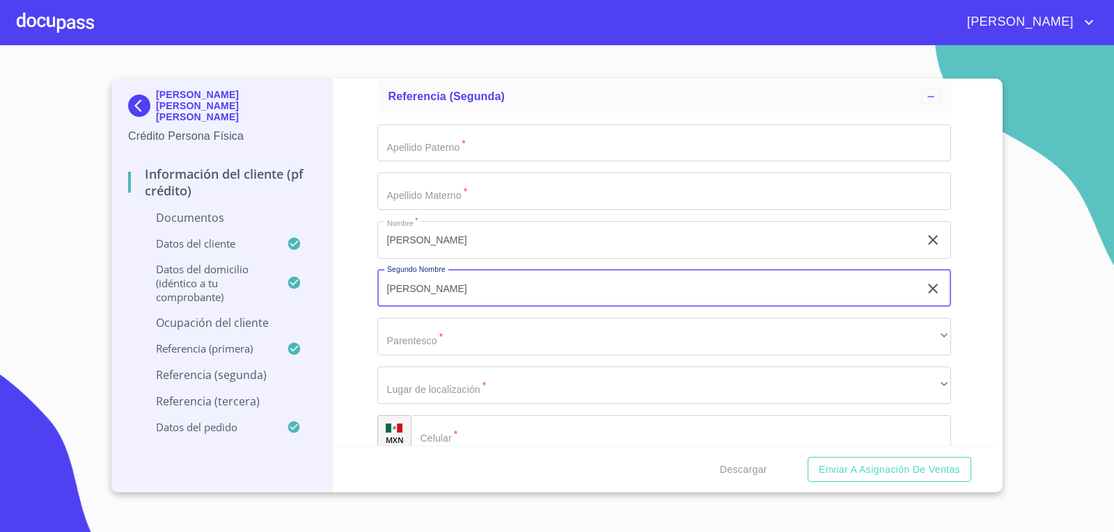
type input "[PERSON_NAME]"
click at [498, 146] on input "Documento de identificación.   *" at bounding box center [664, 144] width 574 height 38
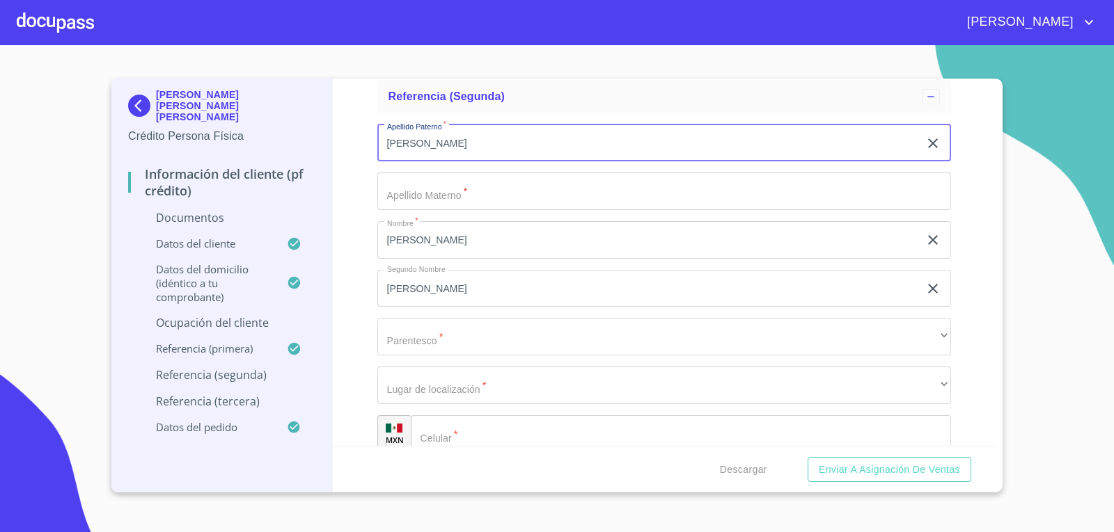
type input "[PERSON_NAME]"
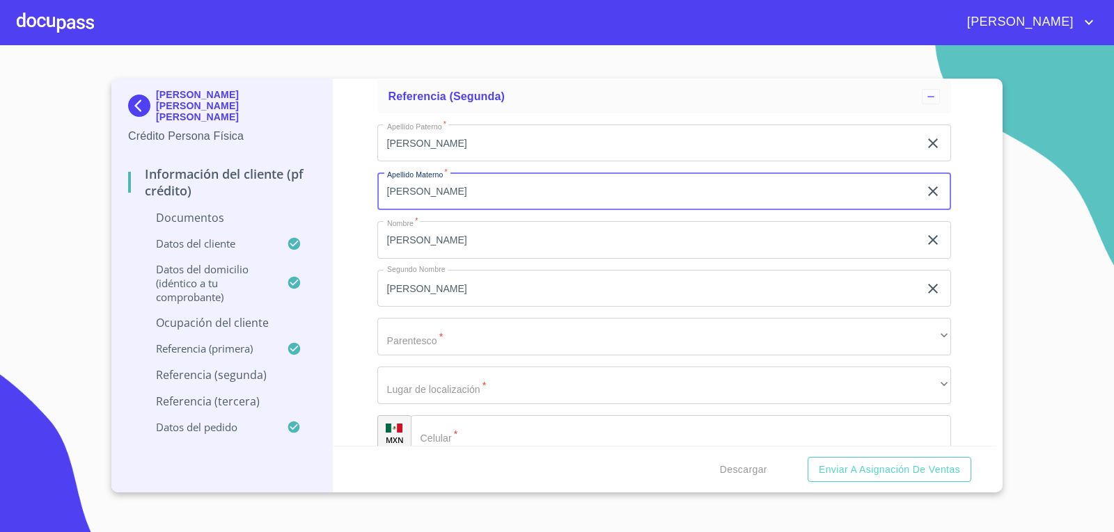
type input "[PERSON_NAME]"
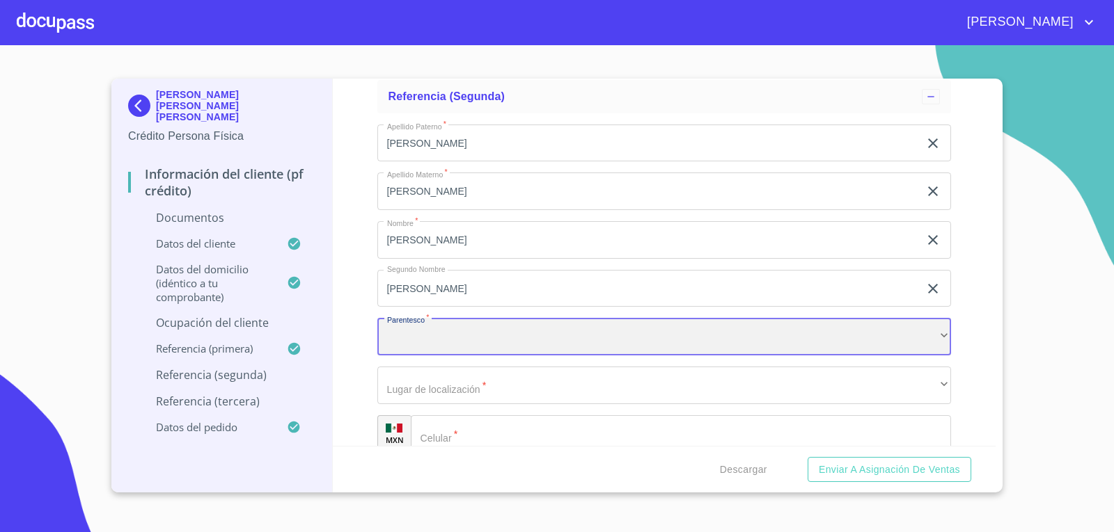
click at [443, 340] on div "​" at bounding box center [664, 337] width 574 height 38
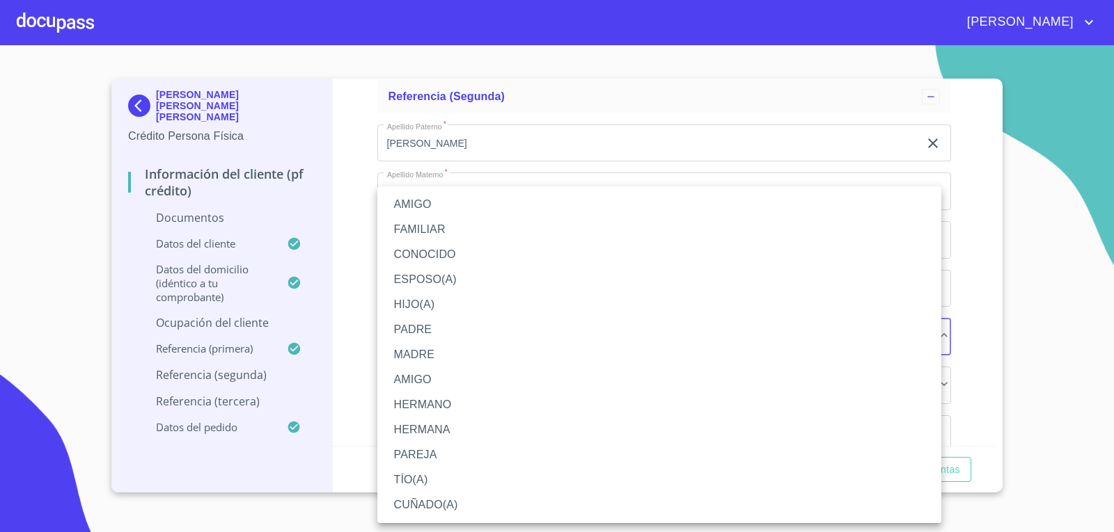
click at [416, 257] on li "CONOCIDO" at bounding box center [659, 254] width 564 height 25
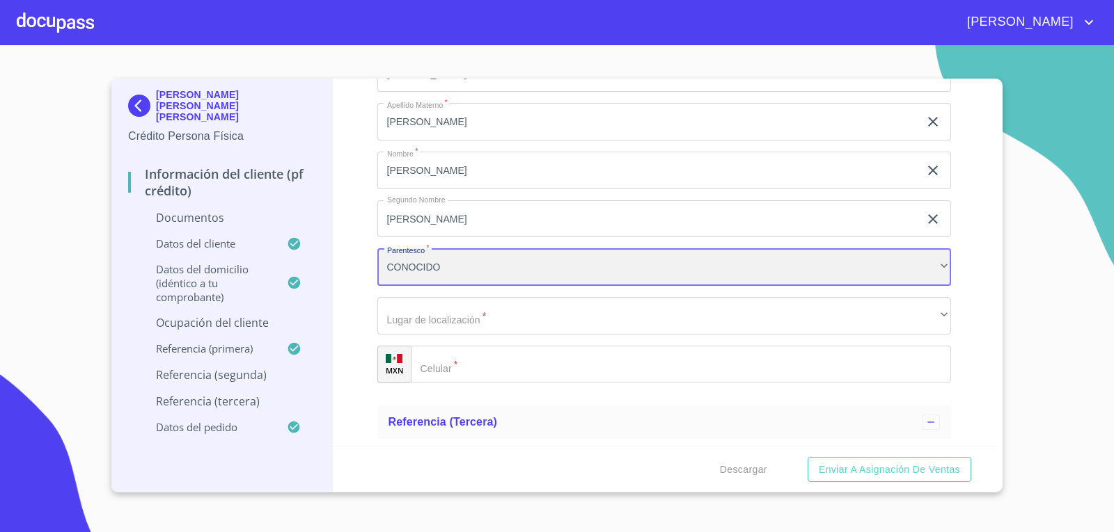
scroll to position [4733, 0]
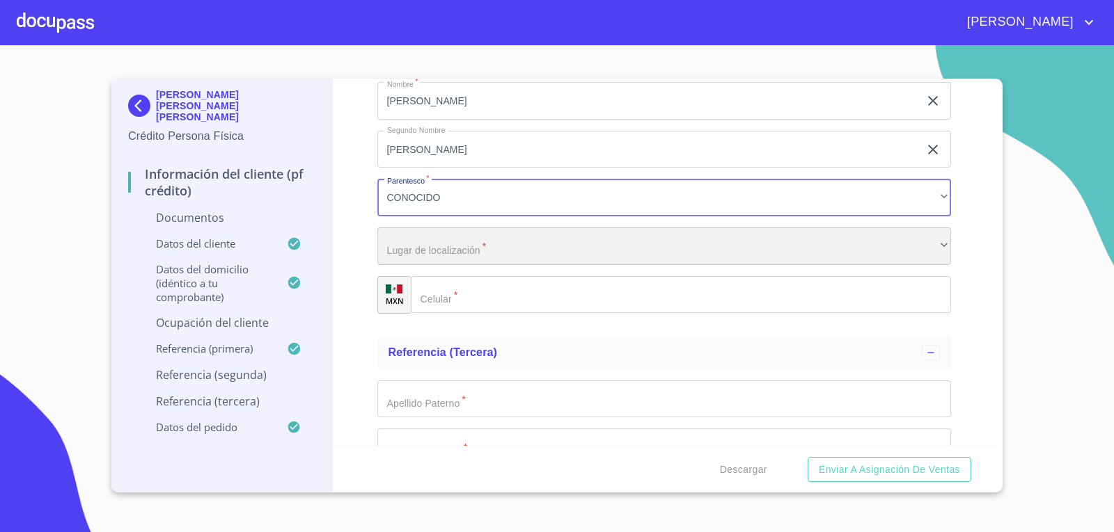
click at [445, 232] on div "​" at bounding box center [664, 247] width 574 height 38
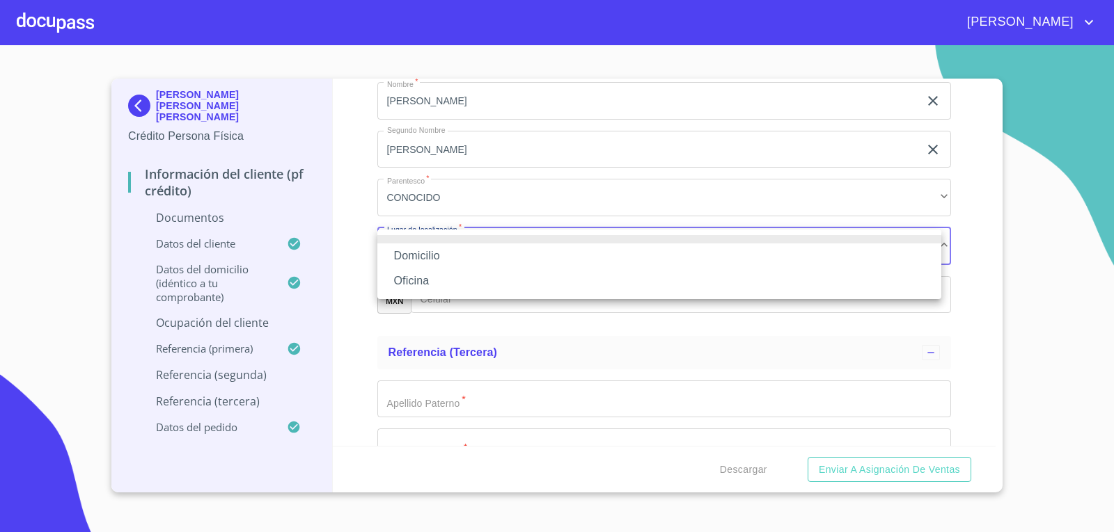
click at [424, 257] on li "Domicilio" at bounding box center [659, 256] width 564 height 25
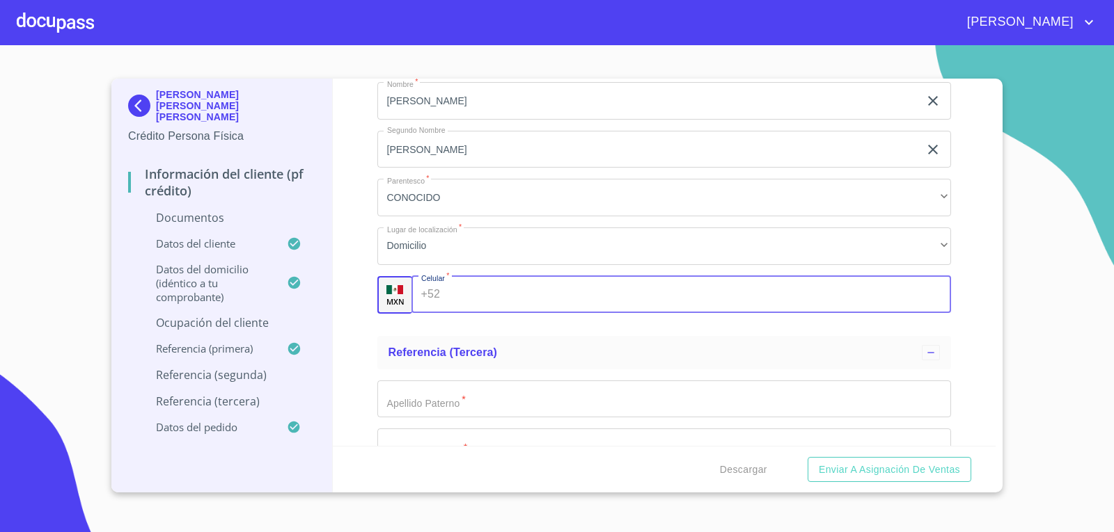
click at [520, 300] on input "Documento de identificación.   *" at bounding box center [697, 295] width 505 height 38
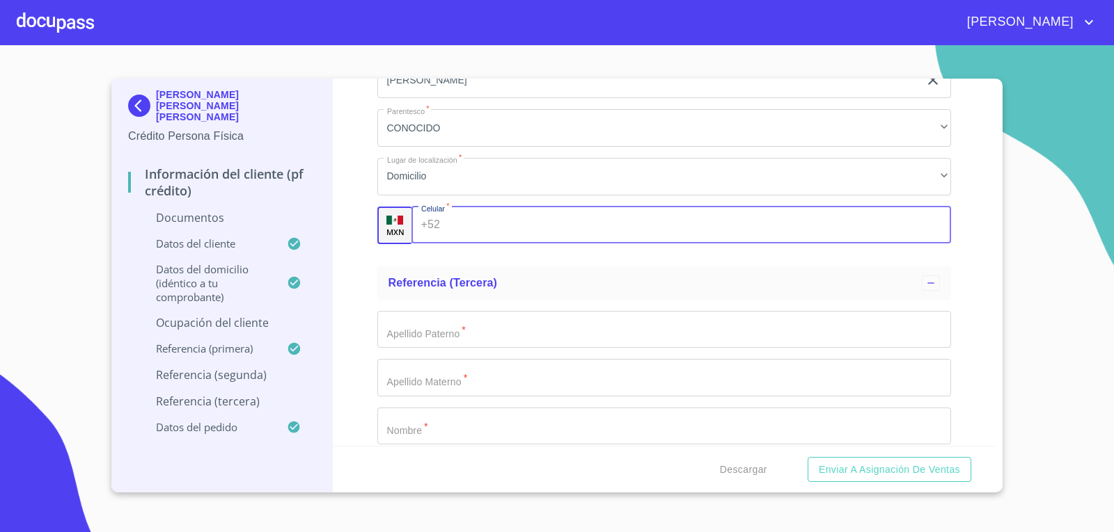
click at [570, 235] on input "Documento de identificación.   *" at bounding box center [697, 226] width 505 height 38
click at [576, 235] on input "Documento de identificación.   *" at bounding box center [697, 226] width 505 height 38
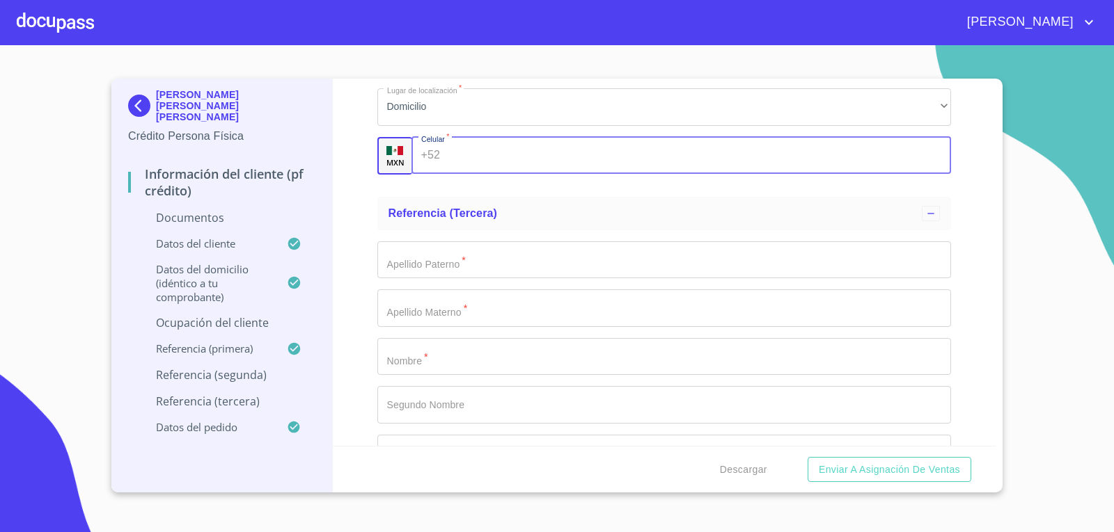
click at [576, 155] on input "Documento de identificación.   *" at bounding box center [697, 156] width 505 height 38
type input "[PHONE_NUMBER]"
click at [501, 180] on div "Apellido [PERSON_NAME]   * [PERSON_NAME] ​ Apellido Materno   * [PERSON_NAME] ​…" at bounding box center [664, 10] width 574 height 351
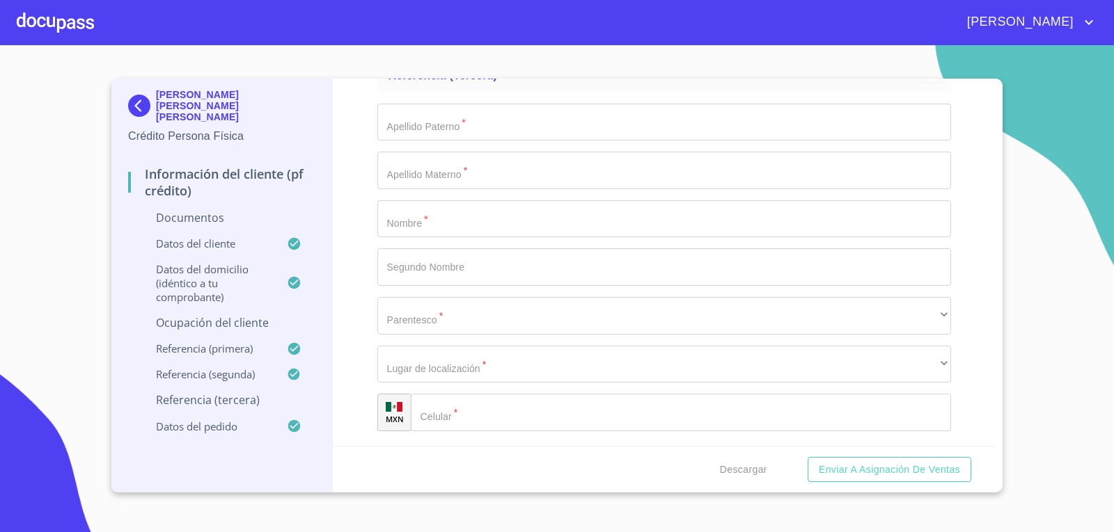
scroll to position [5011, 0]
click at [459, 219] on input "Documento de identificación.   *" at bounding box center [664, 218] width 574 height 38
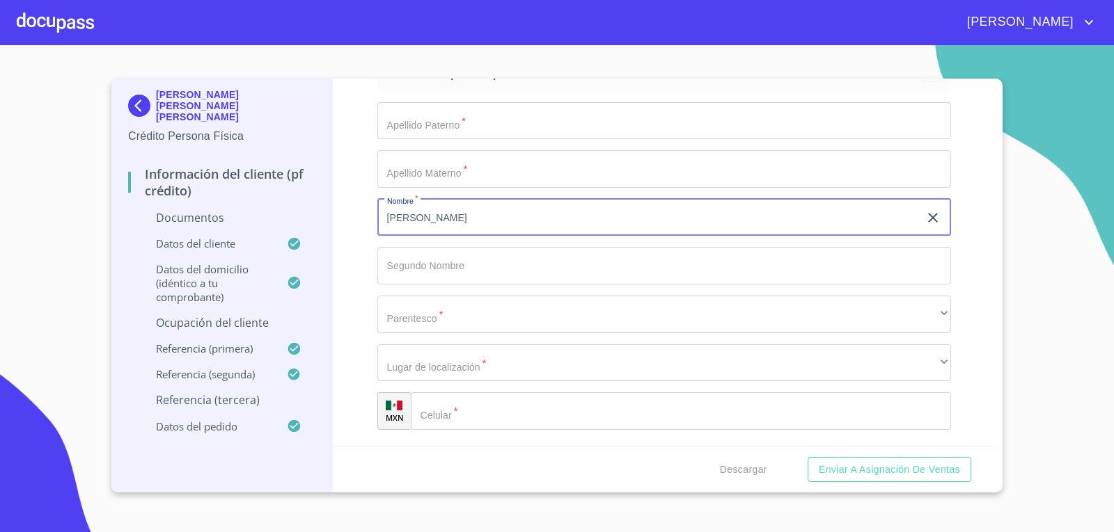
type input "[PERSON_NAME]"
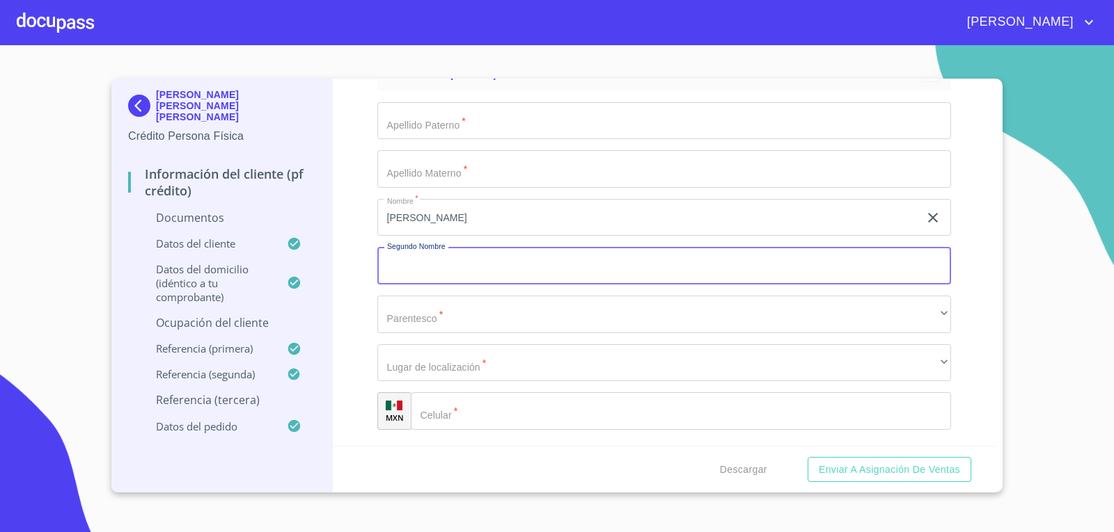
click at [435, 262] on input "Documento de identificación.   *" at bounding box center [664, 266] width 574 height 38
type input "[PERSON_NAME]"
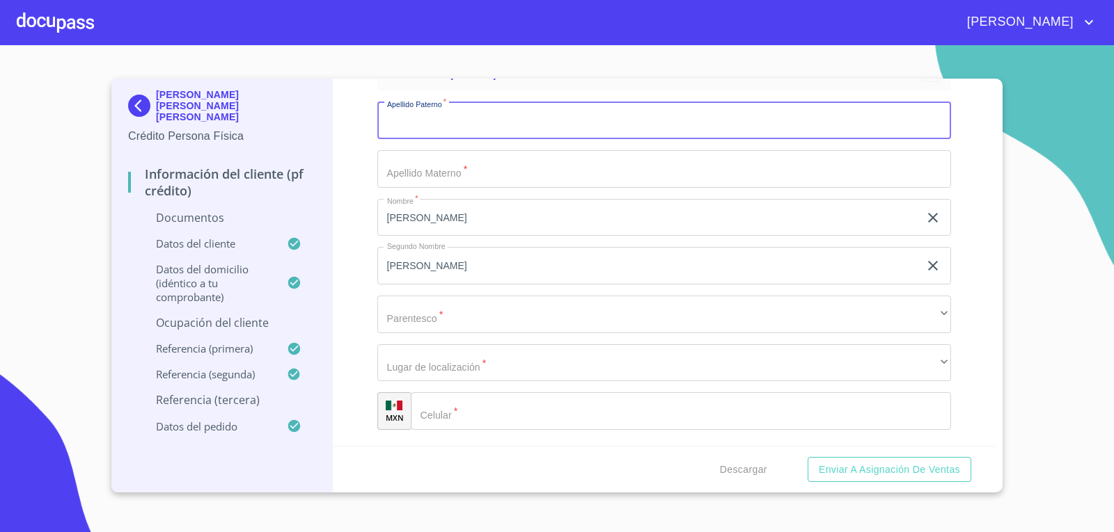
click at [485, 125] on input "Documento de identificación.   *" at bounding box center [664, 121] width 574 height 38
type input "[PERSON_NAME]"
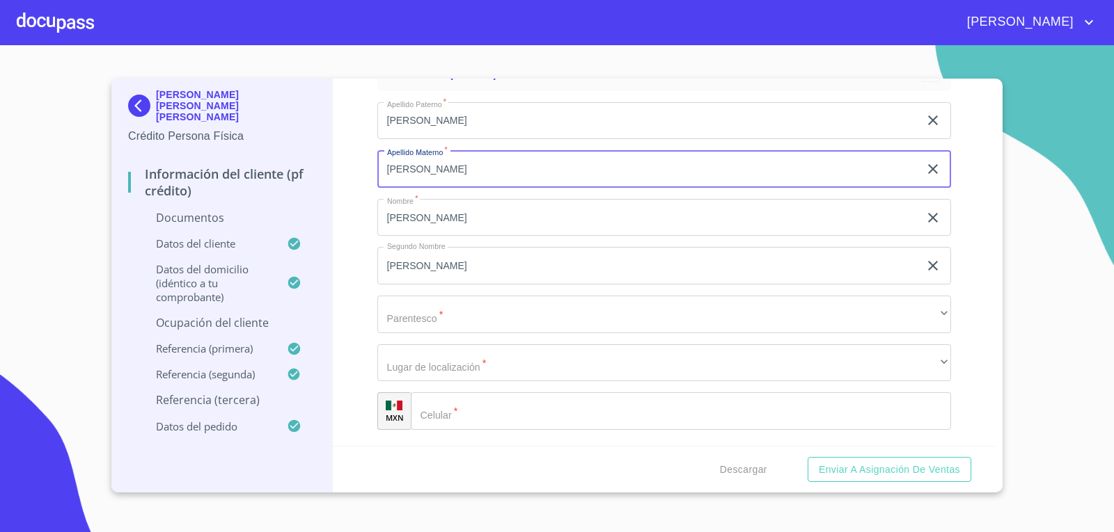
type input "[PERSON_NAME]"
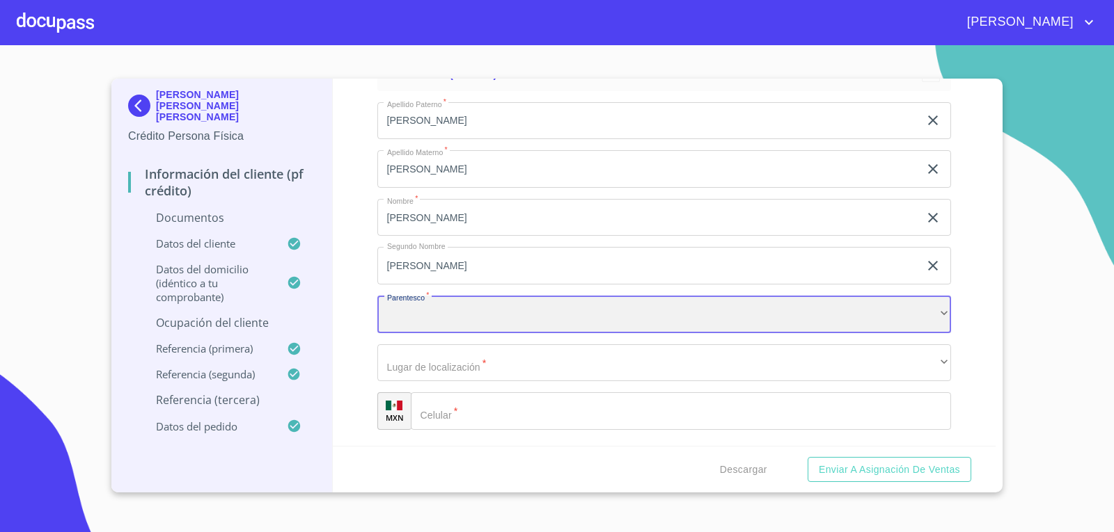
click at [452, 322] on div "​" at bounding box center [664, 315] width 574 height 38
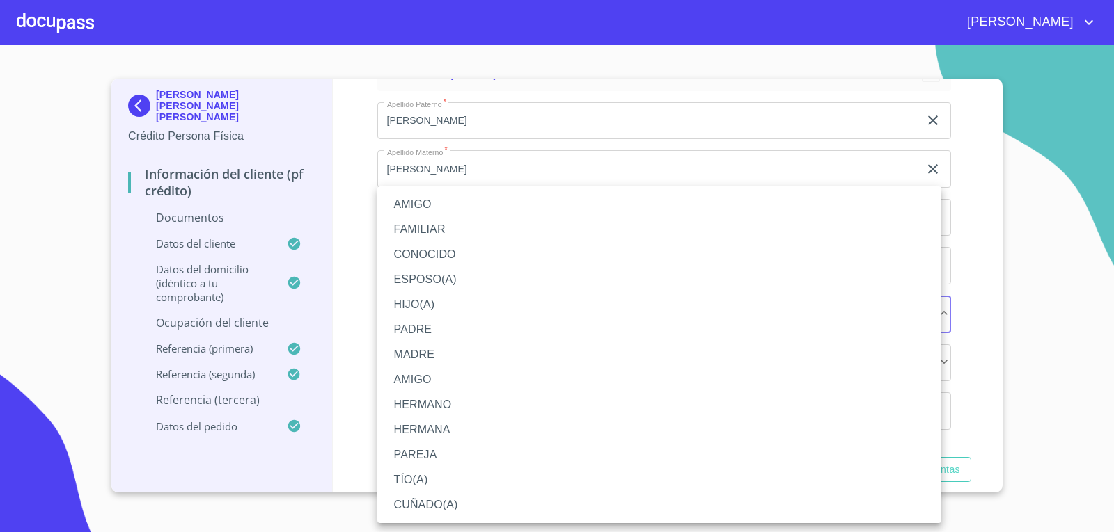
click at [417, 459] on li "PAREJA" at bounding box center [659, 455] width 564 height 25
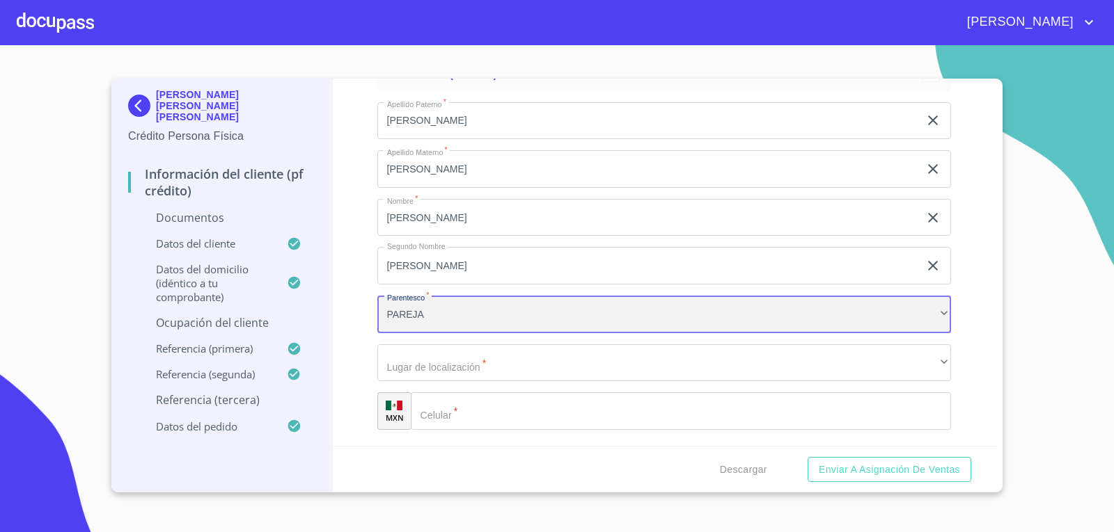
scroll to position [5150, 0]
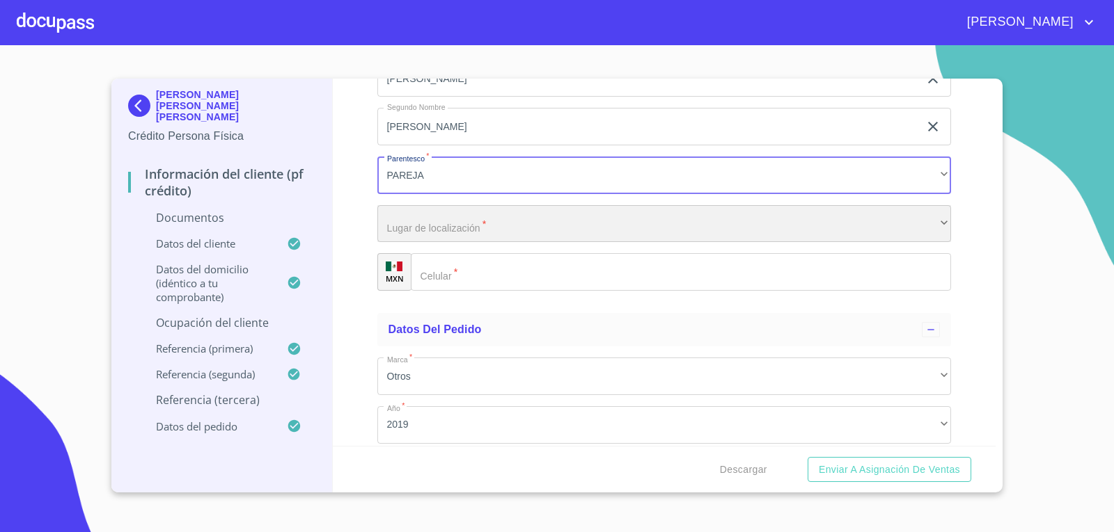
click at [472, 212] on div "​" at bounding box center [664, 224] width 574 height 38
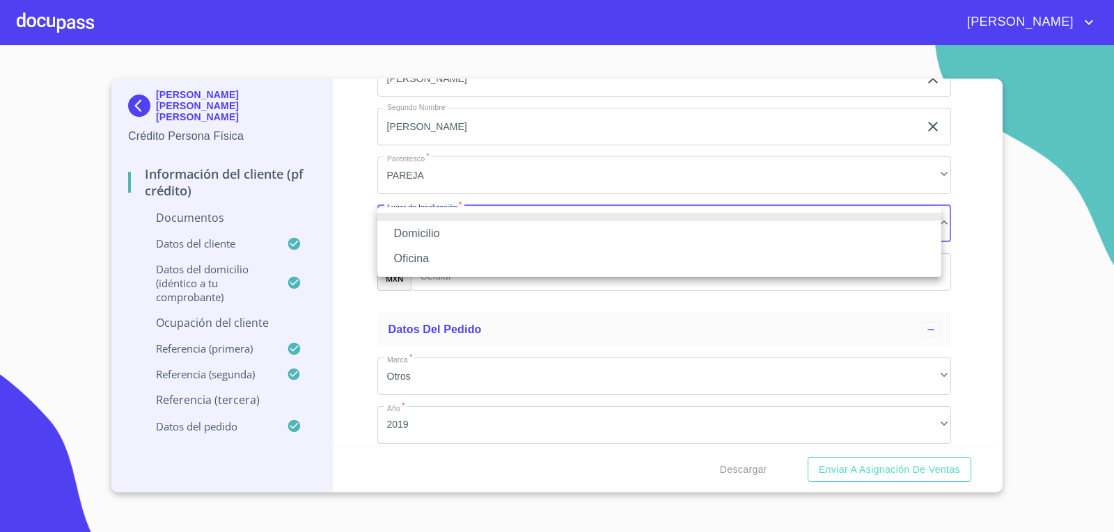
click at [458, 177] on div at bounding box center [557, 266] width 1114 height 532
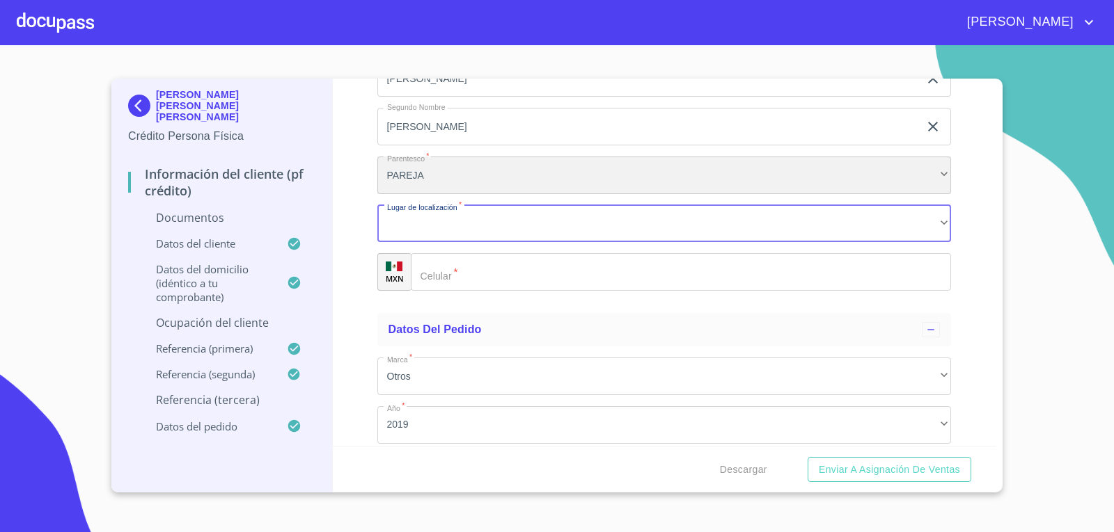
click at [466, 172] on div "PAREJA" at bounding box center [664, 176] width 574 height 38
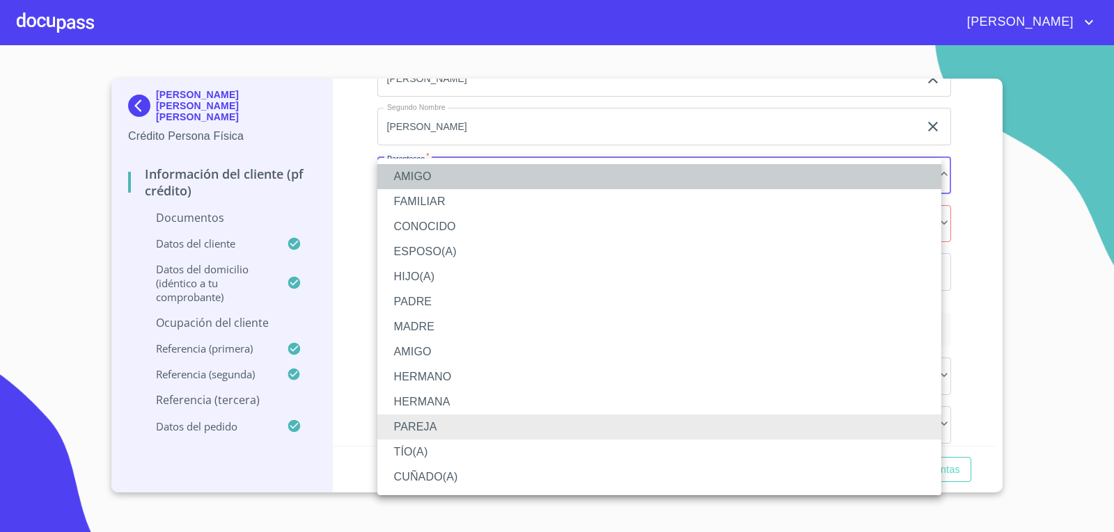
click at [448, 178] on li "AMIGO" at bounding box center [659, 176] width 564 height 25
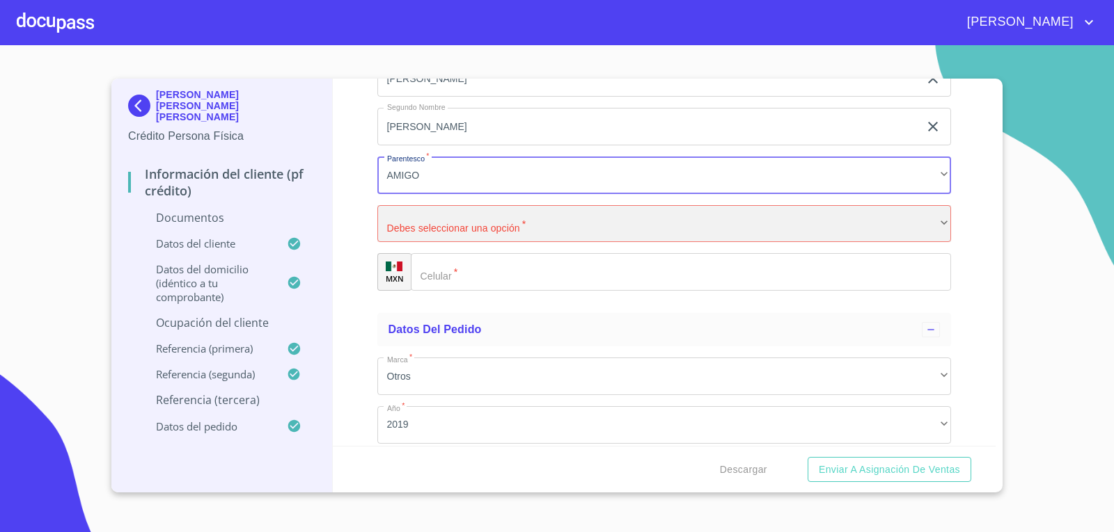
click at [450, 227] on div "​" at bounding box center [664, 224] width 574 height 38
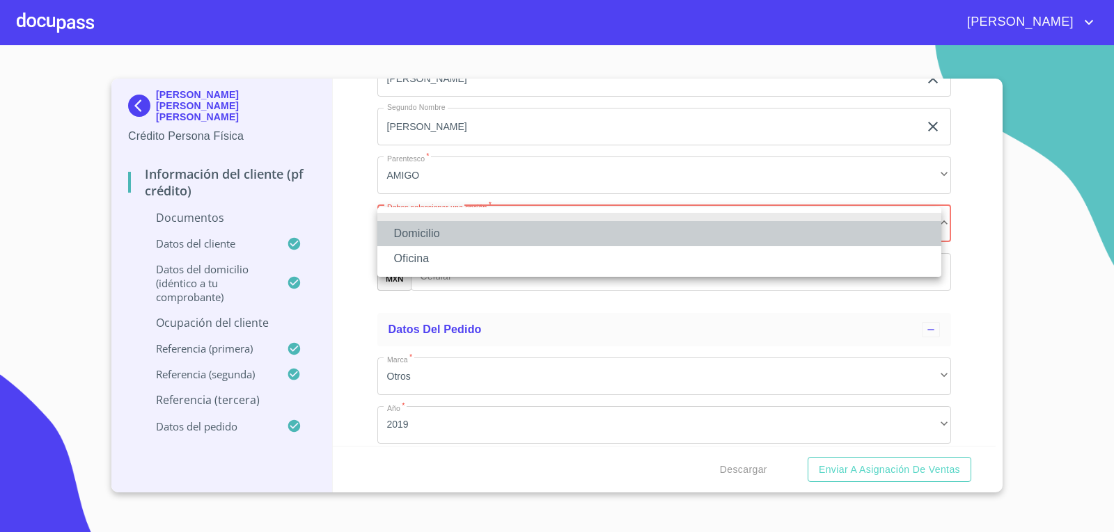
click at [450, 227] on li "Domicilio" at bounding box center [659, 233] width 564 height 25
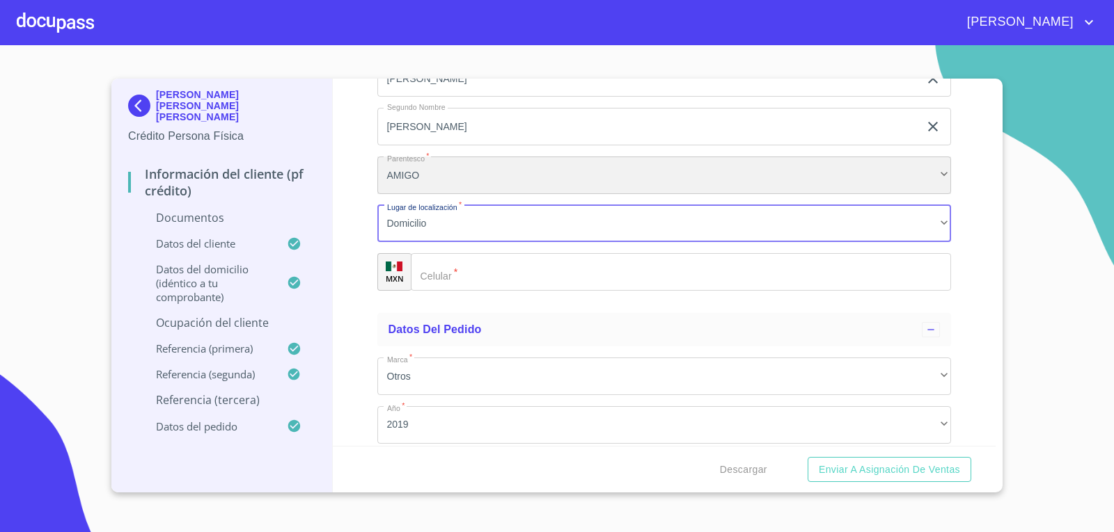
click at [468, 177] on div "AMIGO" at bounding box center [664, 176] width 574 height 38
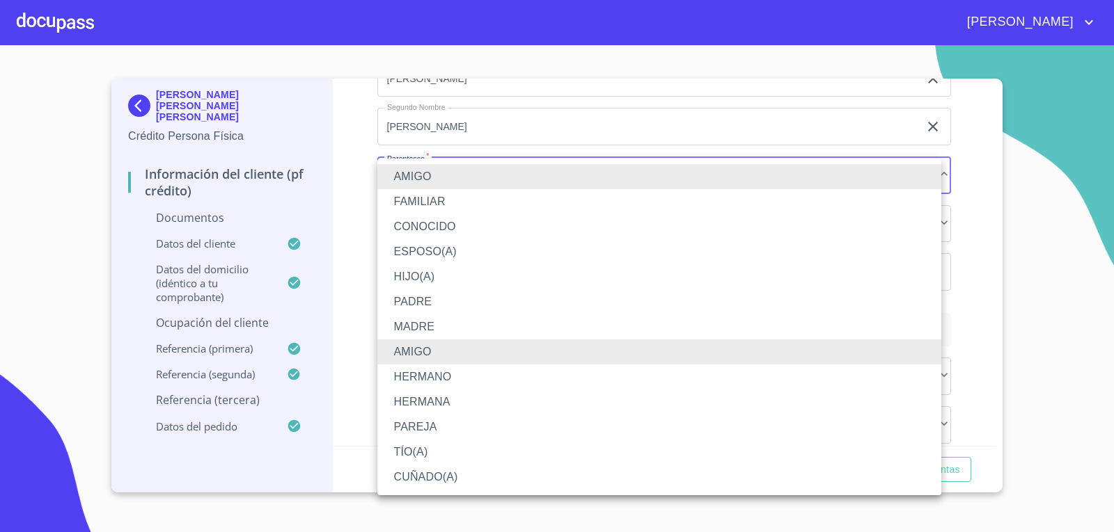
click at [436, 226] on li "CONOCIDO" at bounding box center [659, 226] width 564 height 25
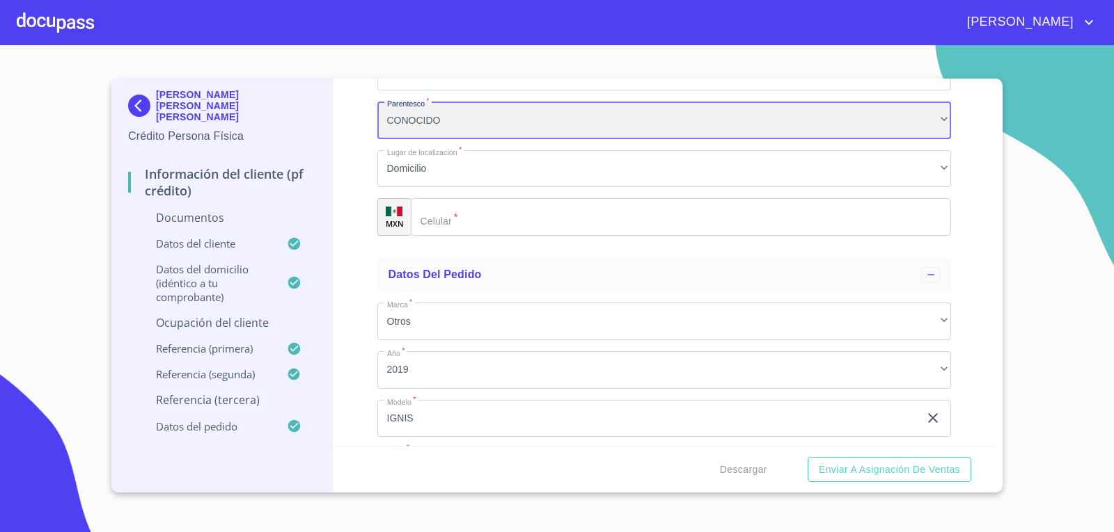
scroll to position [5220, 0]
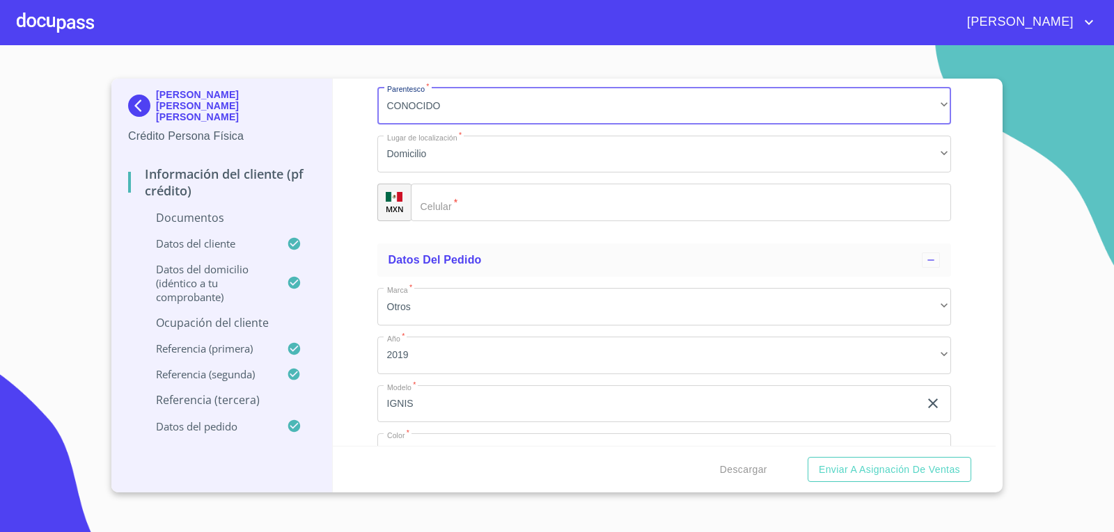
click at [495, 183] on div "Apellido [PERSON_NAME]   * [PERSON_NAME] ​ Apellido Materno   * [PERSON_NAME] ​…" at bounding box center [664, 57] width 574 height 351
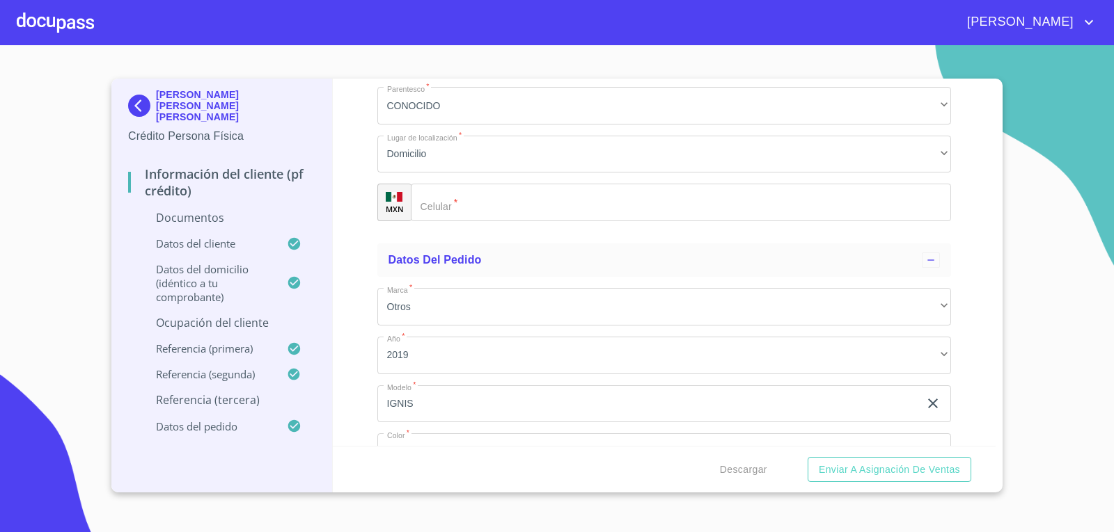
click at [486, 207] on input "Documento de identificación.   *" at bounding box center [681, 203] width 541 height 38
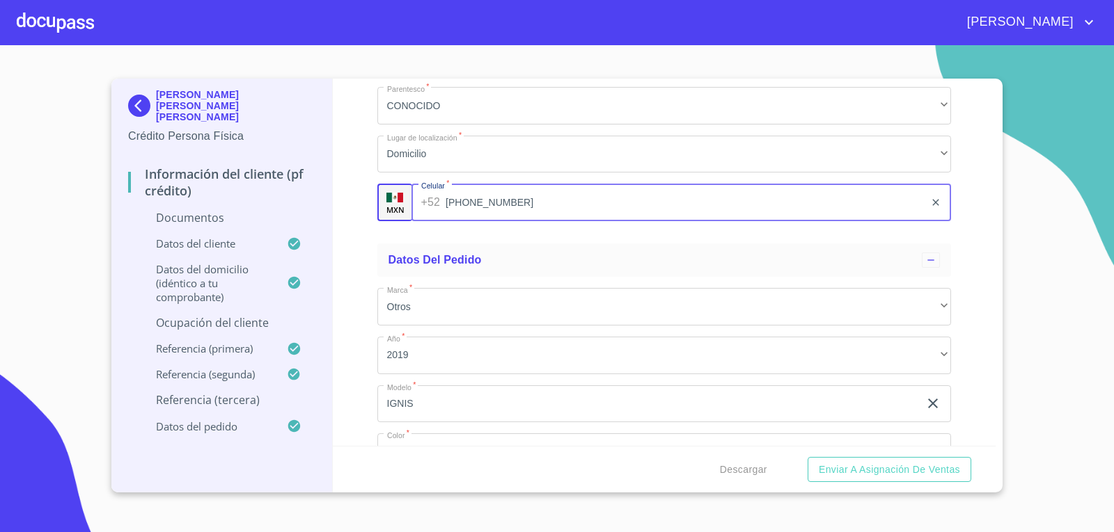
type input "[PHONE_NUMBER]"
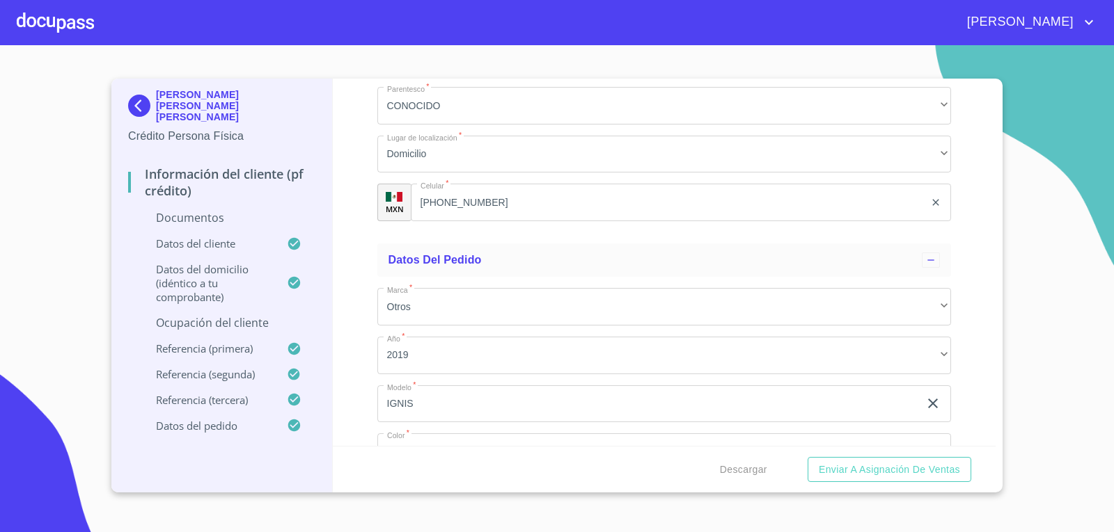
click at [354, 159] on div "Información del cliente (PF crédito) Documentos Documento de identificación.   …" at bounding box center [664, 262] width 663 height 367
click at [1030, 190] on section "[PERSON_NAME] [PERSON_NAME] [PERSON_NAME] Crédito Persona Física Información de…" at bounding box center [557, 288] width 1114 height 487
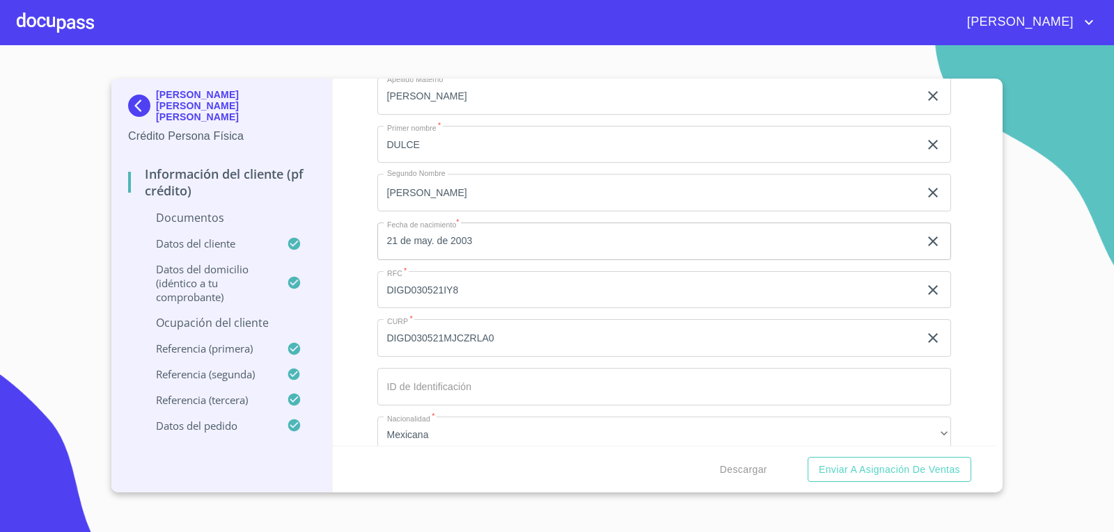
scroll to position [1862, 0]
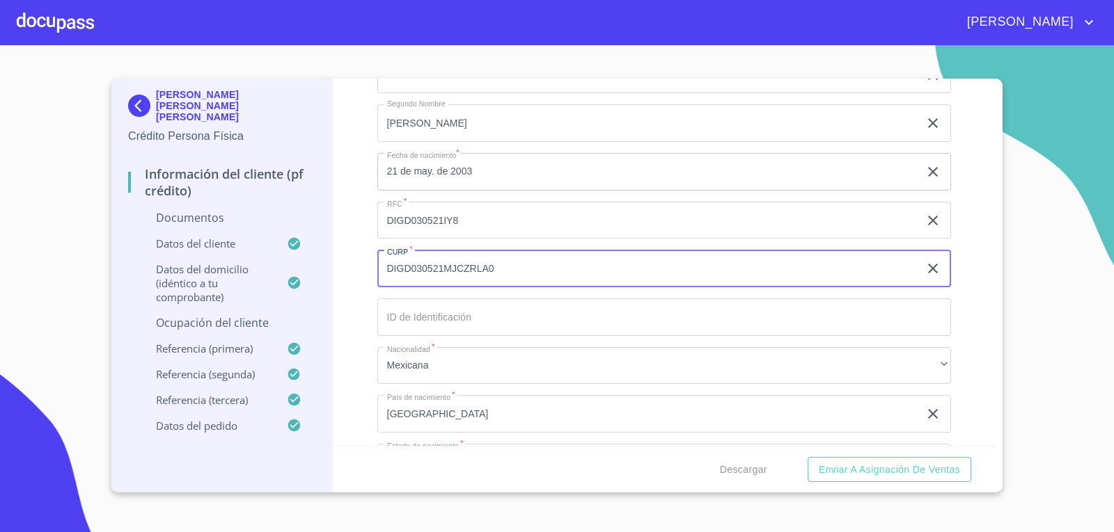
click at [468, 267] on input "DIGD030521MJCZRLA0" at bounding box center [648, 269] width 542 height 38
